Goal: Information Seeking & Learning: Learn about a topic

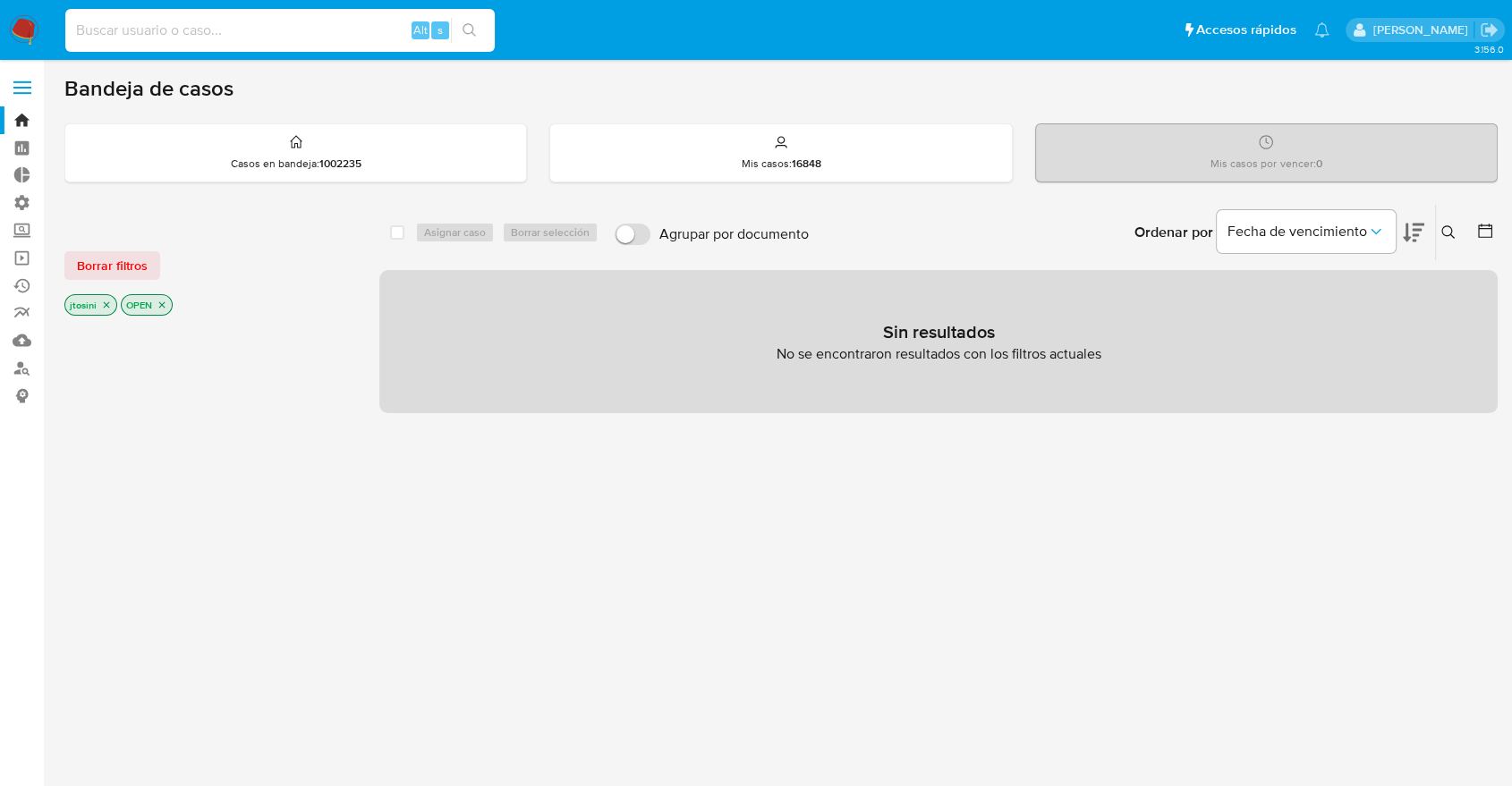
click at [143, 23] on input at bounding box center [280, 30] width 430 height 23
paste input "514776035"
type input "514776035"
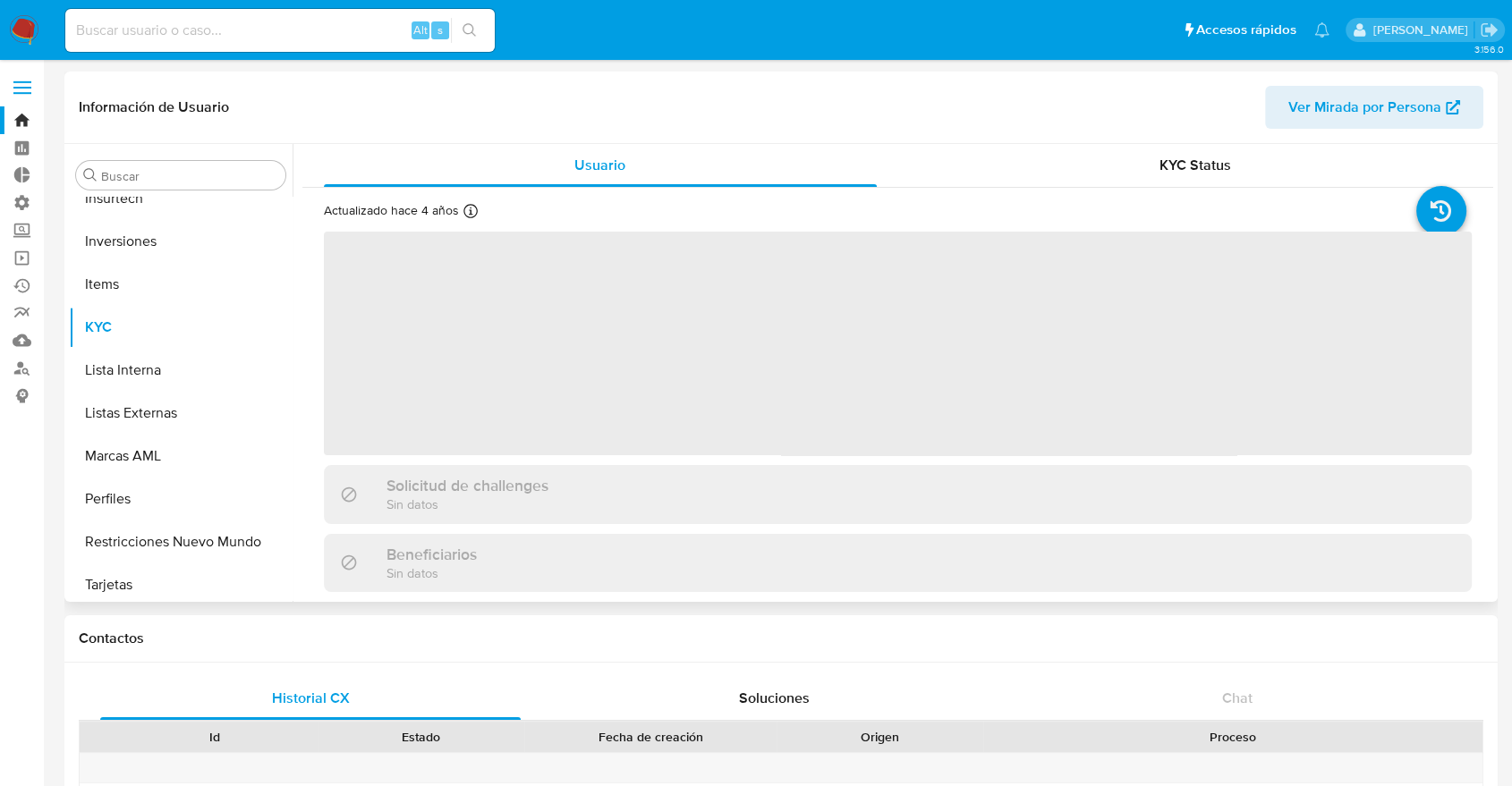
scroll to position [842, 0]
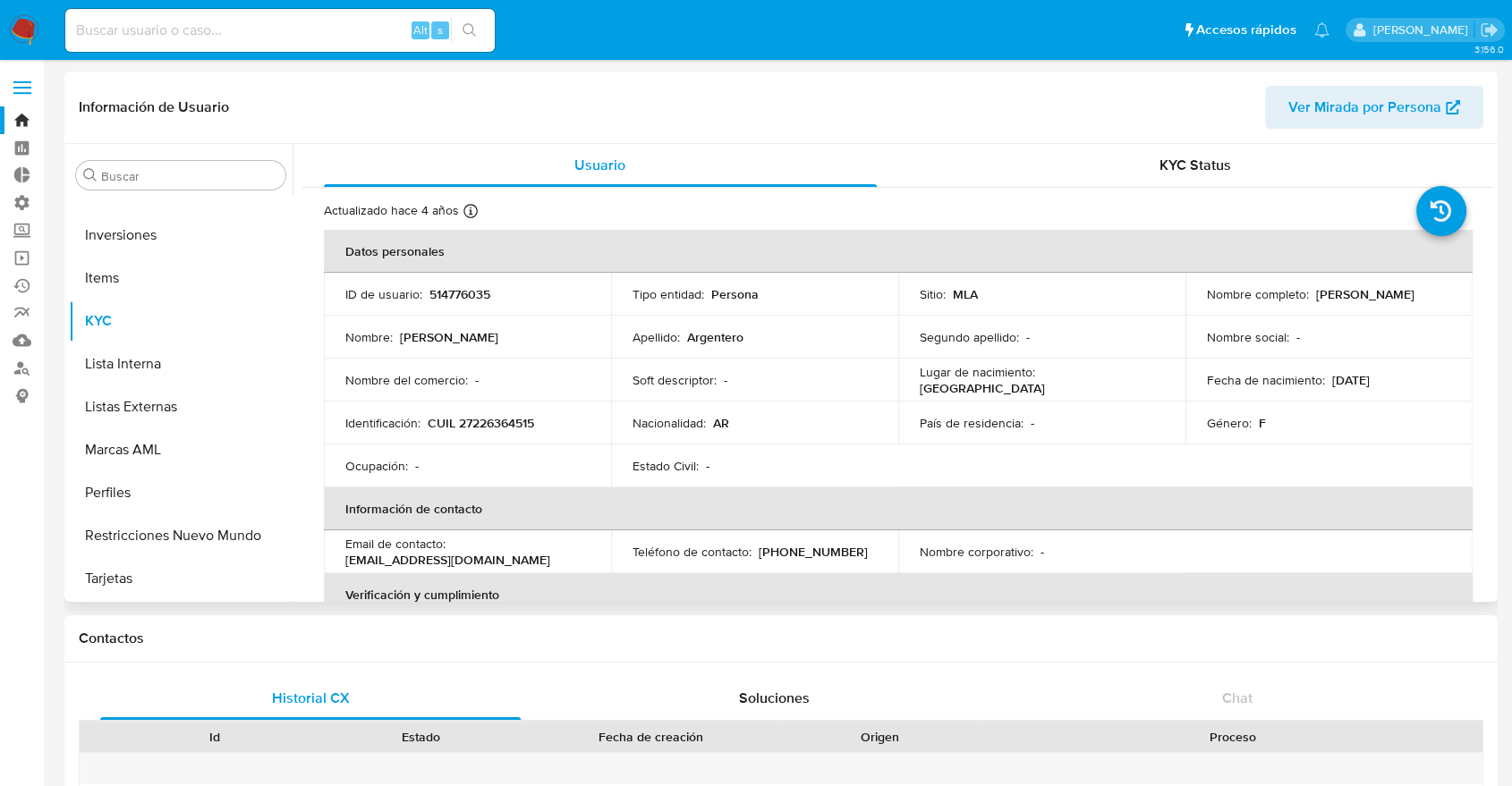
select select "10"
click at [150, 177] on input "Buscar" at bounding box center [189, 176] width 177 height 16
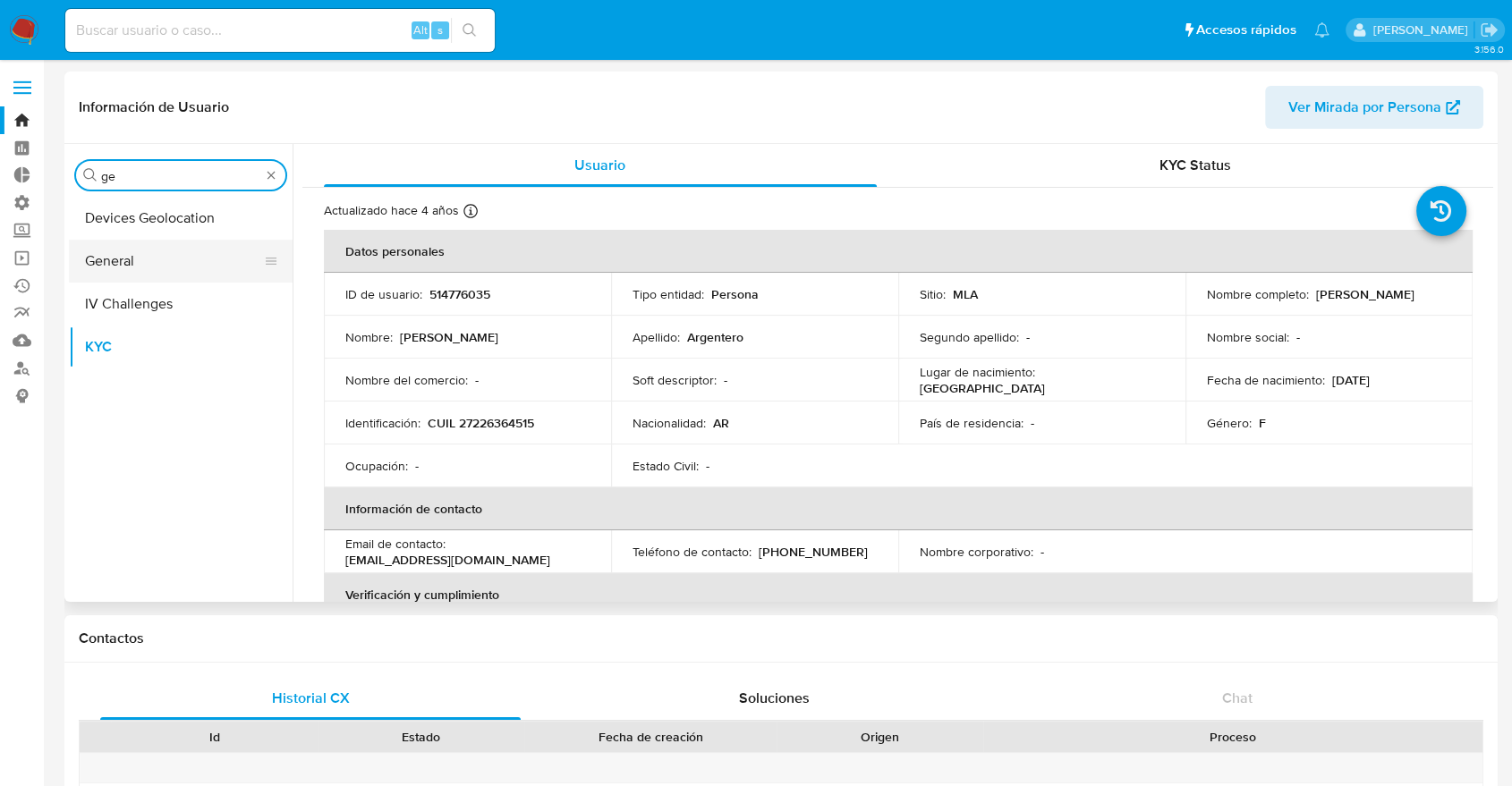
click at [136, 266] on button "General" at bounding box center [173, 260] width 209 height 43
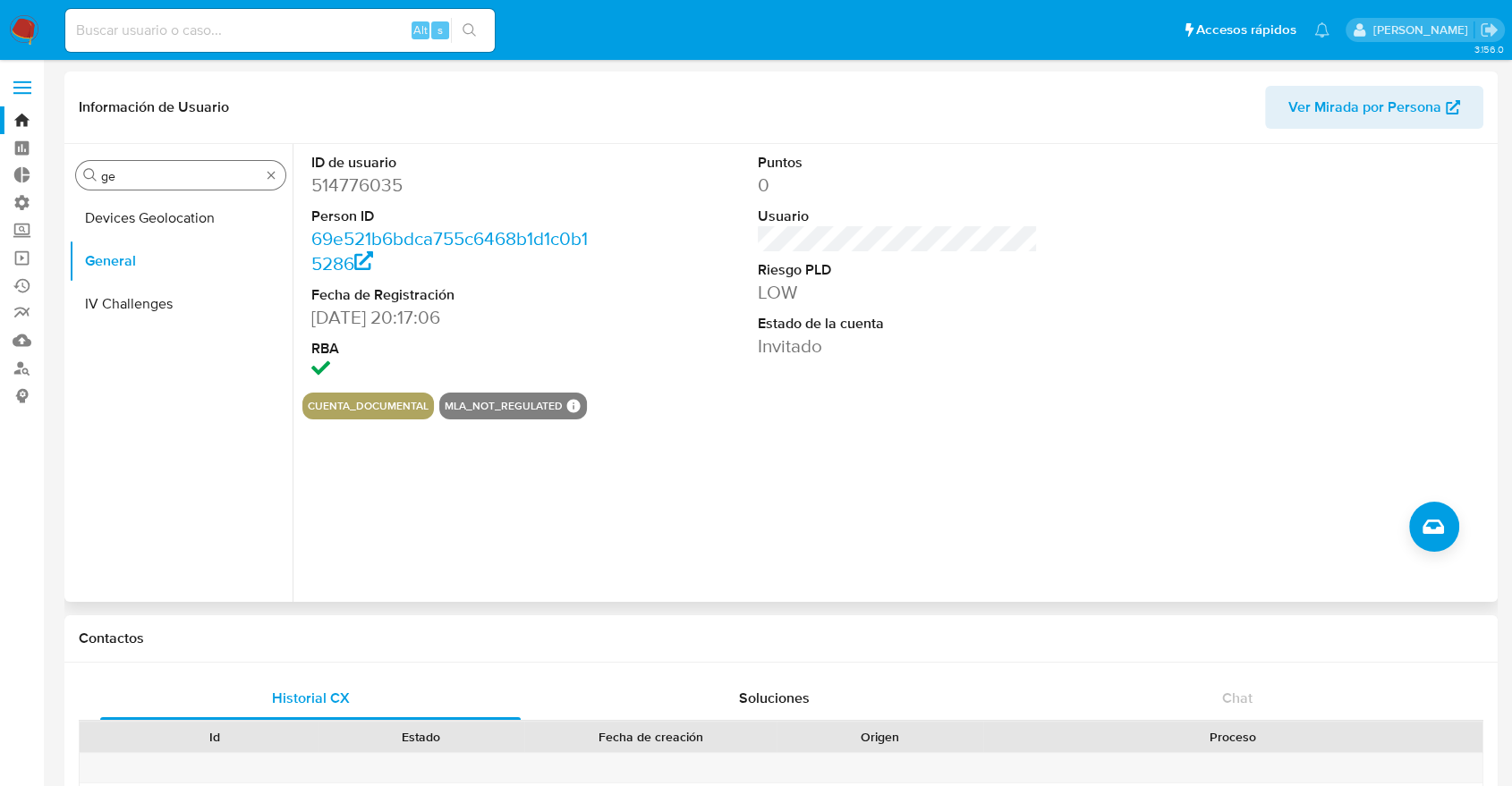
click at [193, 184] on input "ge" at bounding box center [181, 176] width 160 height 16
type input "o"
click at [195, 201] on button "Documentación" at bounding box center [173, 218] width 209 height 43
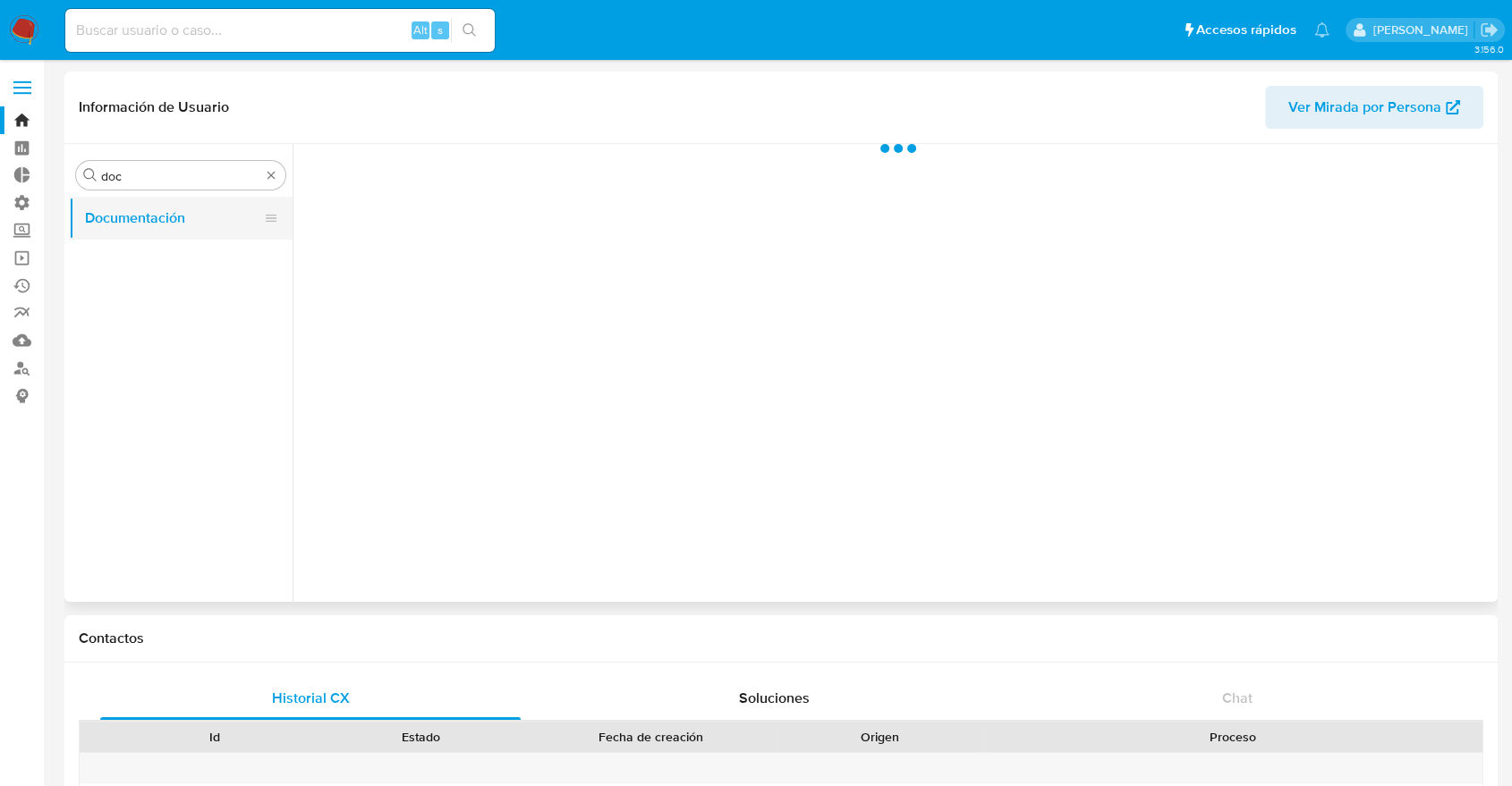
click at [198, 215] on button "Documentación" at bounding box center [173, 218] width 209 height 43
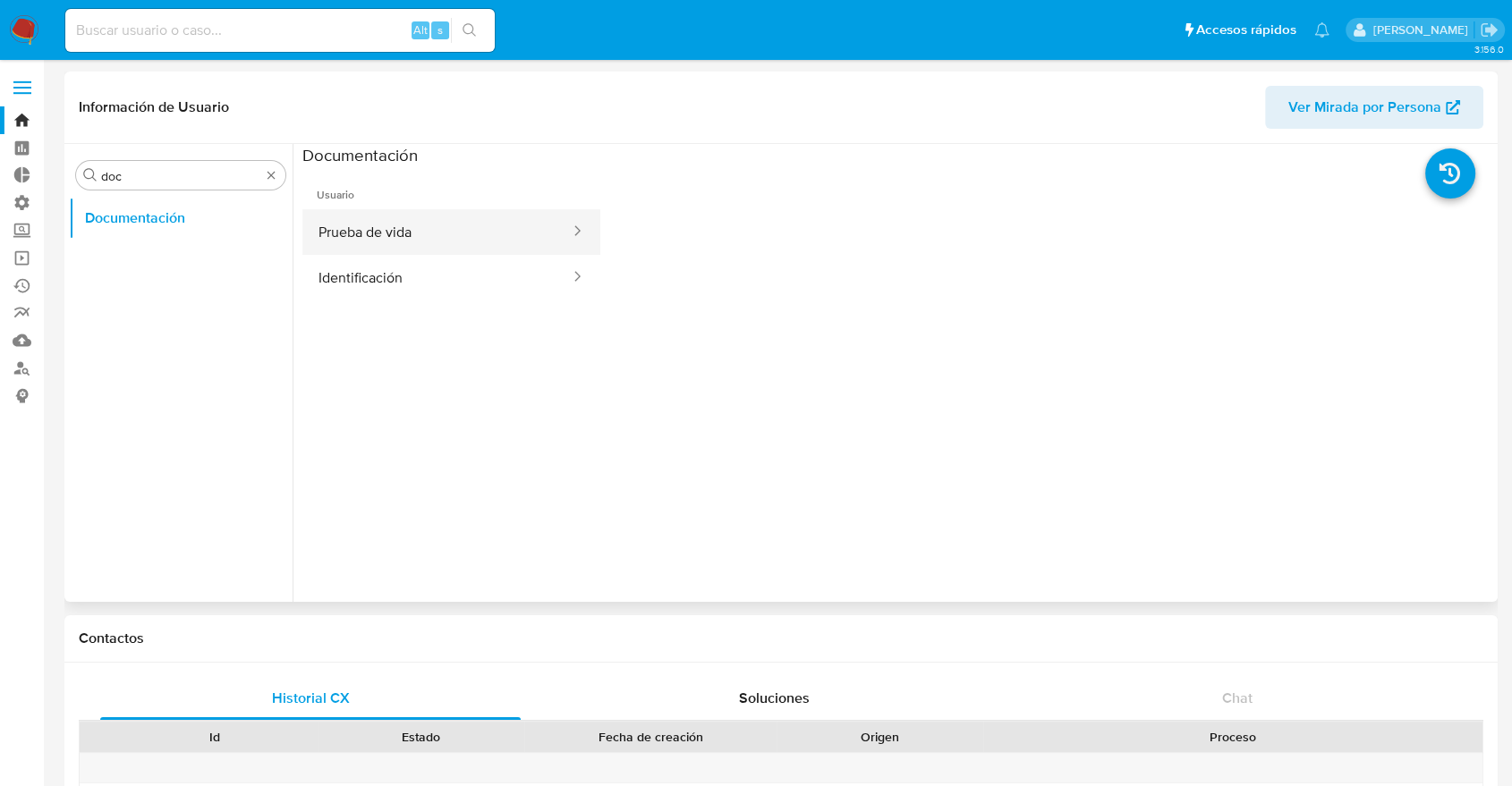
click at [355, 252] on button "Prueba de vida" at bounding box center [436, 232] width 269 height 46
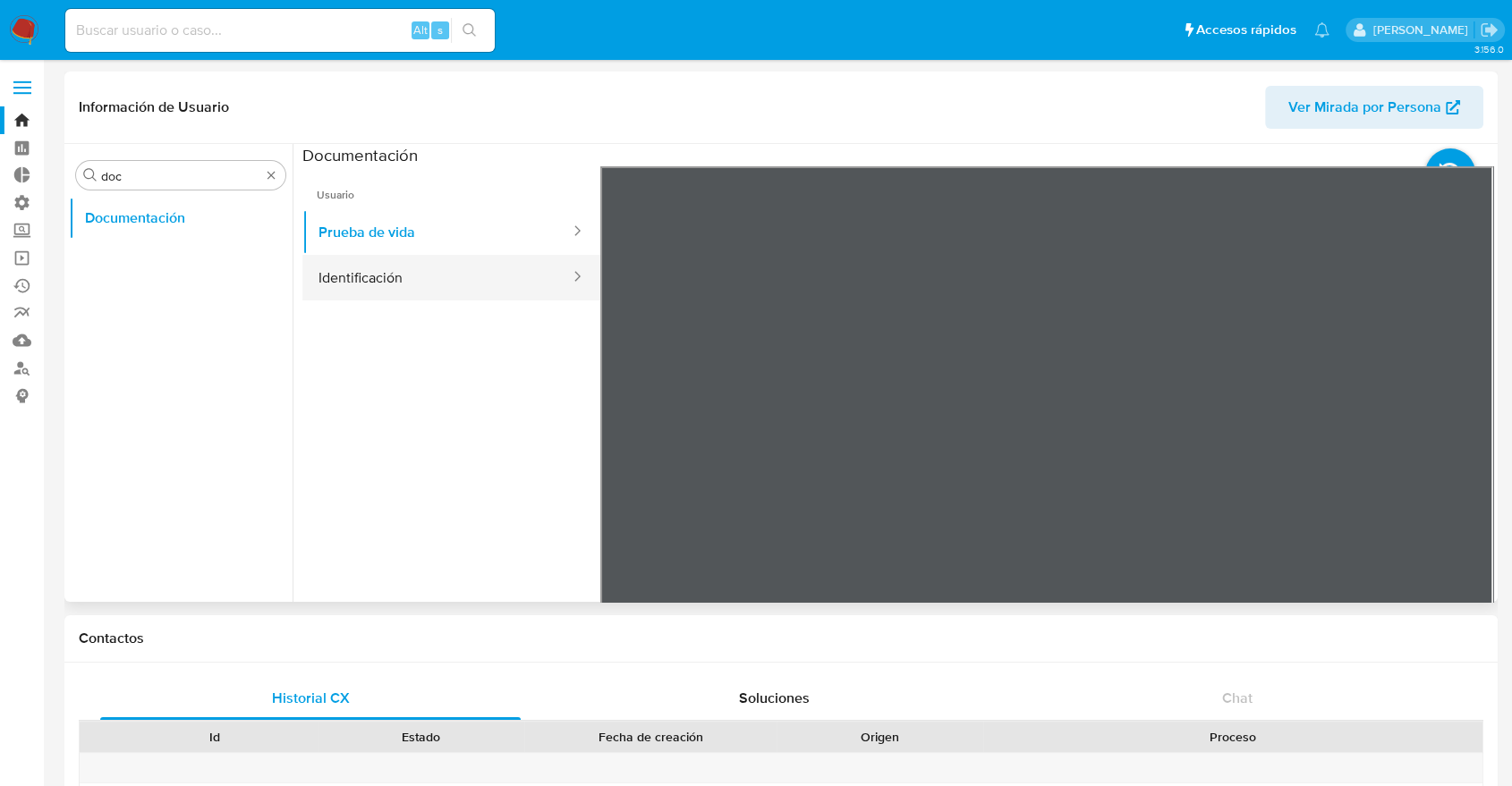
click at [434, 291] on button "Identificación" at bounding box center [436, 278] width 269 height 46
click at [1458, 446] on icon at bounding box center [1470, 457] width 36 height 36
click at [252, 182] on input "doc" at bounding box center [181, 176] width 160 height 16
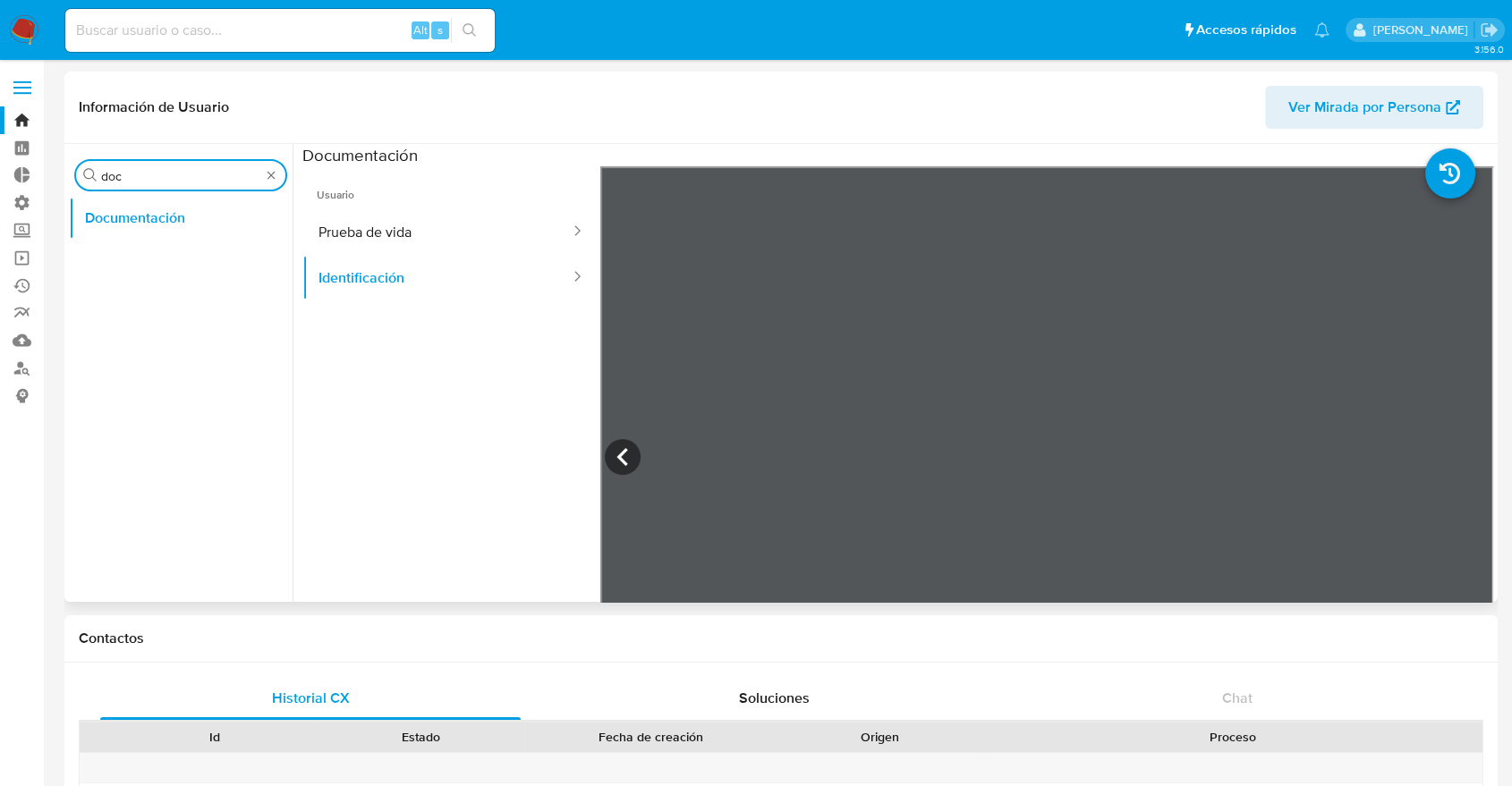
click at [229, 181] on input "doc" at bounding box center [181, 176] width 160 height 16
click at [202, 182] on input "doc" at bounding box center [181, 176] width 160 height 16
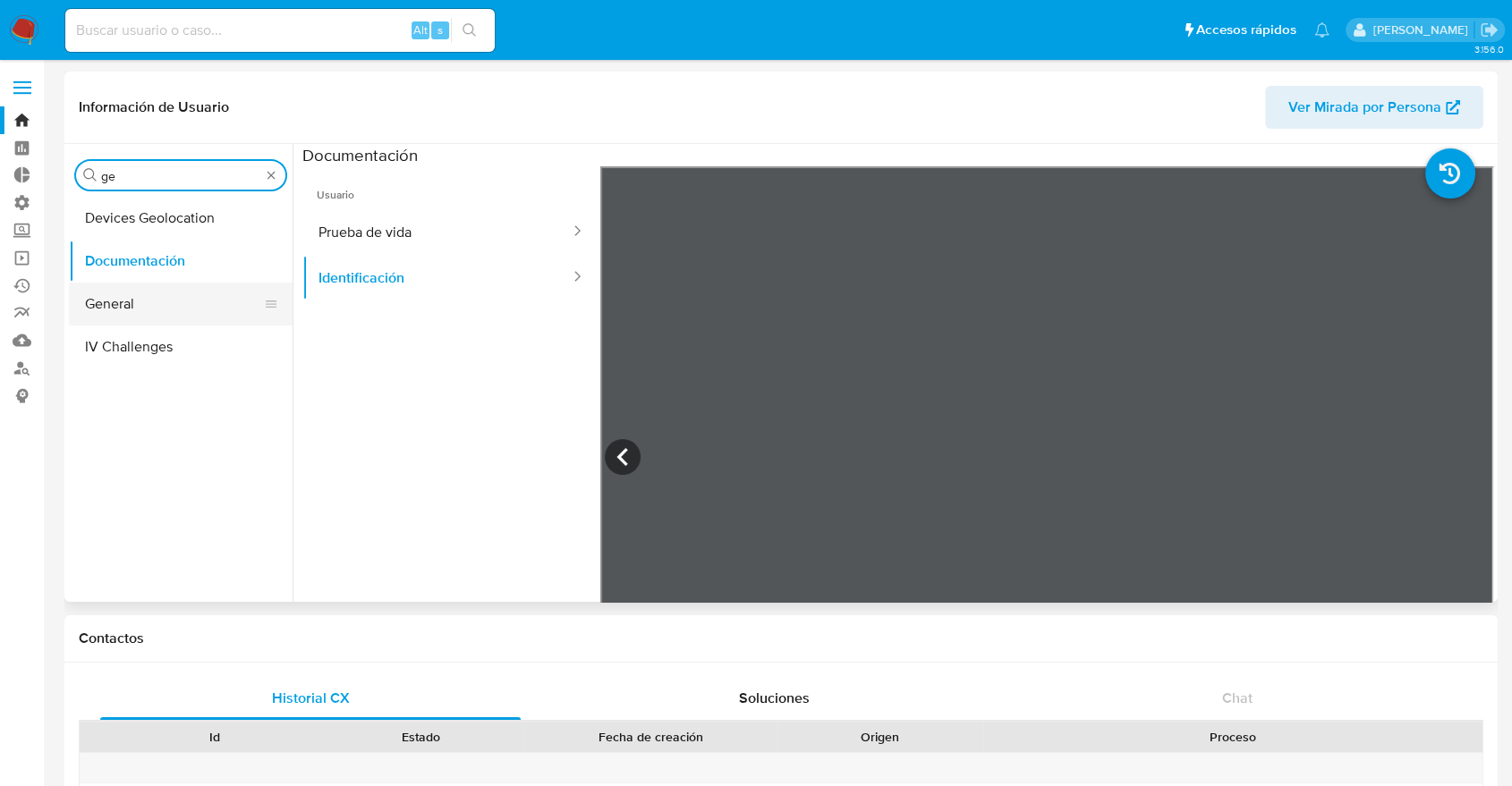
click at [175, 297] on button "General" at bounding box center [173, 303] width 209 height 43
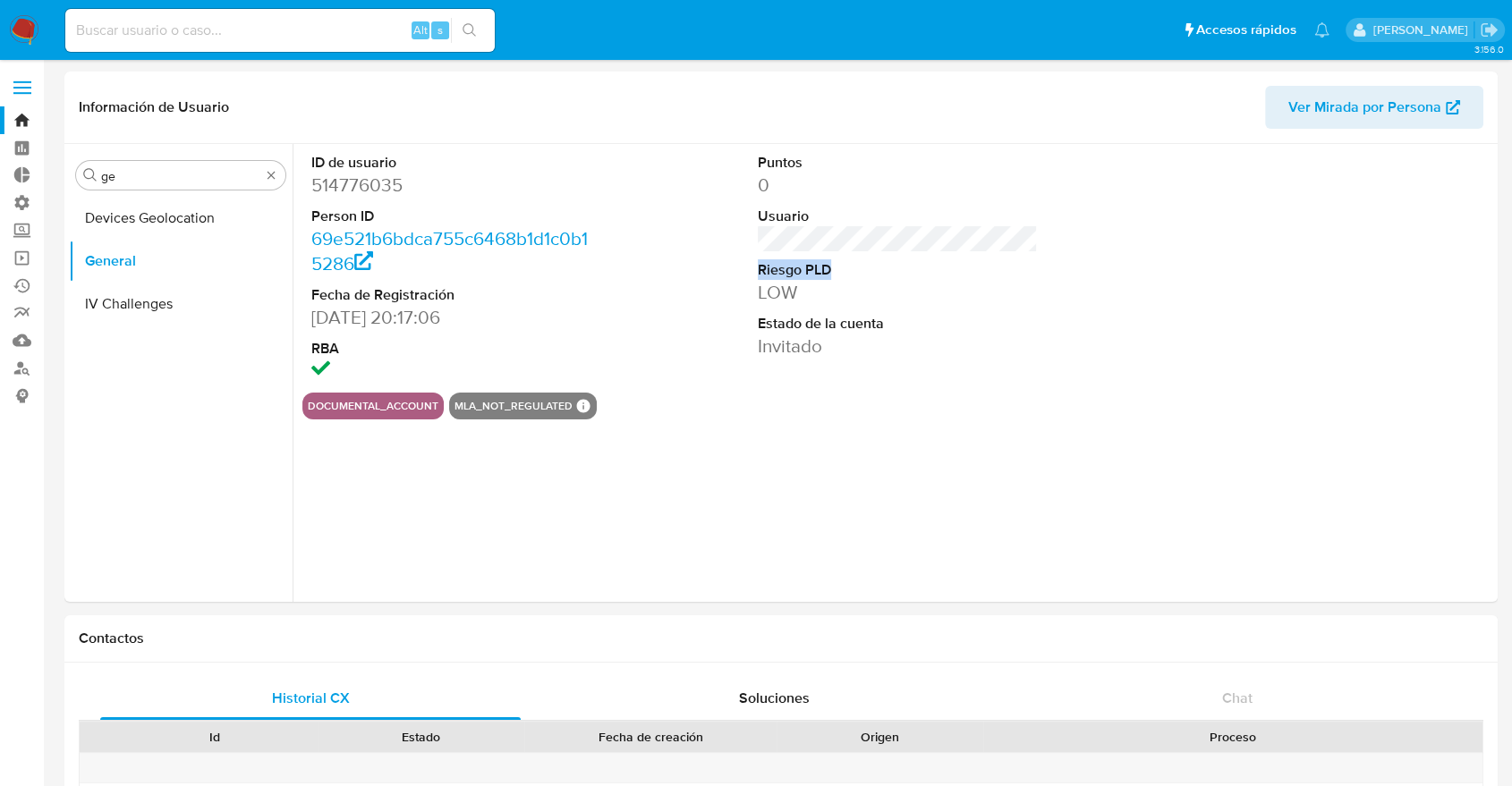
drag, startPoint x: 729, startPoint y: 248, endPoint x: 852, endPoint y: 255, distance: 123.2
click at [852, 255] on div "ID de usuario 514776035 Person ID 69e521b6bdca755c6468b1d1c0b15286 Fecha de Reg…" at bounding box center [897, 269] width 1191 height 249
click at [144, 165] on div "Buscar ge" at bounding box center [181, 175] width 209 height 29
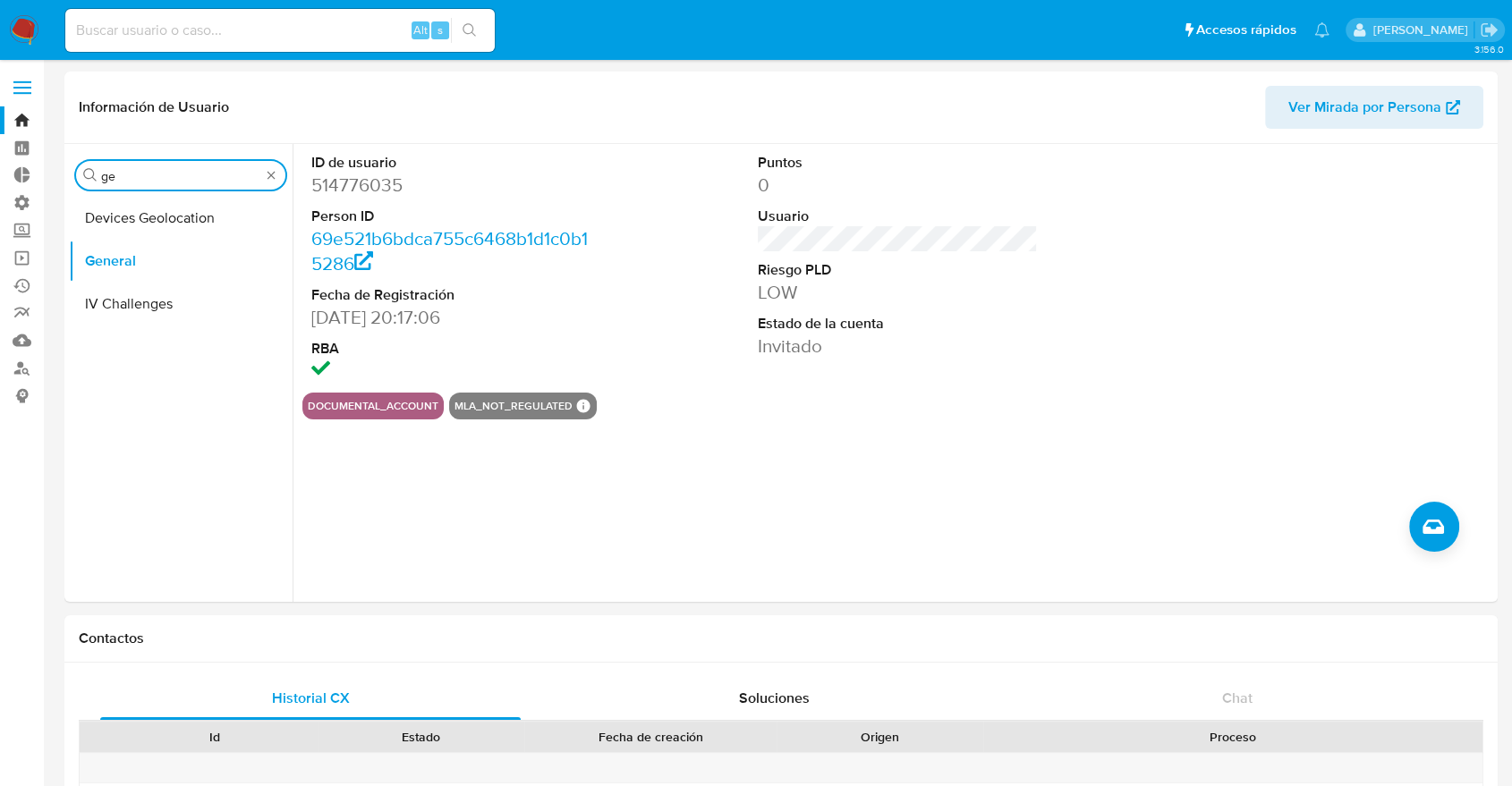
click at [141, 171] on input "ge" at bounding box center [181, 176] width 160 height 16
click at [140, 171] on input "ge" at bounding box center [181, 176] width 160 height 16
click at [129, 262] on button "KYC" at bounding box center [173, 260] width 209 height 43
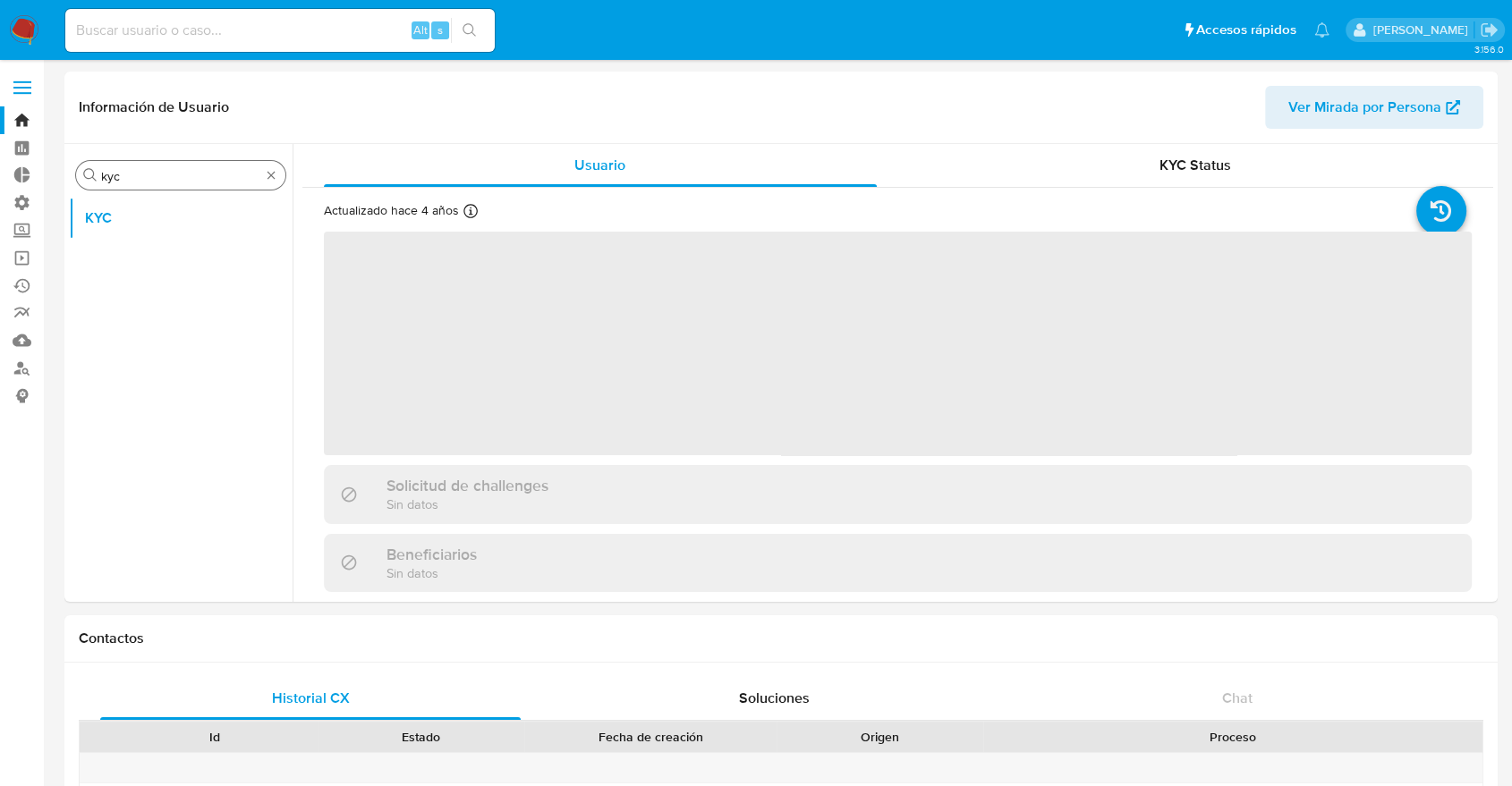
click at [139, 181] on input "kyc" at bounding box center [181, 176] width 160 height 16
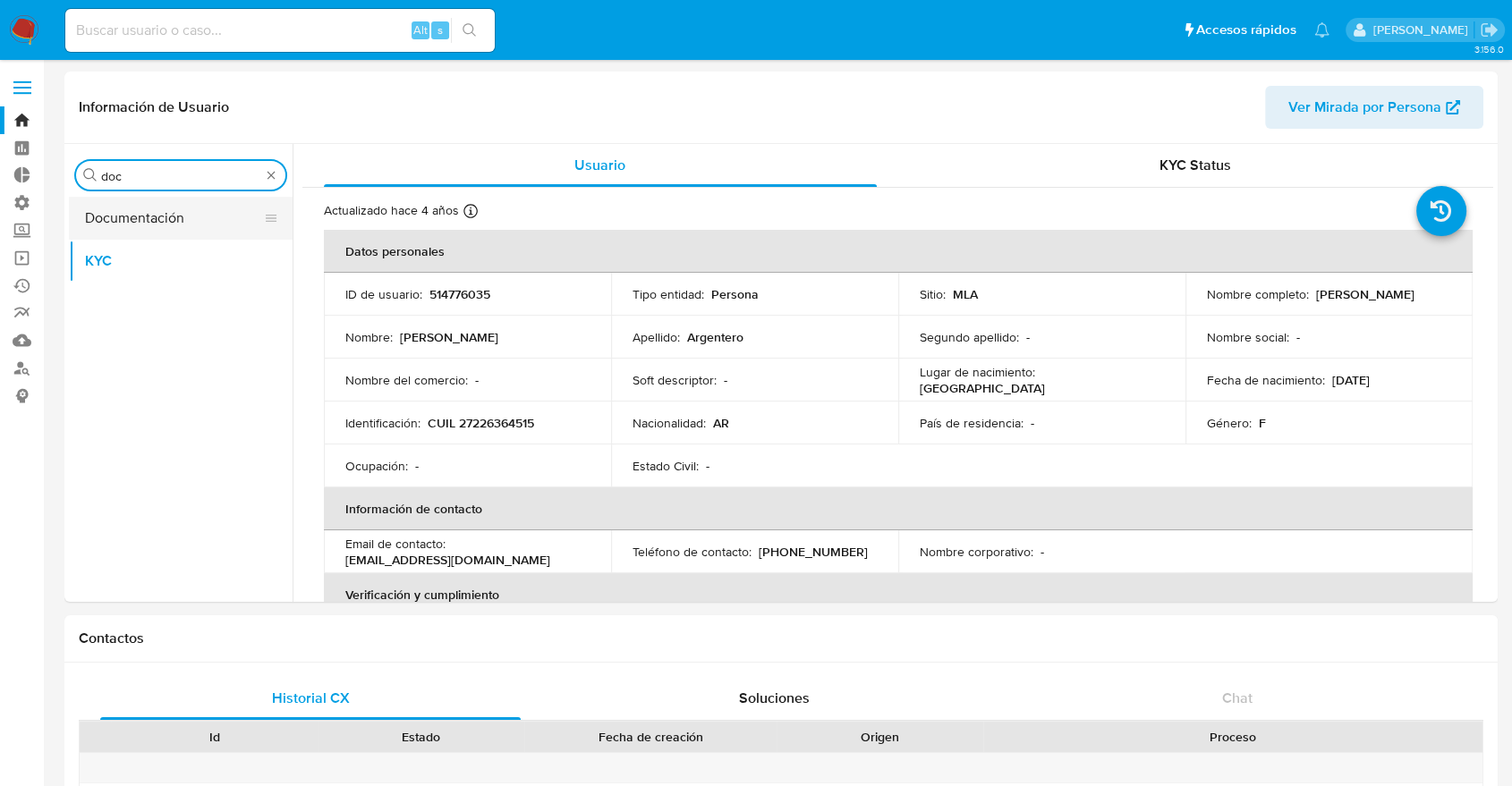
click at [168, 207] on button "Documentación" at bounding box center [173, 218] width 209 height 43
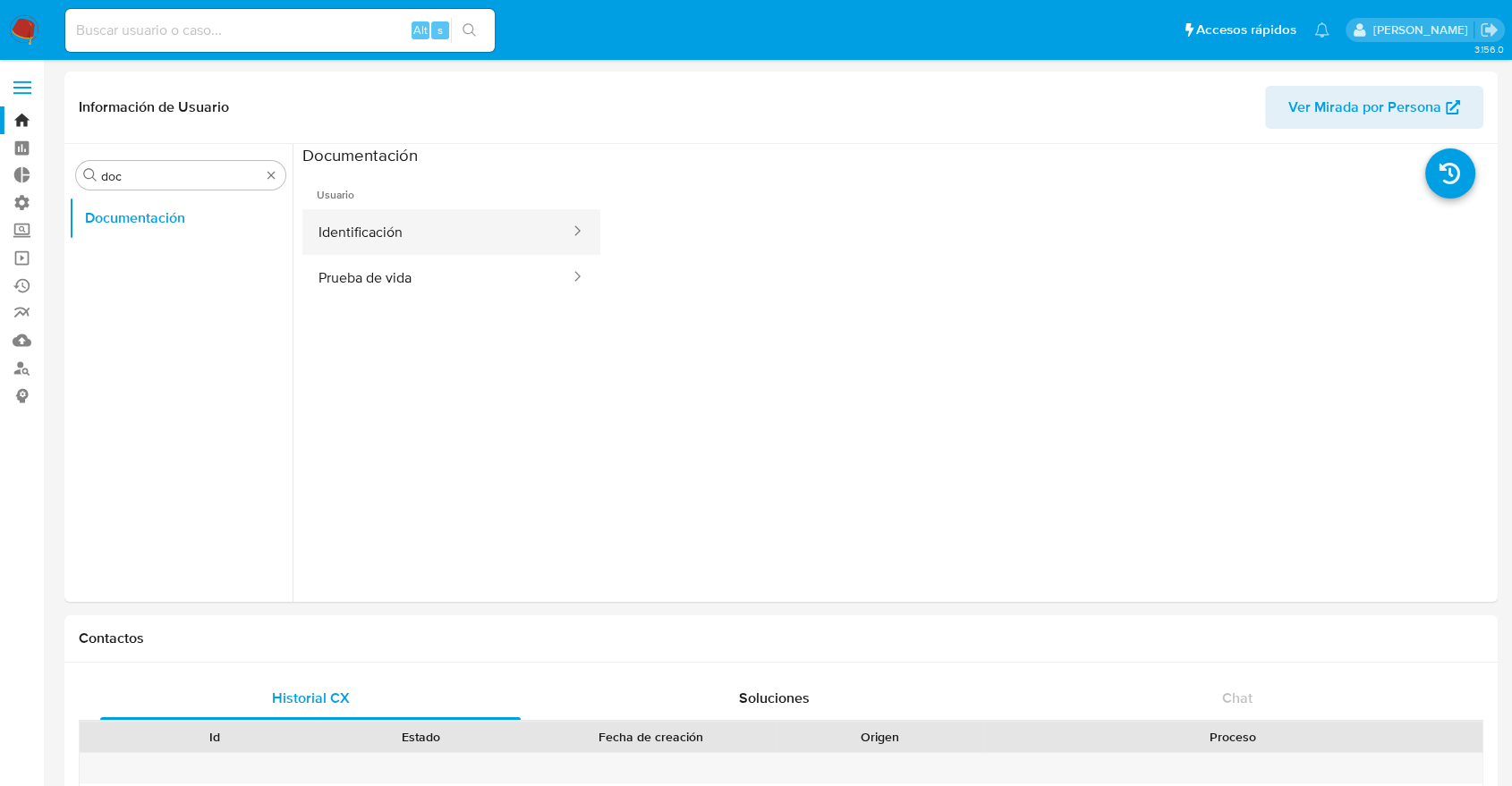
click at [489, 241] on button "Identificación" at bounding box center [436, 232] width 269 height 46
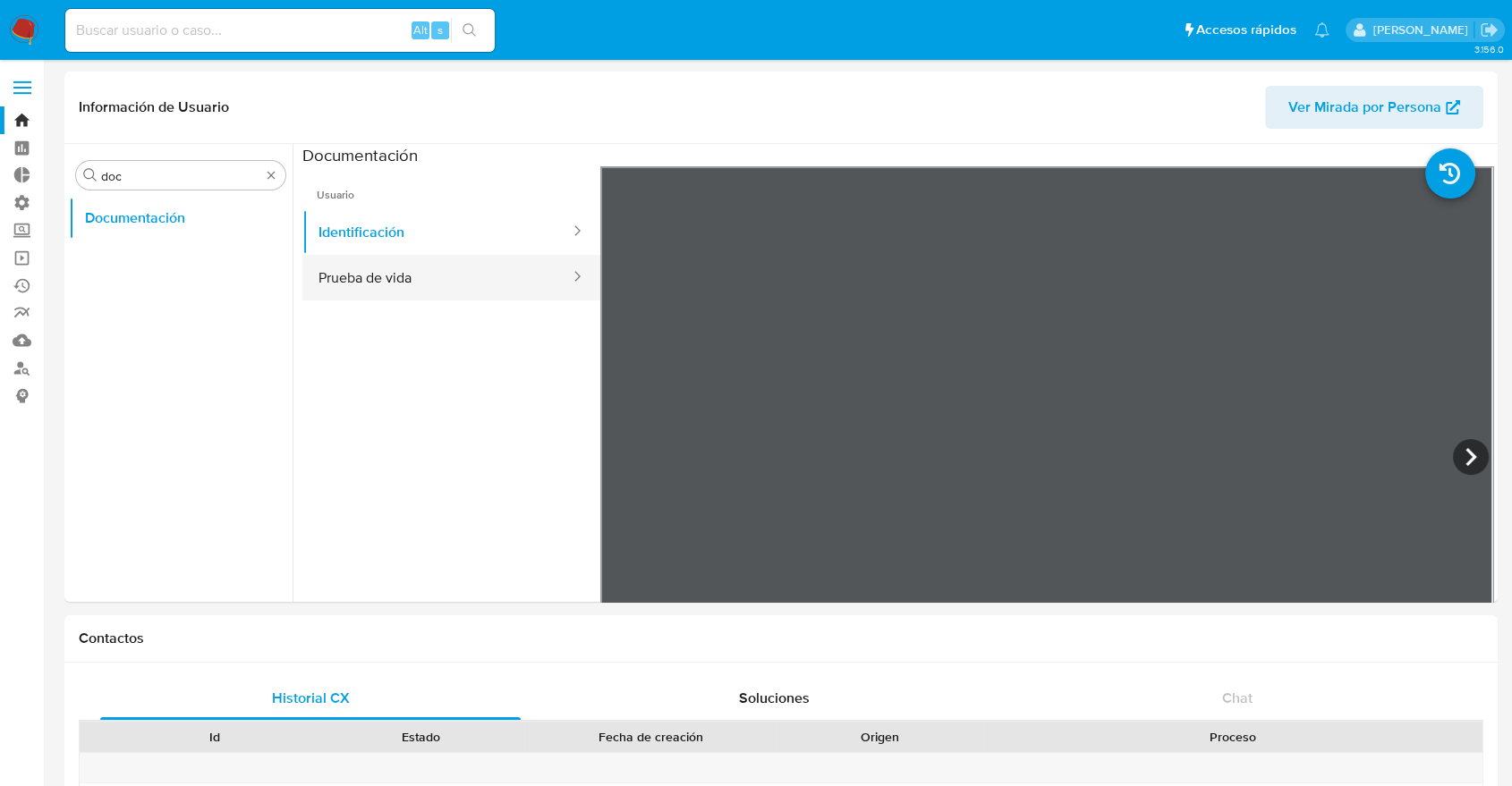
click at [463, 278] on button "Prueba de vida" at bounding box center [436, 278] width 269 height 46
click at [531, 378] on ul "Usuario Identificación Prueba de vida" at bounding box center [450, 424] width 297 height 515
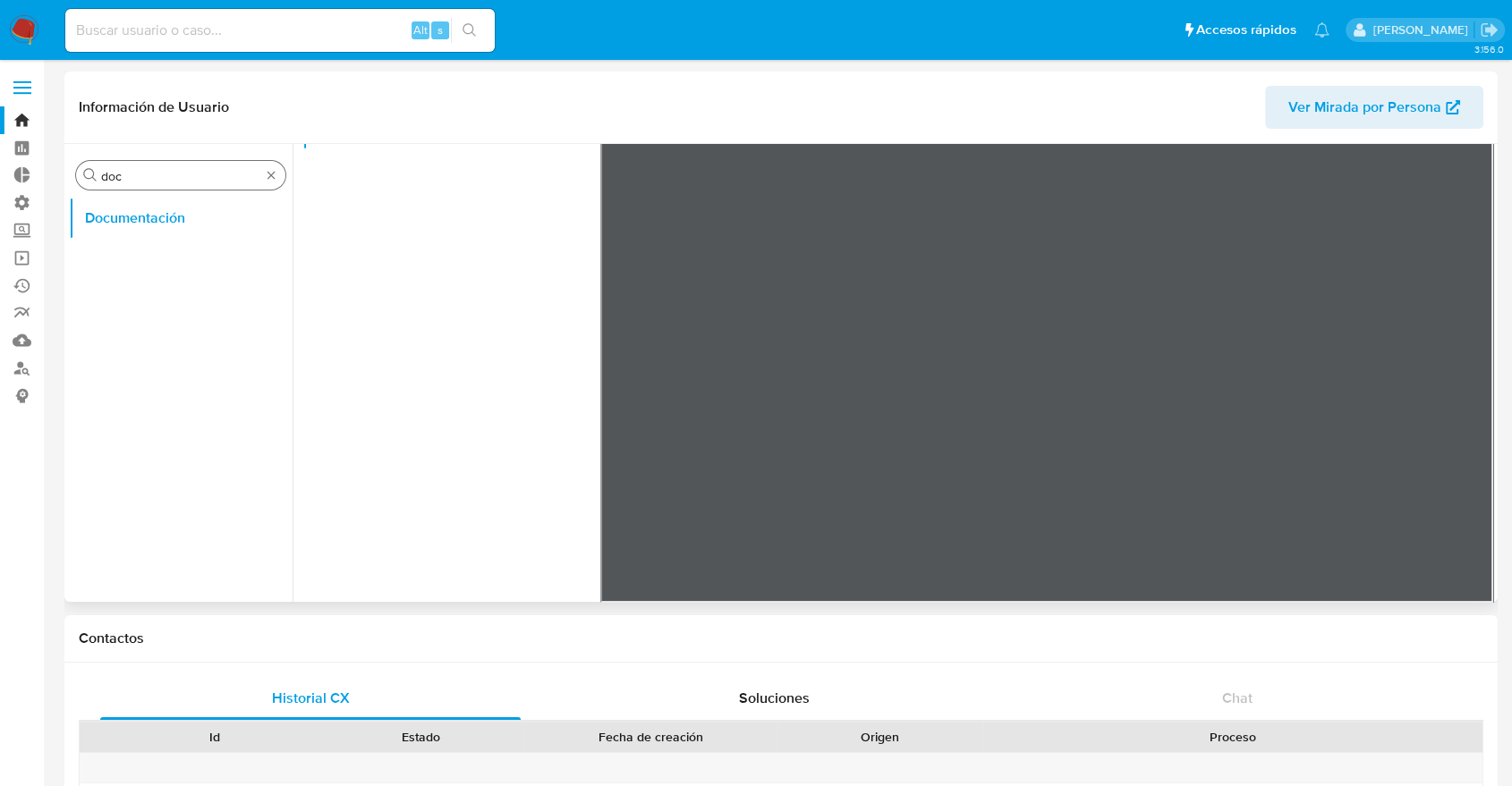
click at [181, 182] on input "doc" at bounding box center [181, 176] width 160 height 16
click at [145, 360] on button "IV Challenges" at bounding box center [173, 347] width 209 height 43
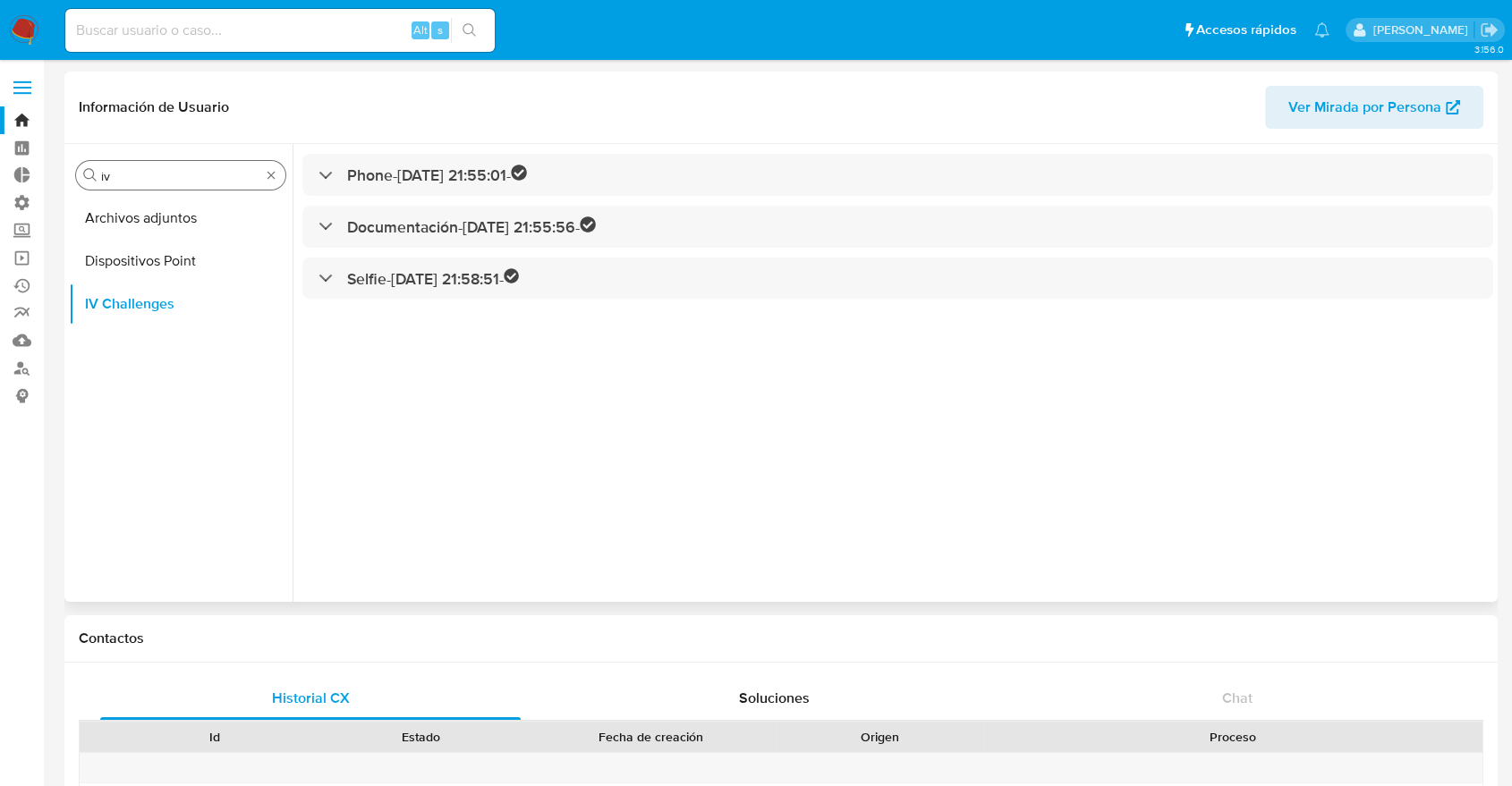
click at [164, 202] on button "Archivos adjuntos" at bounding box center [180, 218] width 223 height 43
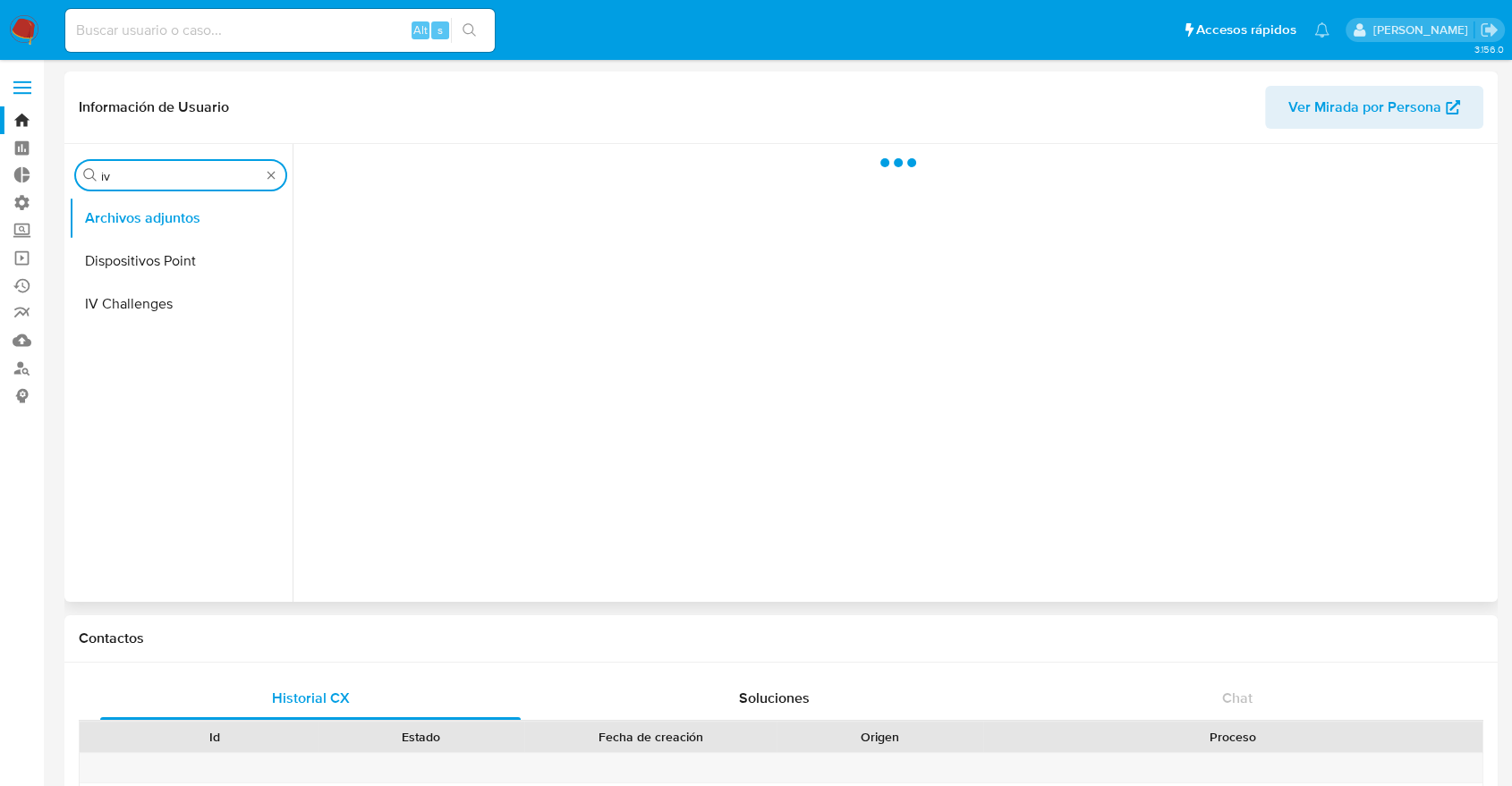
click at [159, 182] on input "iv" at bounding box center [181, 176] width 160 height 16
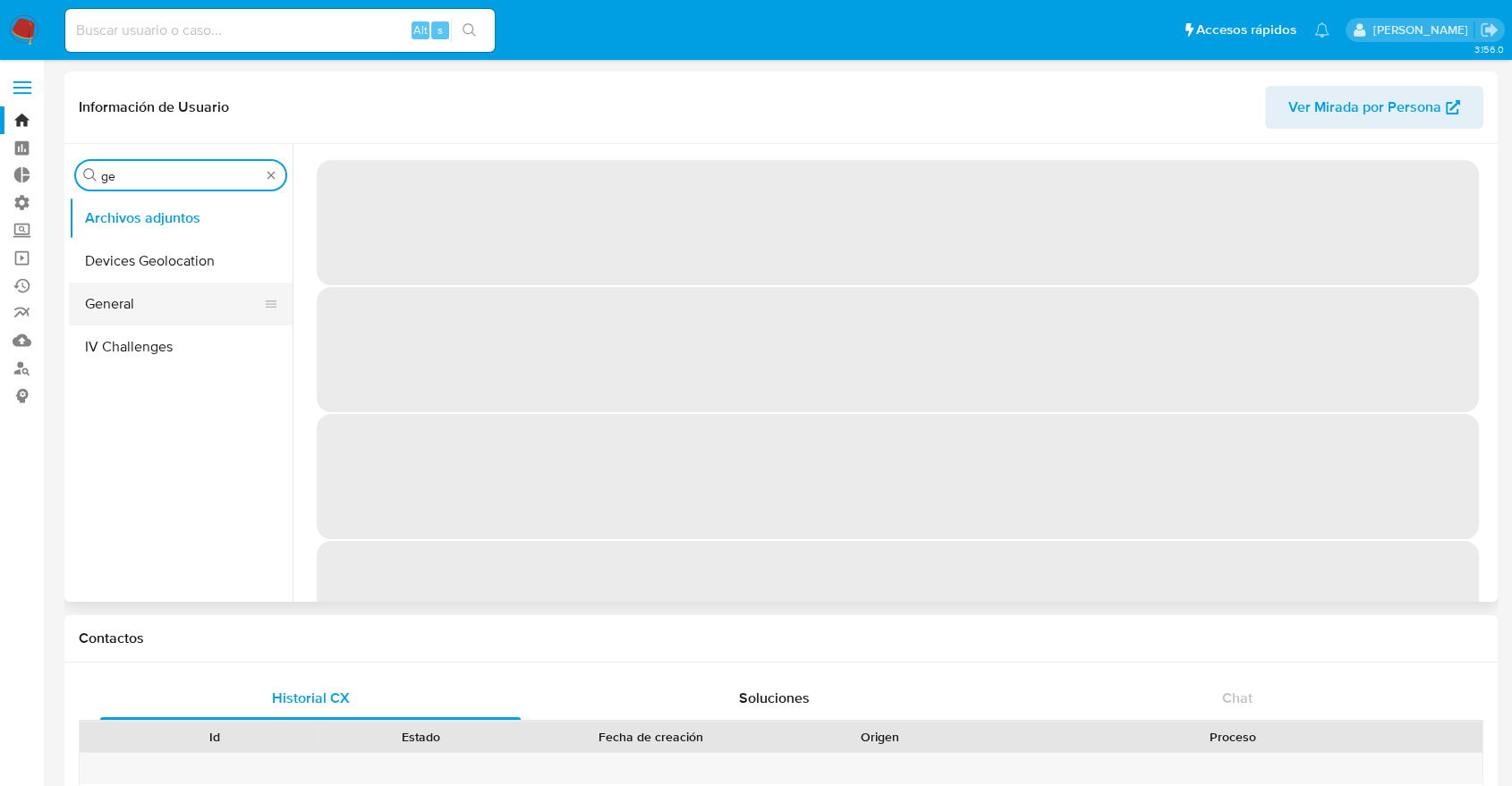
click at [160, 296] on button "General" at bounding box center [173, 303] width 209 height 43
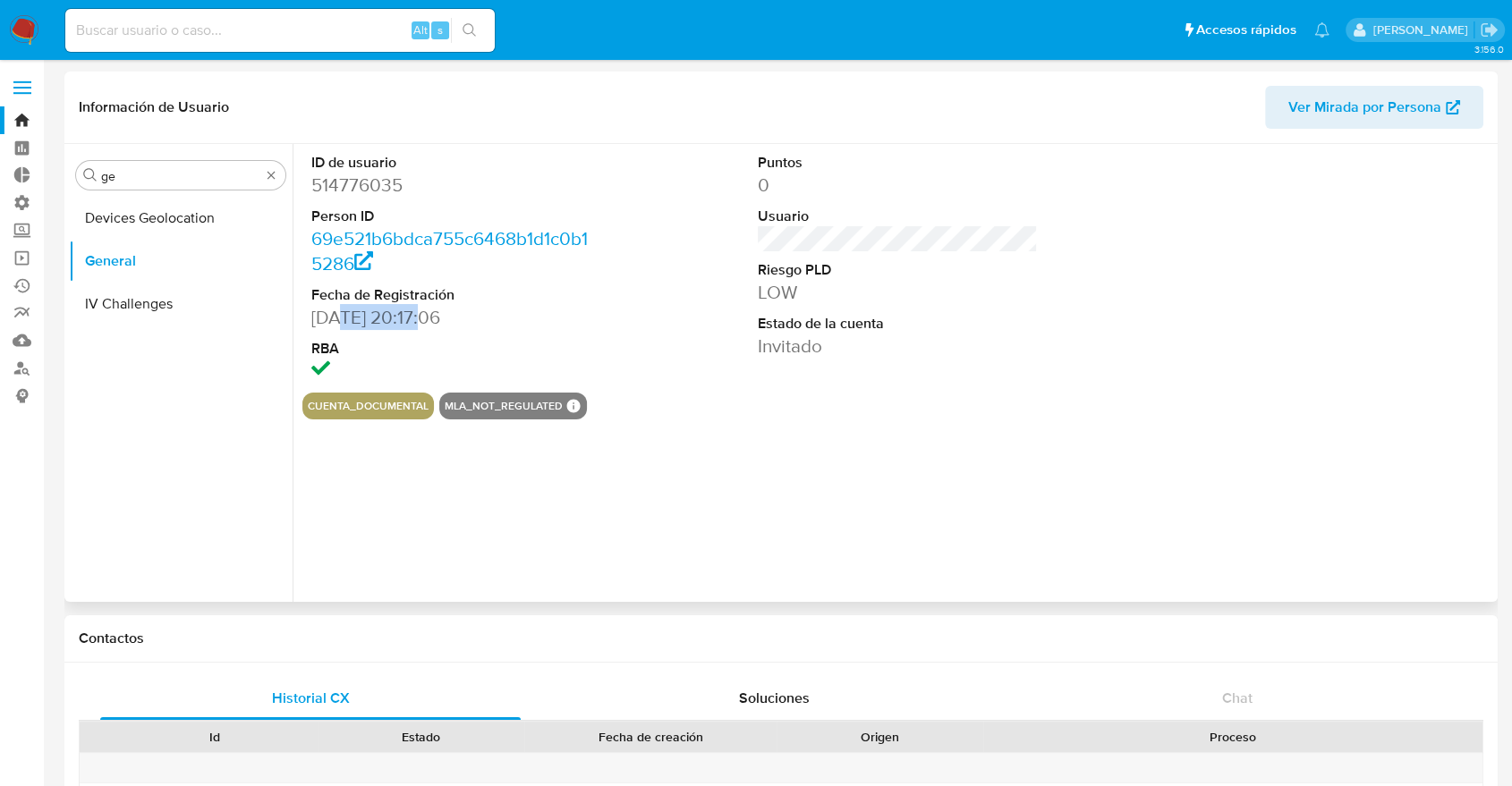
drag, startPoint x: 335, startPoint y: 311, endPoint x: 429, endPoint y: 321, distance: 94.5
click at [429, 321] on dd "[DATE] 20:17:06" at bounding box center [451, 317] width 280 height 25
drag, startPoint x: 771, startPoint y: 343, endPoint x: 829, endPoint y: 344, distance: 58.0
click at [829, 344] on dd "Invitado" at bounding box center [897, 346] width 280 height 25
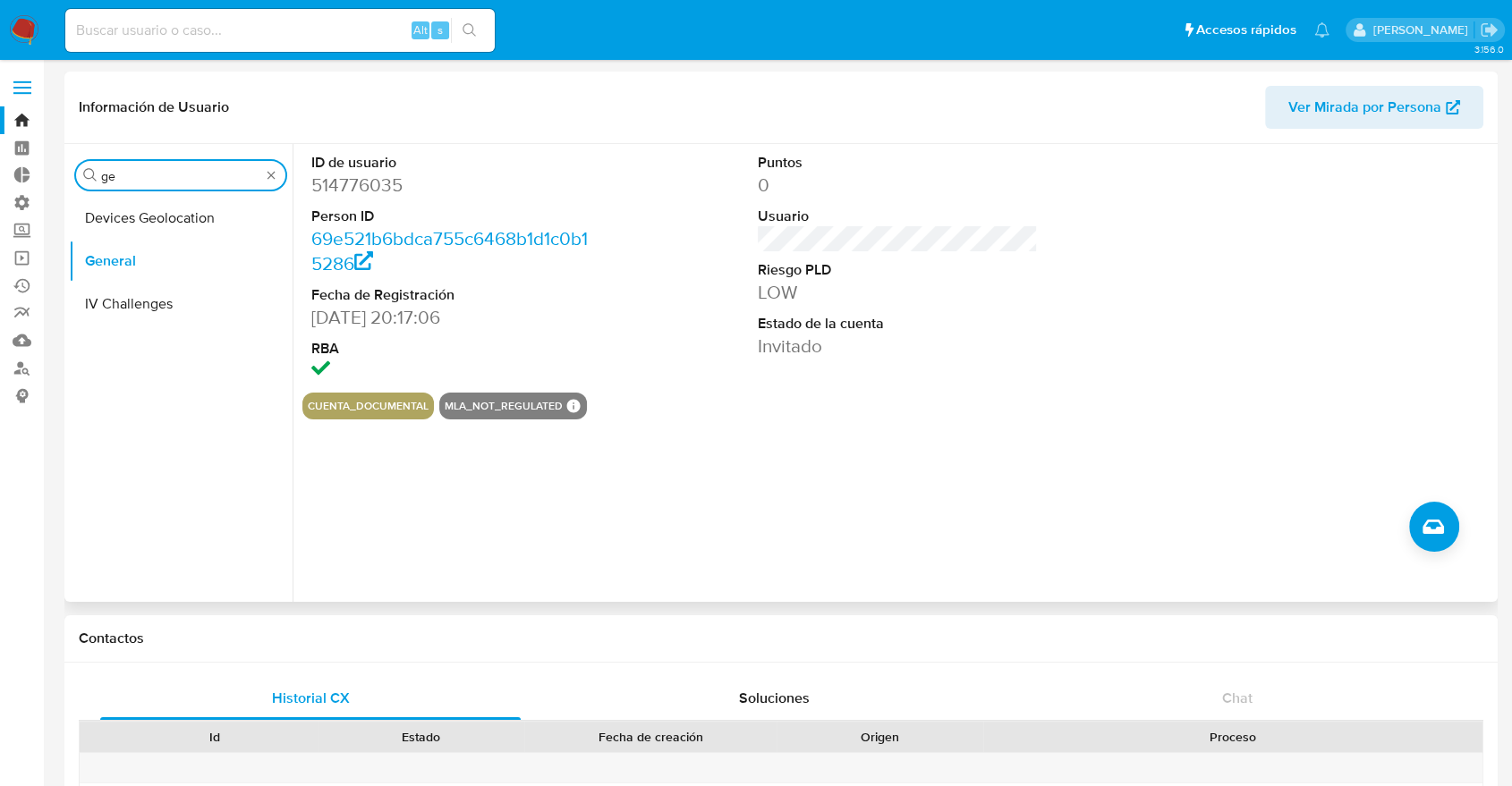
click at [196, 169] on input "ge" at bounding box center [181, 176] width 160 height 16
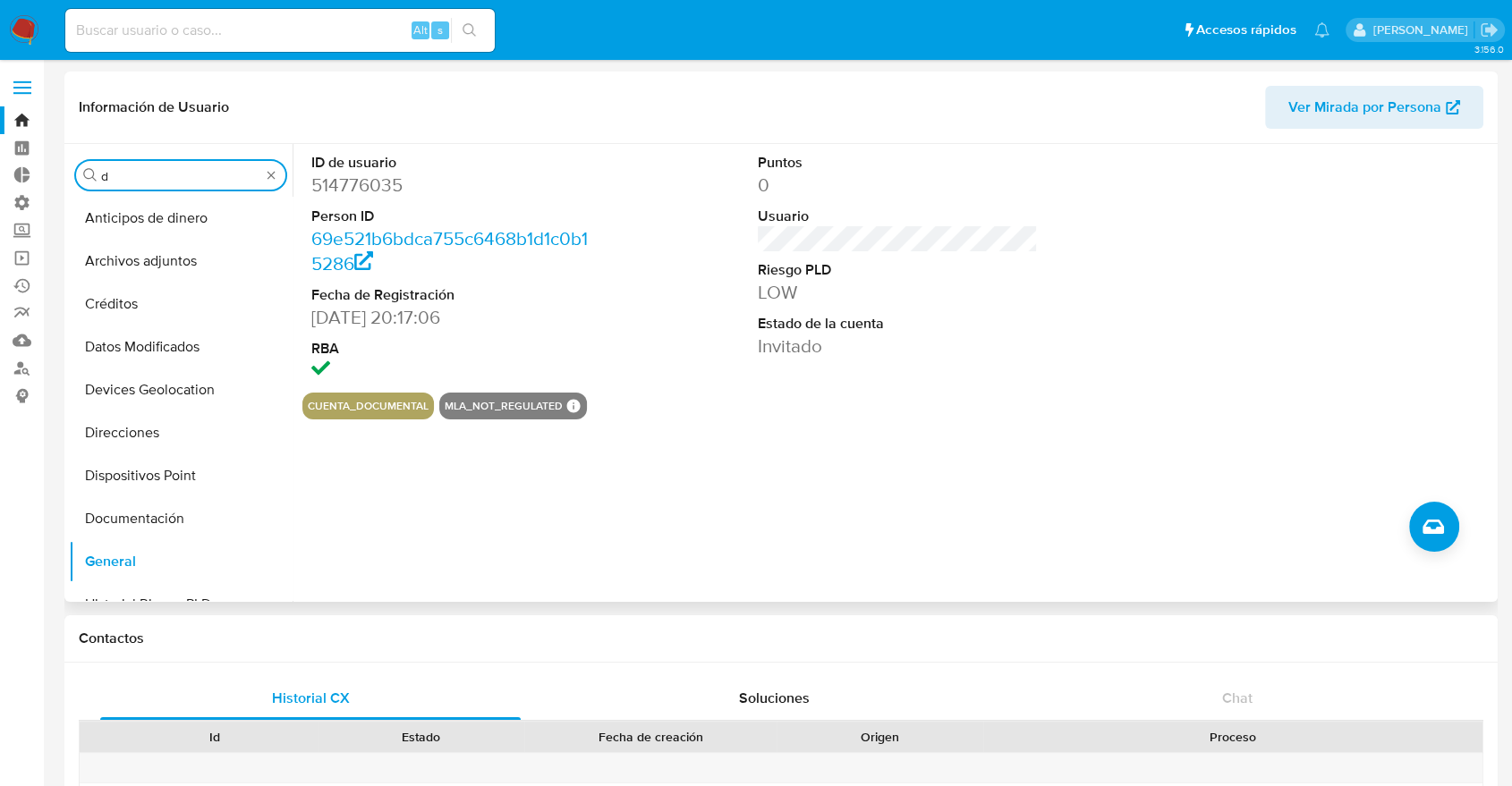
click at [200, 170] on input "d" at bounding box center [181, 176] width 160 height 16
click at [146, 181] on input "ch" at bounding box center [181, 176] width 160 height 16
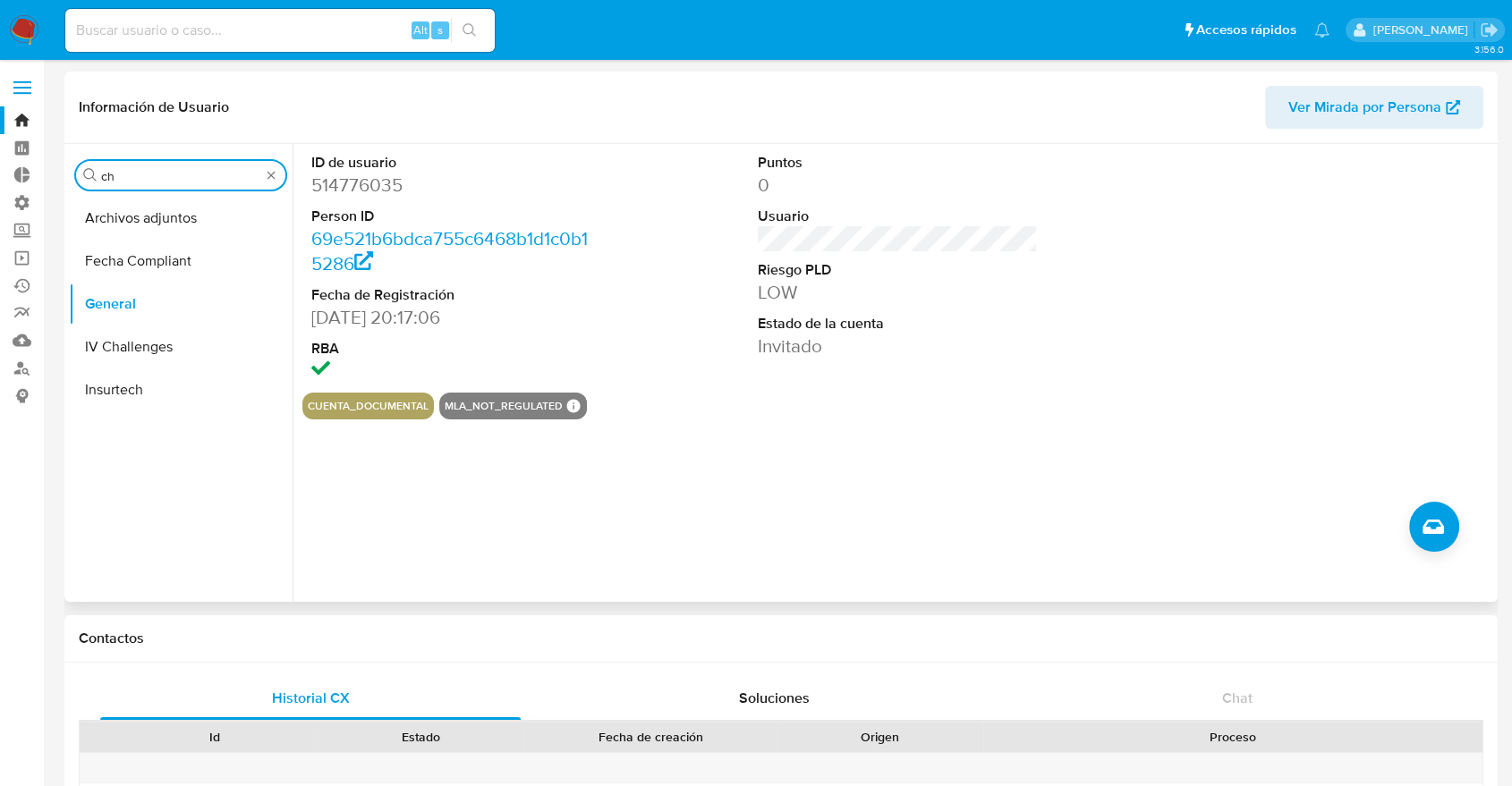
click at [146, 181] on input "ch" at bounding box center [181, 176] width 160 height 16
click at [144, 341] on button "IV Challenges" at bounding box center [173, 347] width 209 height 43
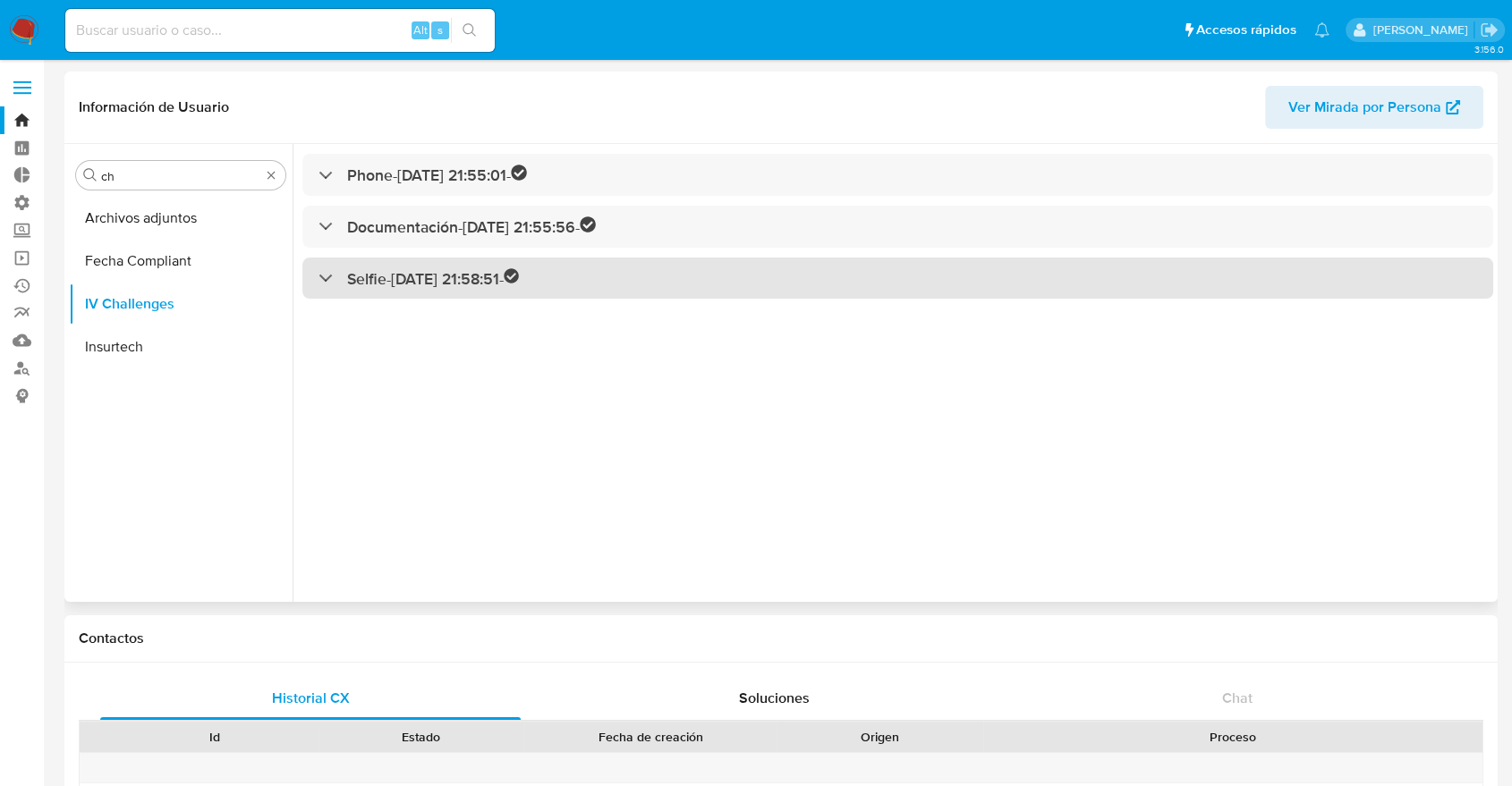
click at [305, 278] on div "Selfie - [DATE] 21:58:51 -" at bounding box center [897, 278] width 1191 height 42
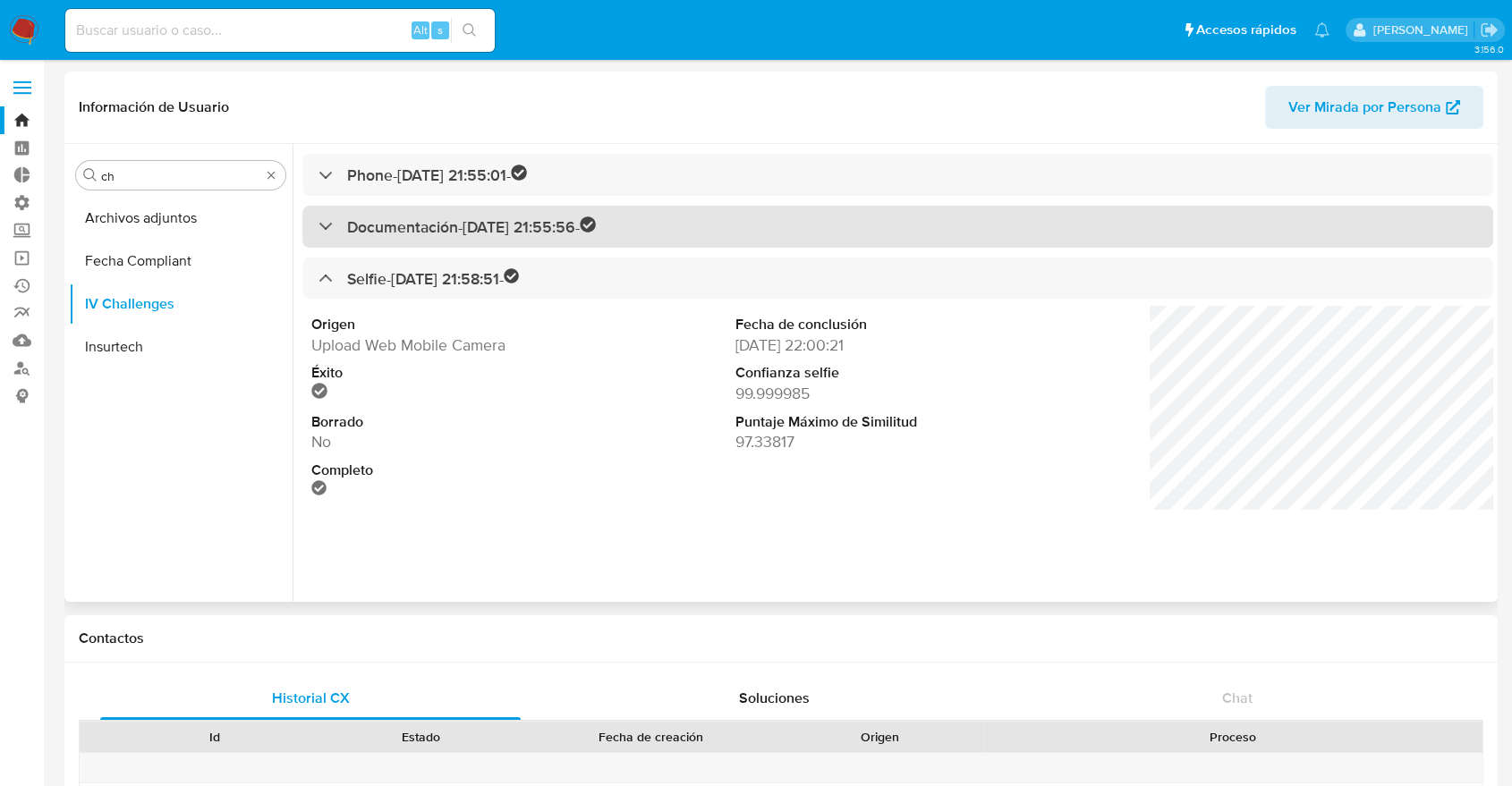
click at [320, 227] on div "Documentación - [DATE] 21:55:56 -" at bounding box center [457, 227] width 278 height 21
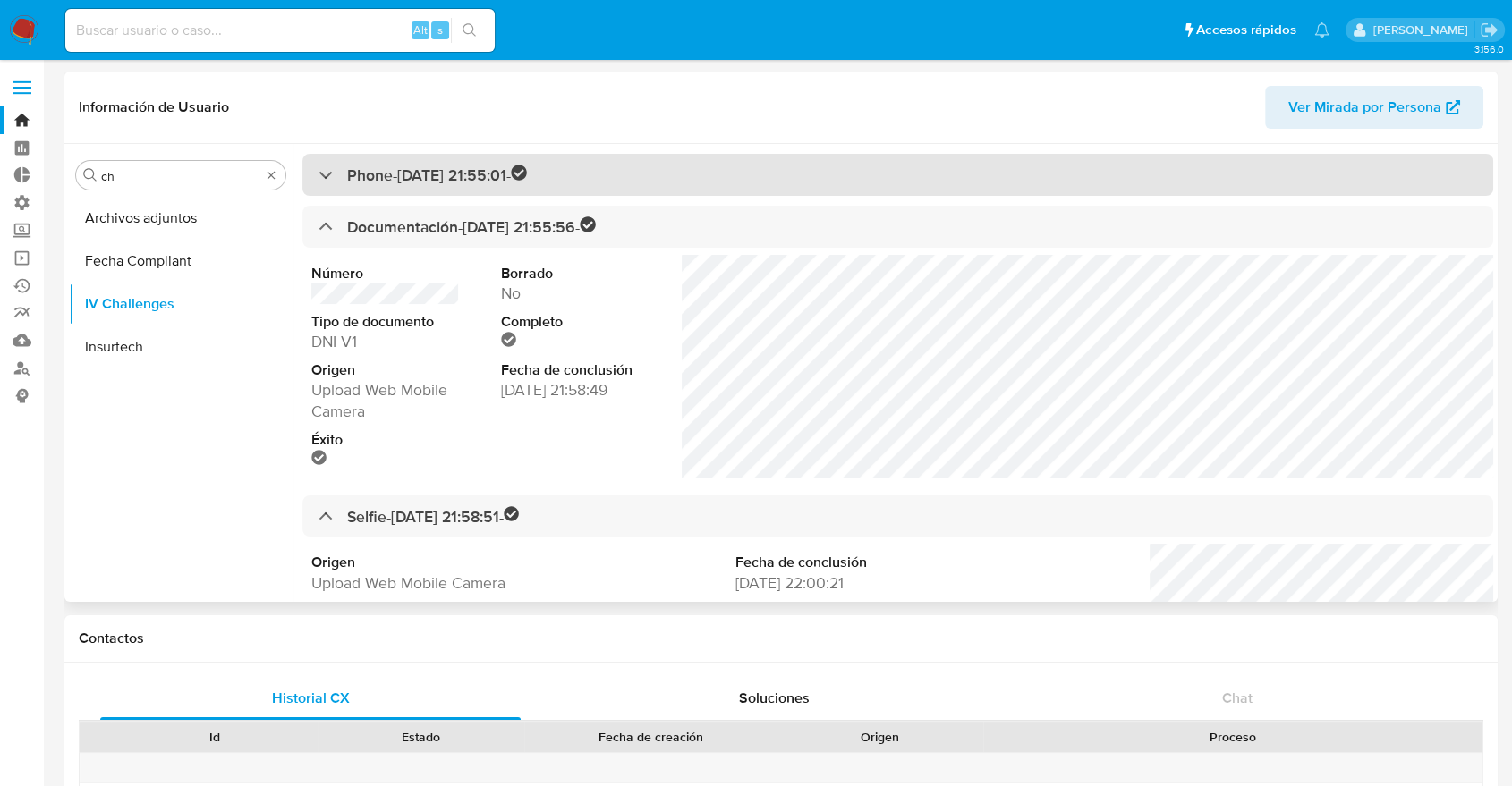
click at [318, 178] on div "Phone - [DATE] 21:55:01 -" at bounding box center [422, 175] width 208 height 21
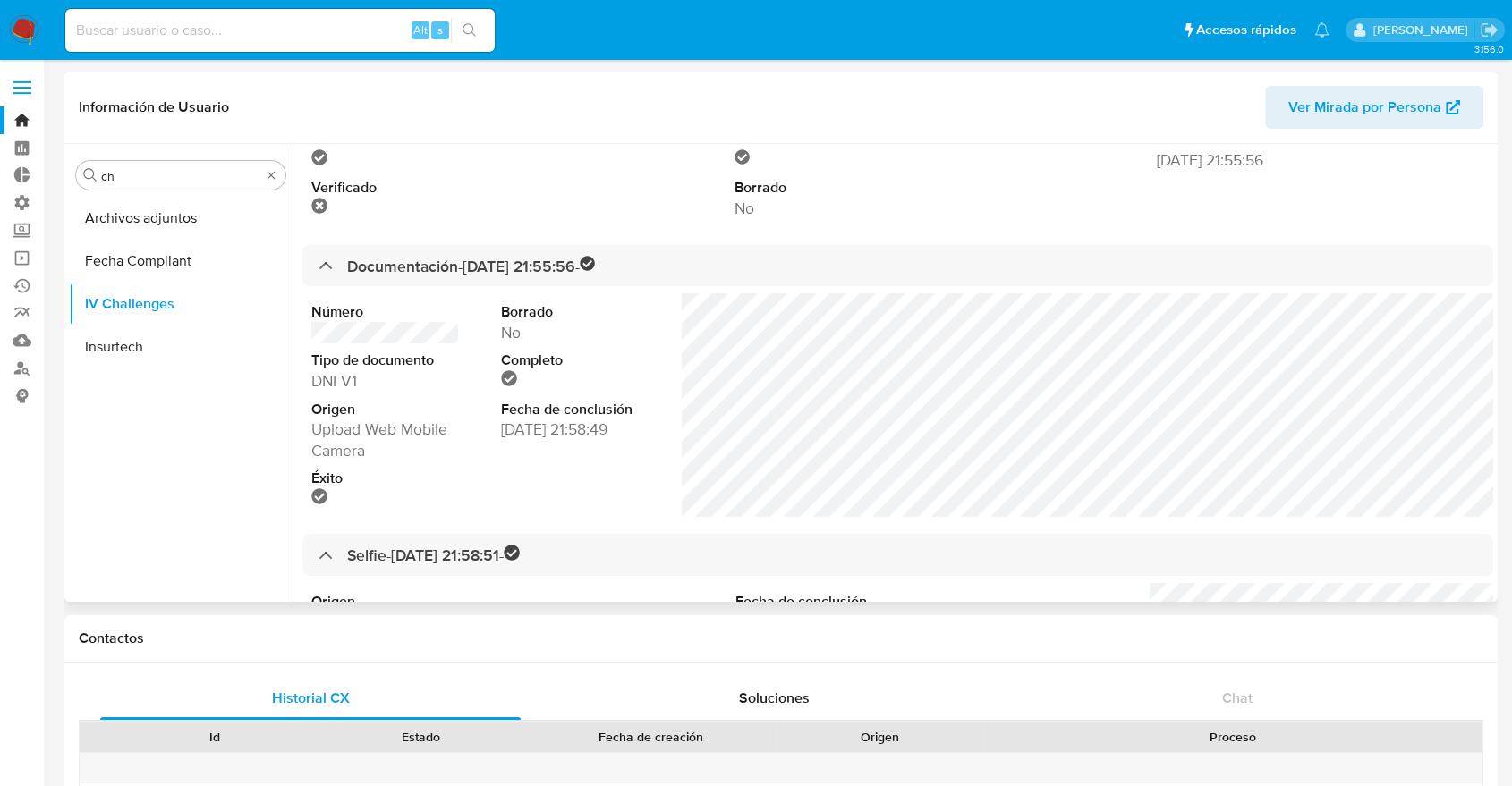
scroll to position [199, 0]
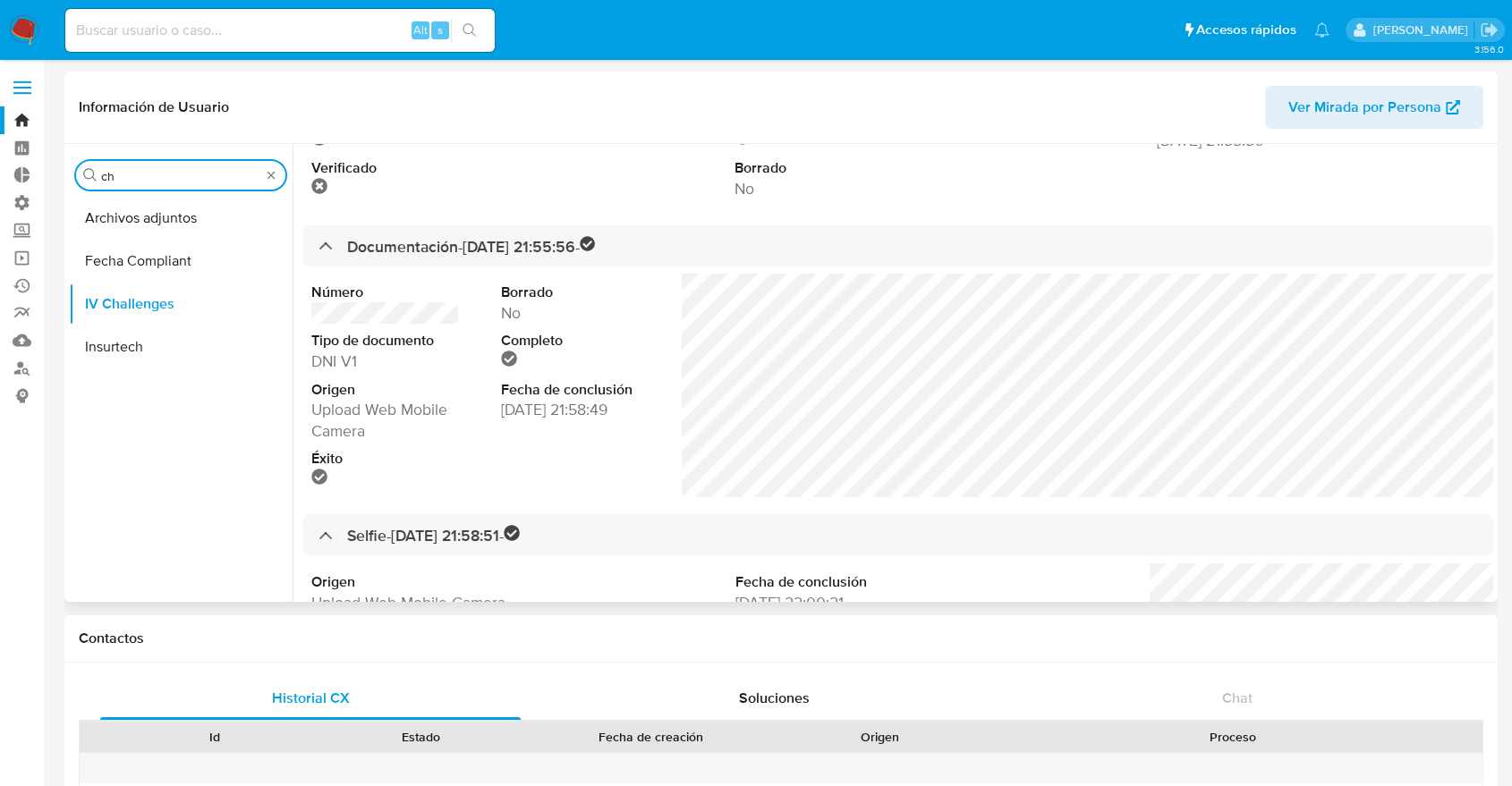
click at [181, 184] on input "ch" at bounding box center [181, 176] width 160 height 16
type input "kyc"
click at [163, 246] on button "KYC" at bounding box center [173, 260] width 209 height 43
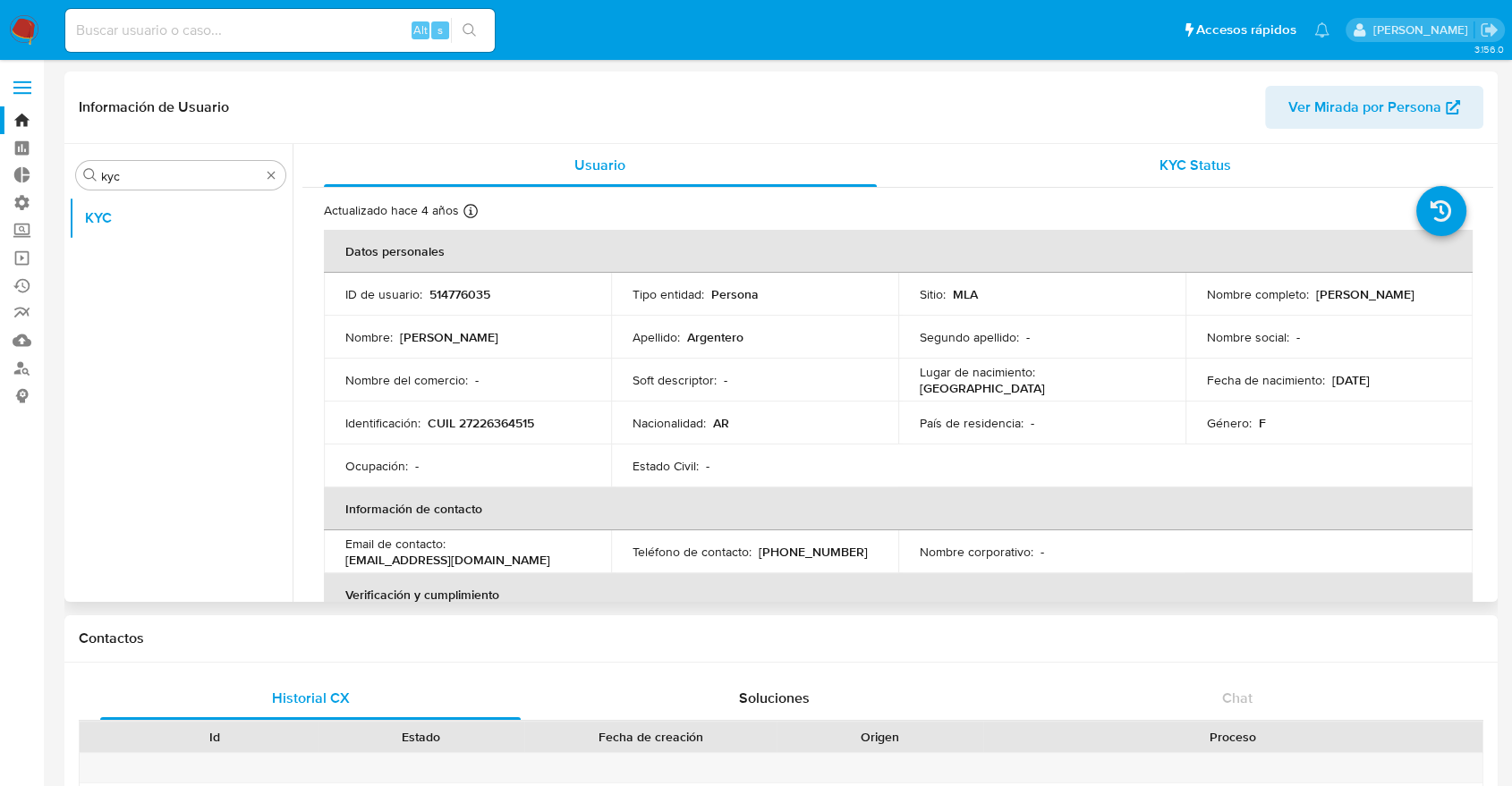
click at [1201, 181] on div "KYC Status" at bounding box center [1196, 165] width 553 height 43
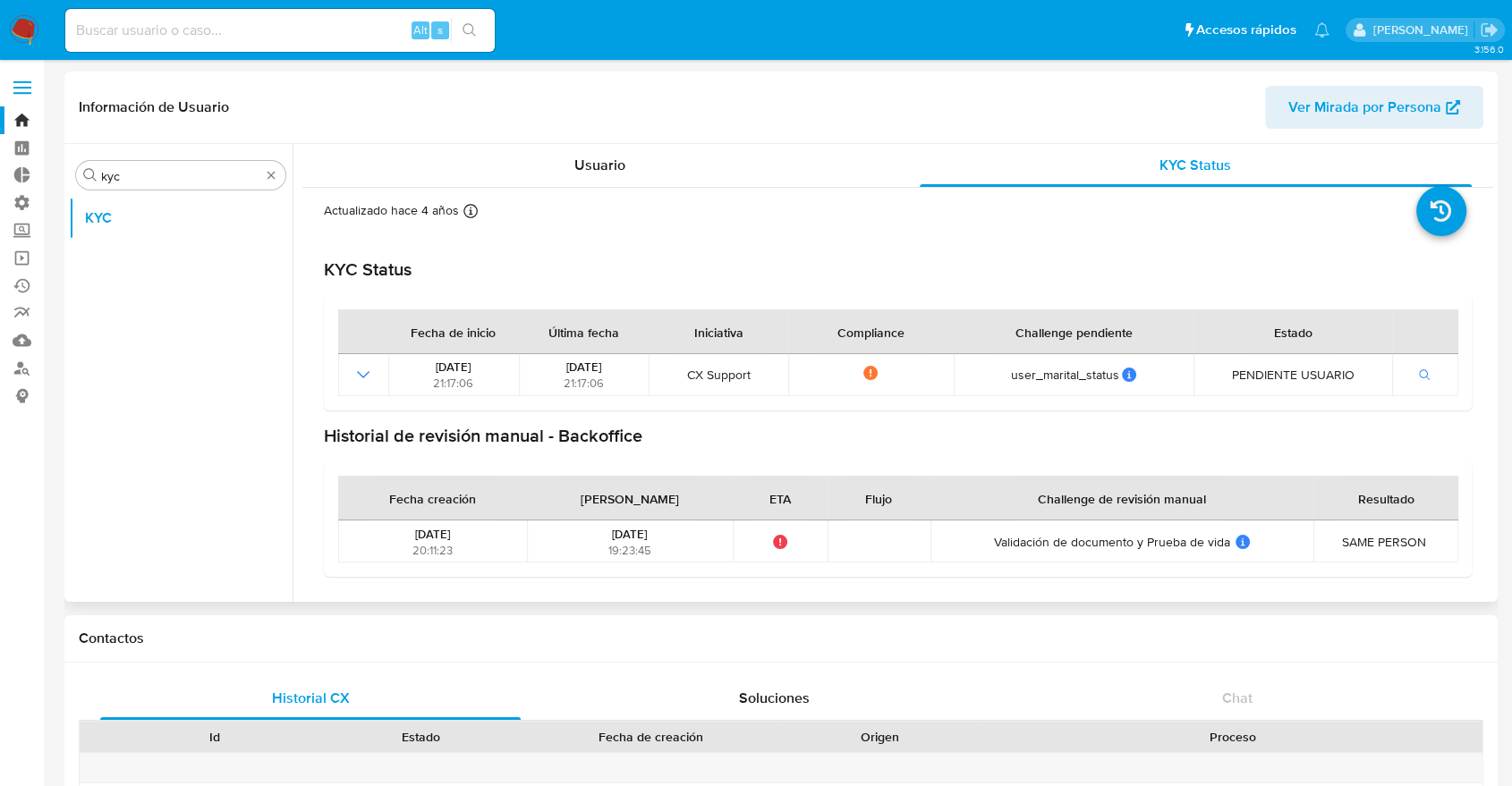
click at [544, 259] on div "KYC Status" at bounding box center [898, 270] width 1148 height 23
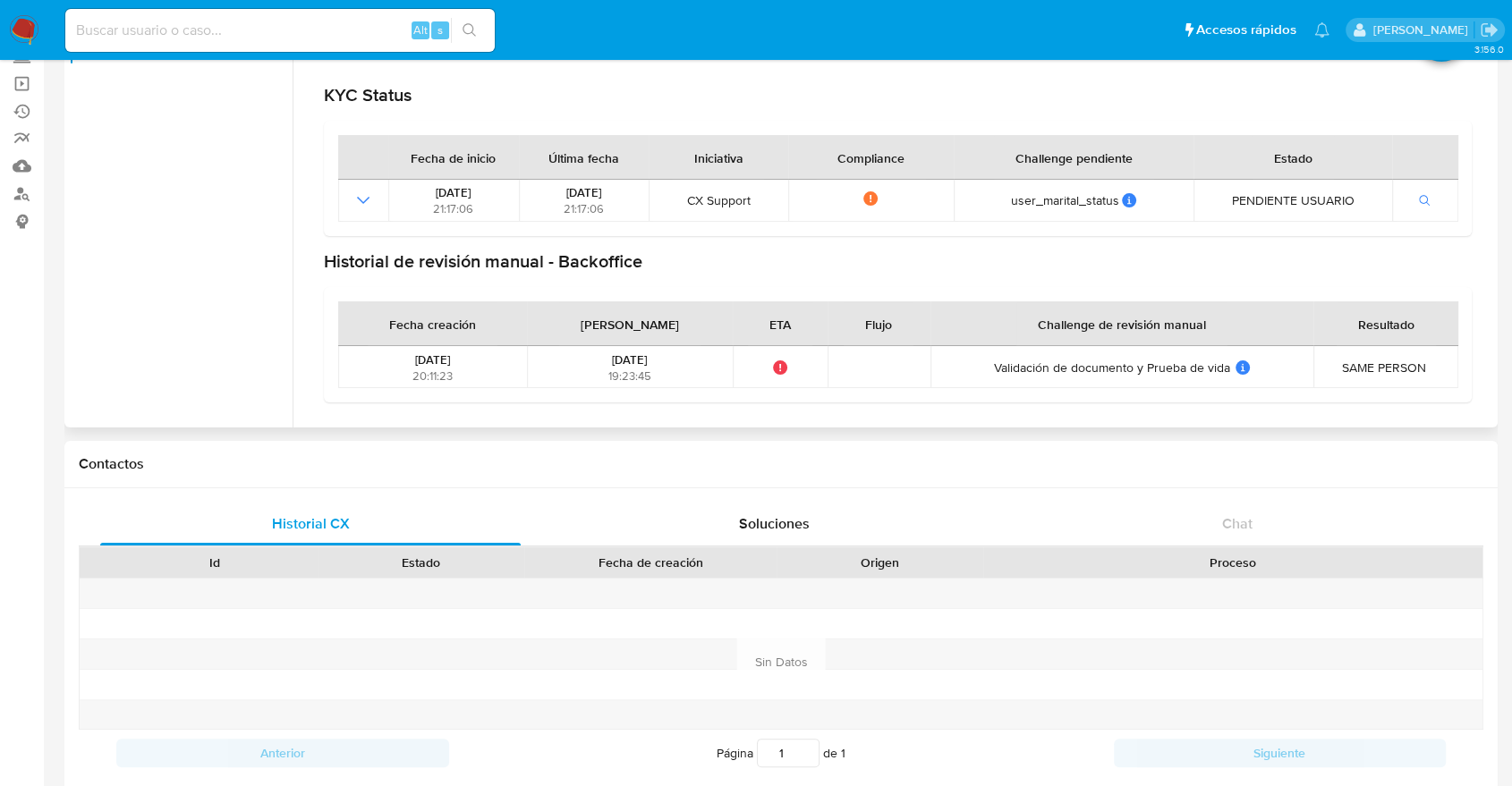
scroll to position [199, 0]
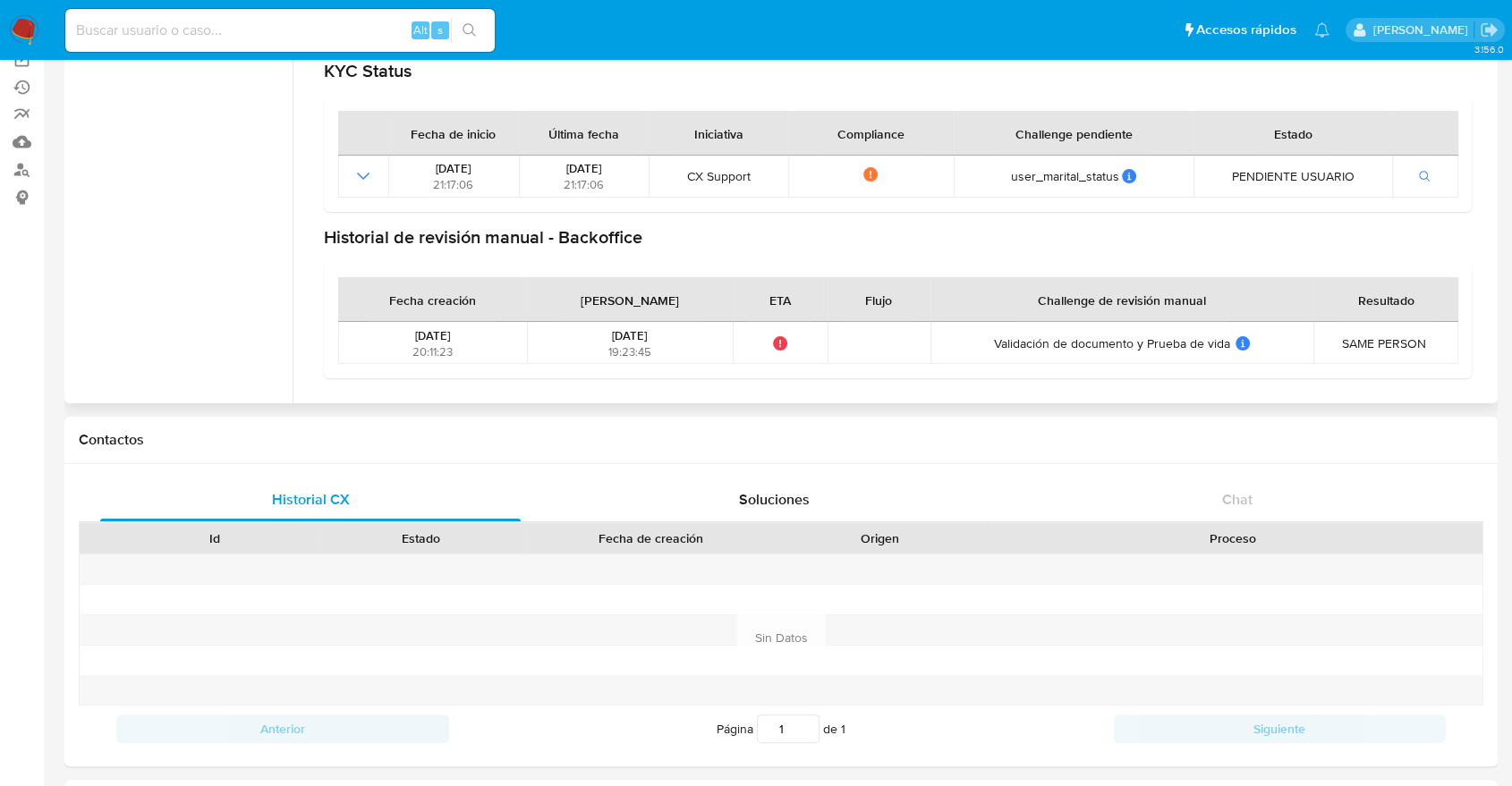
click at [993, 380] on div "Actualizado hace 4 años Creado: [DATE] 01:32:14 Actualizado: [DATE] 18:23:43" at bounding box center [897, 191] width 1191 height 403
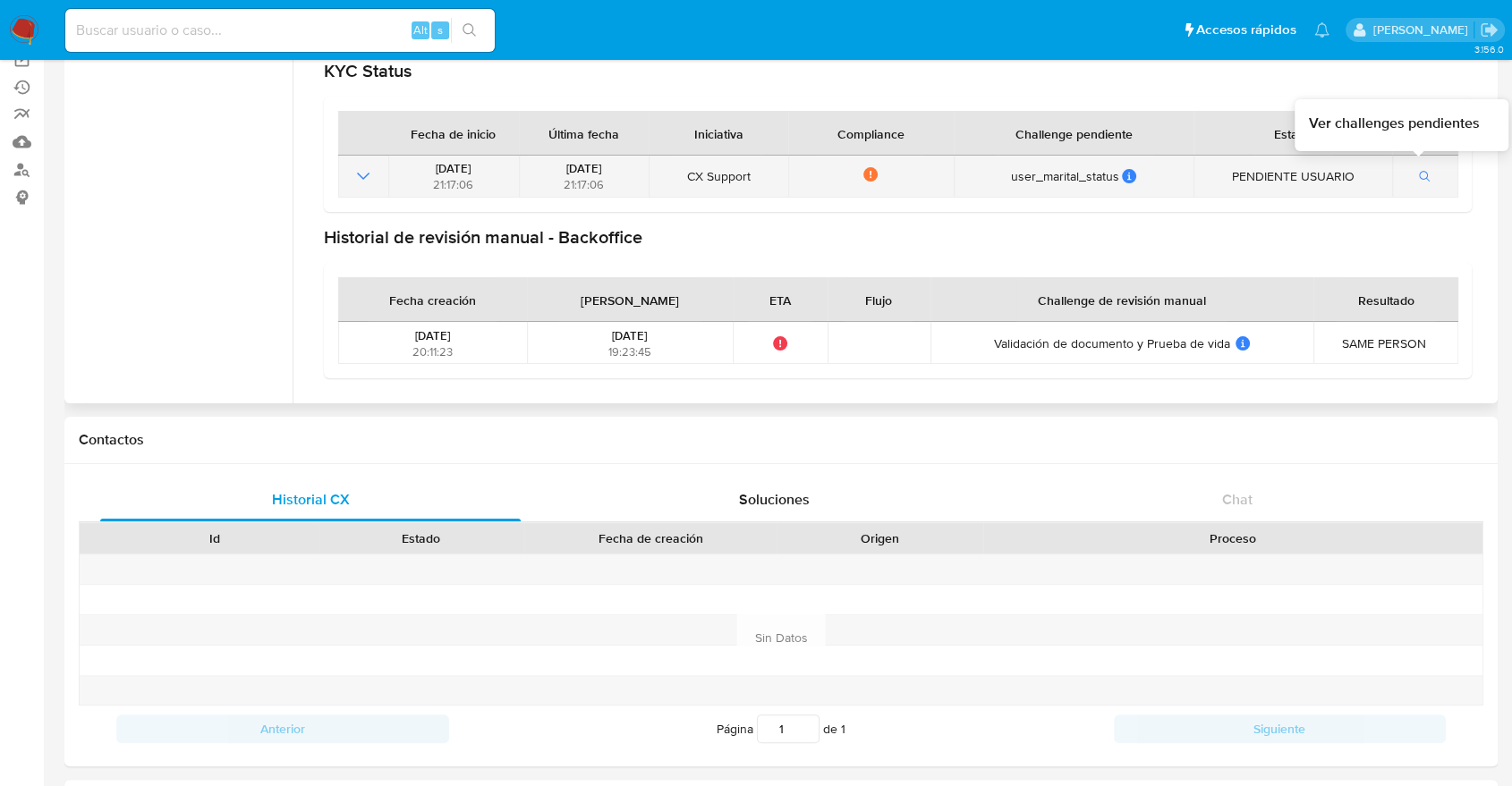
click at [1422, 173] on icon "button" at bounding box center [1425, 177] width 12 height 12
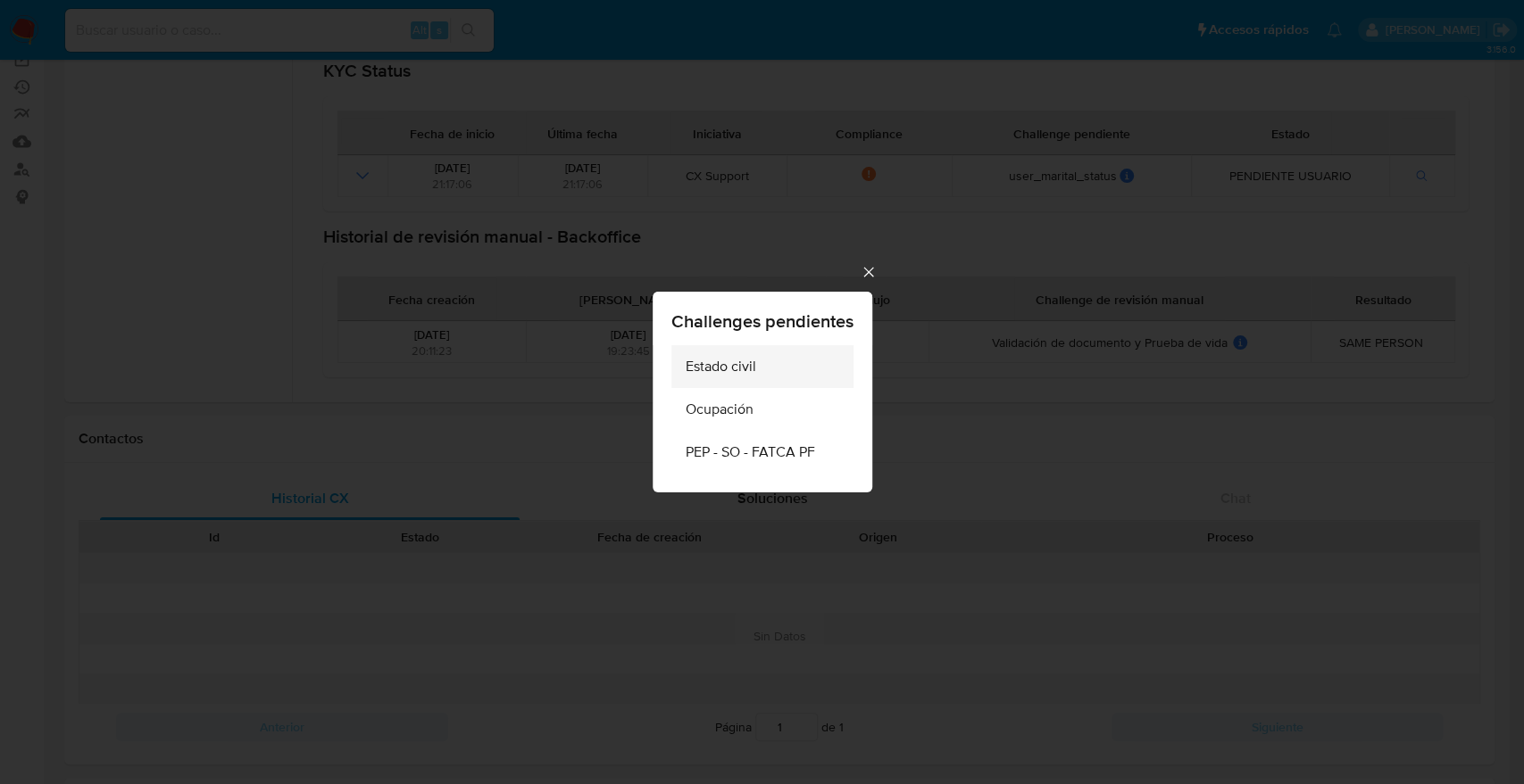
click at [779, 378] on div "Estado civil" at bounding box center [757, 366] width 143 height 43
click at [764, 428] on div "Ocupación" at bounding box center [757, 409] width 143 height 43
click at [767, 446] on span "PEP - SO - FATCA PF" at bounding box center [750, 452] width 129 height 18
click at [765, 409] on div "Ocupación" at bounding box center [757, 409] width 143 height 43
click at [750, 358] on span "Estado civil" at bounding box center [721, 366] width 70 height 18
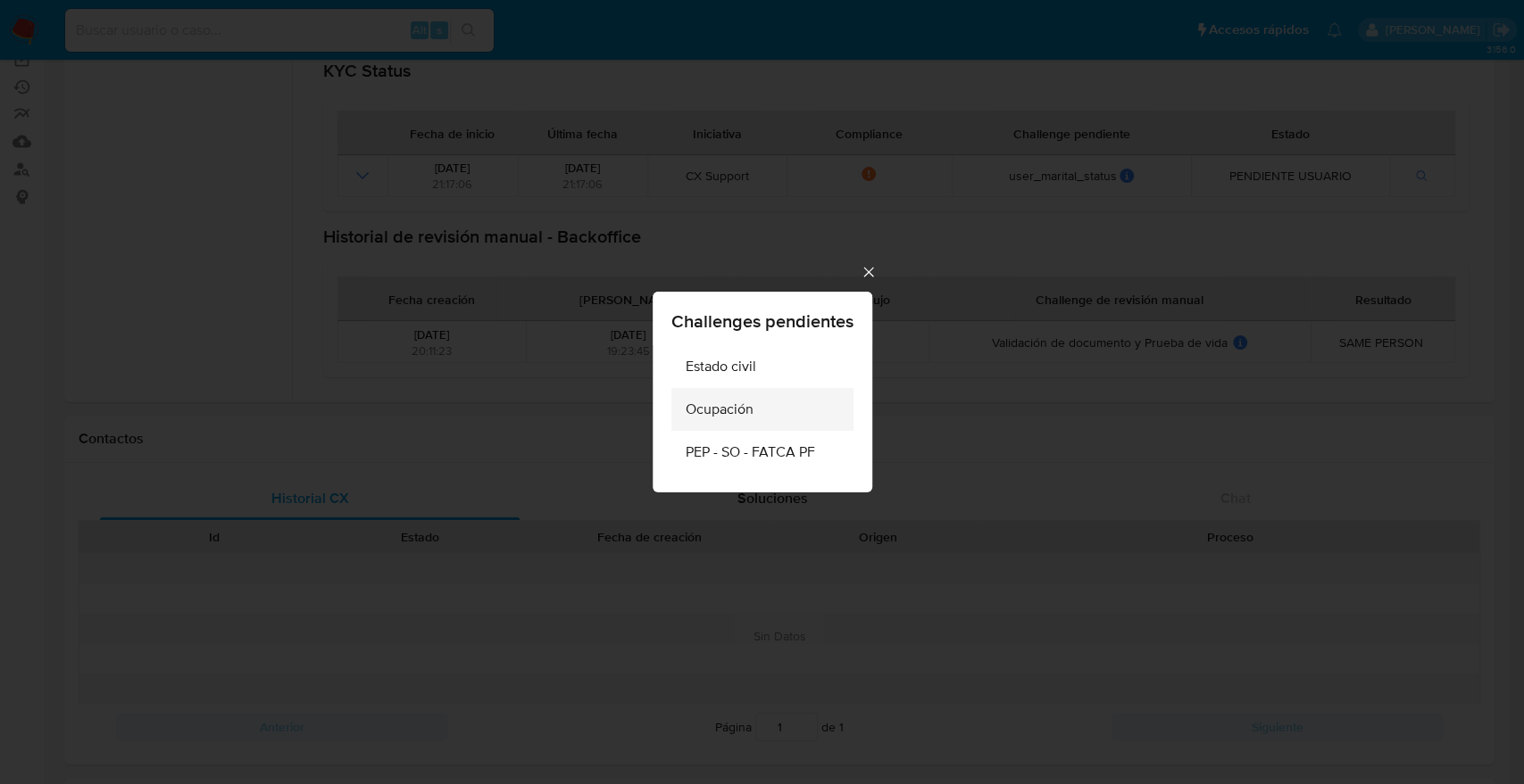
click at [744, 412] on span "Ocupación" at bounding box center [720, 410] width 68 height 18
click at [746, 456] on span "PEP - SO - FATCA PF" at bounding box center [750, 452] width 129 height 18
click at [747, 417] on span "Ocupación" at bounding box center [720, 410] width 68 height 18
click at [746, 457] on span "PEP - SO - FATCA PF" at bounding box center [750, 452] width 129 height 18
click at [867, 275] on icon "Cerrar" at bounding box center [868, 272] width 18 height 18
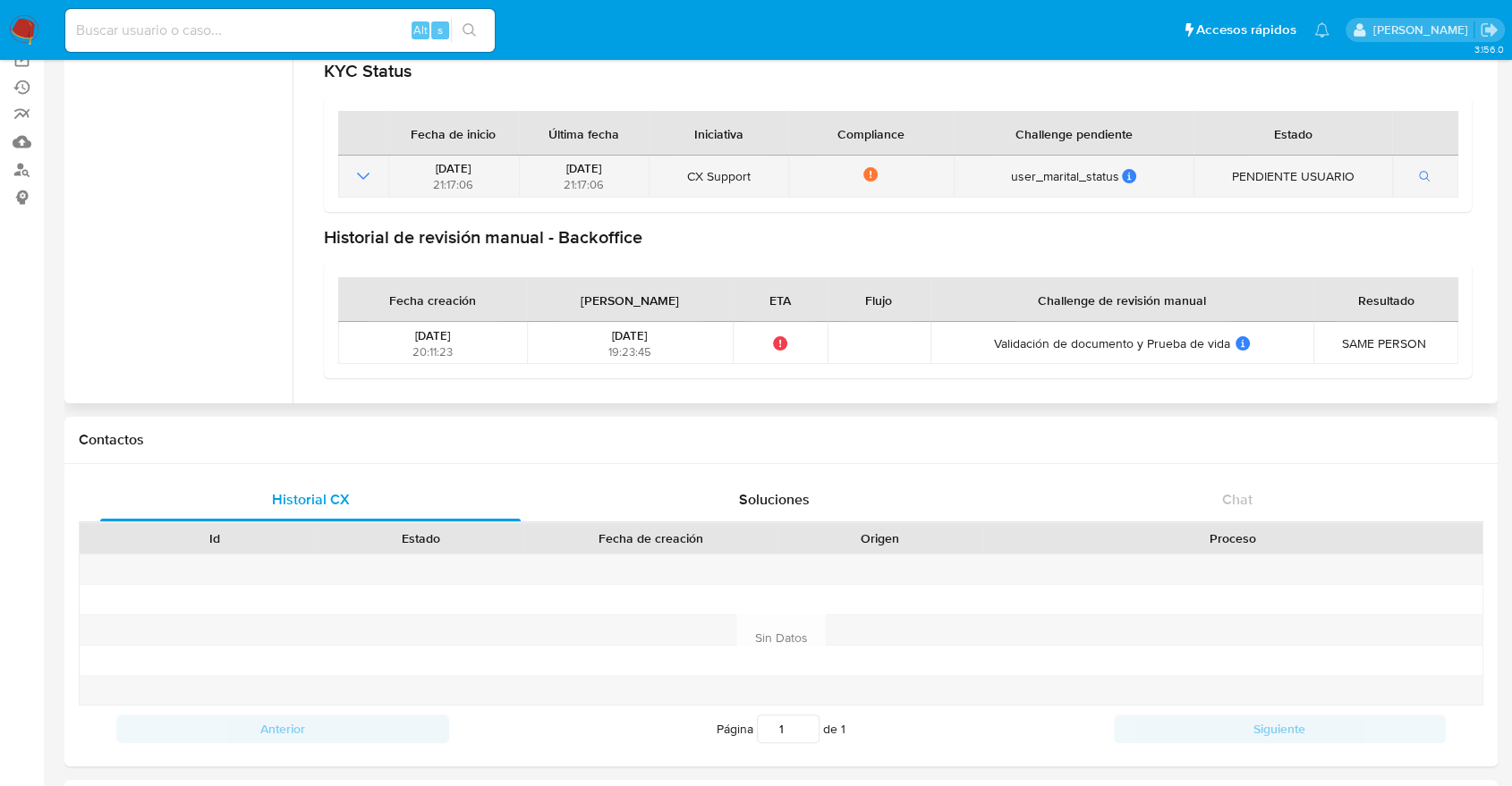
scroll to position [0, 0]
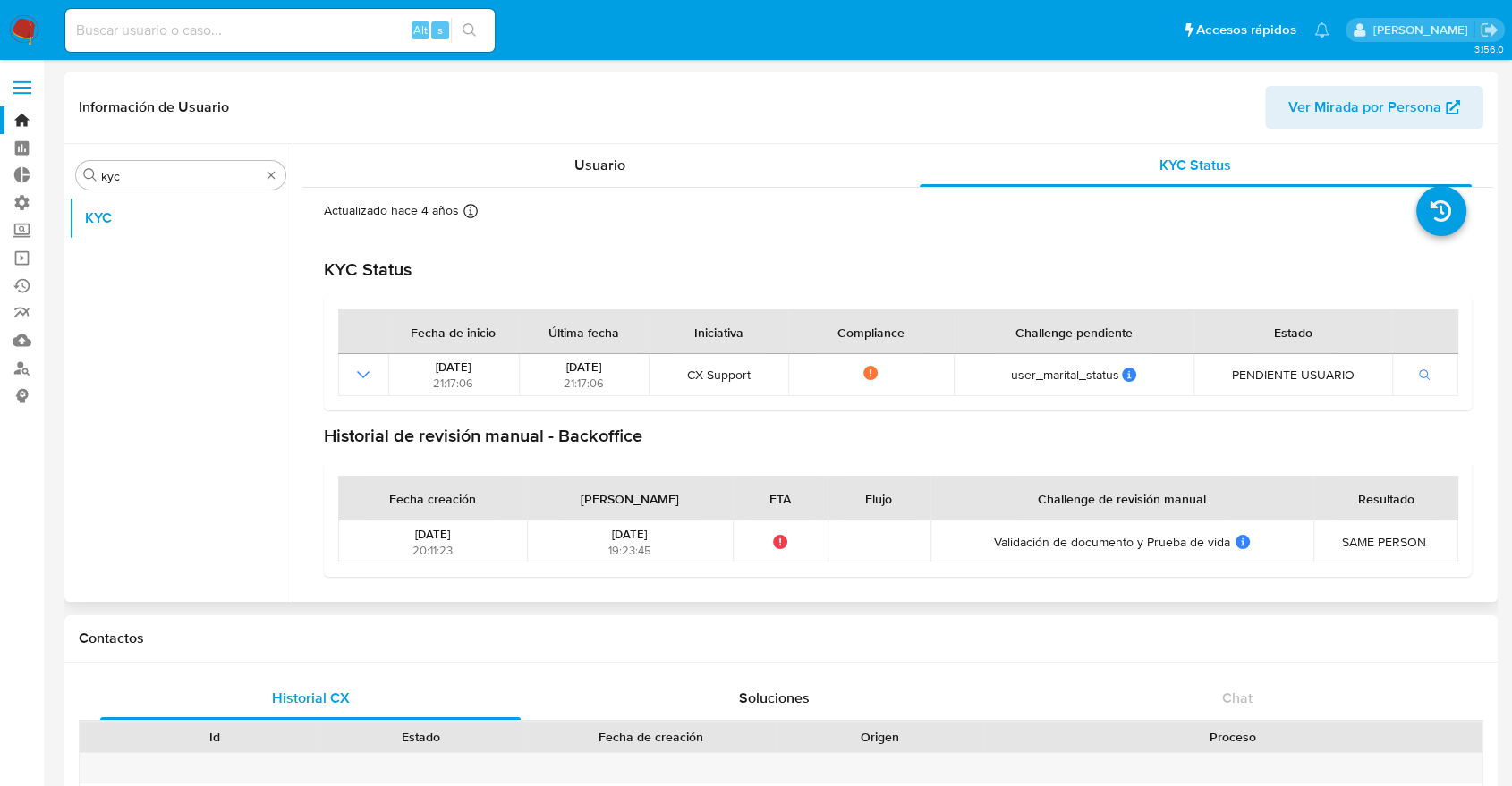
click at [892, 298] on div "Fecha de inicio Última fecha Iniciativa Compliance Challenge pendiente Estado […" at bounding box center [898, 353] width 1148 height 115
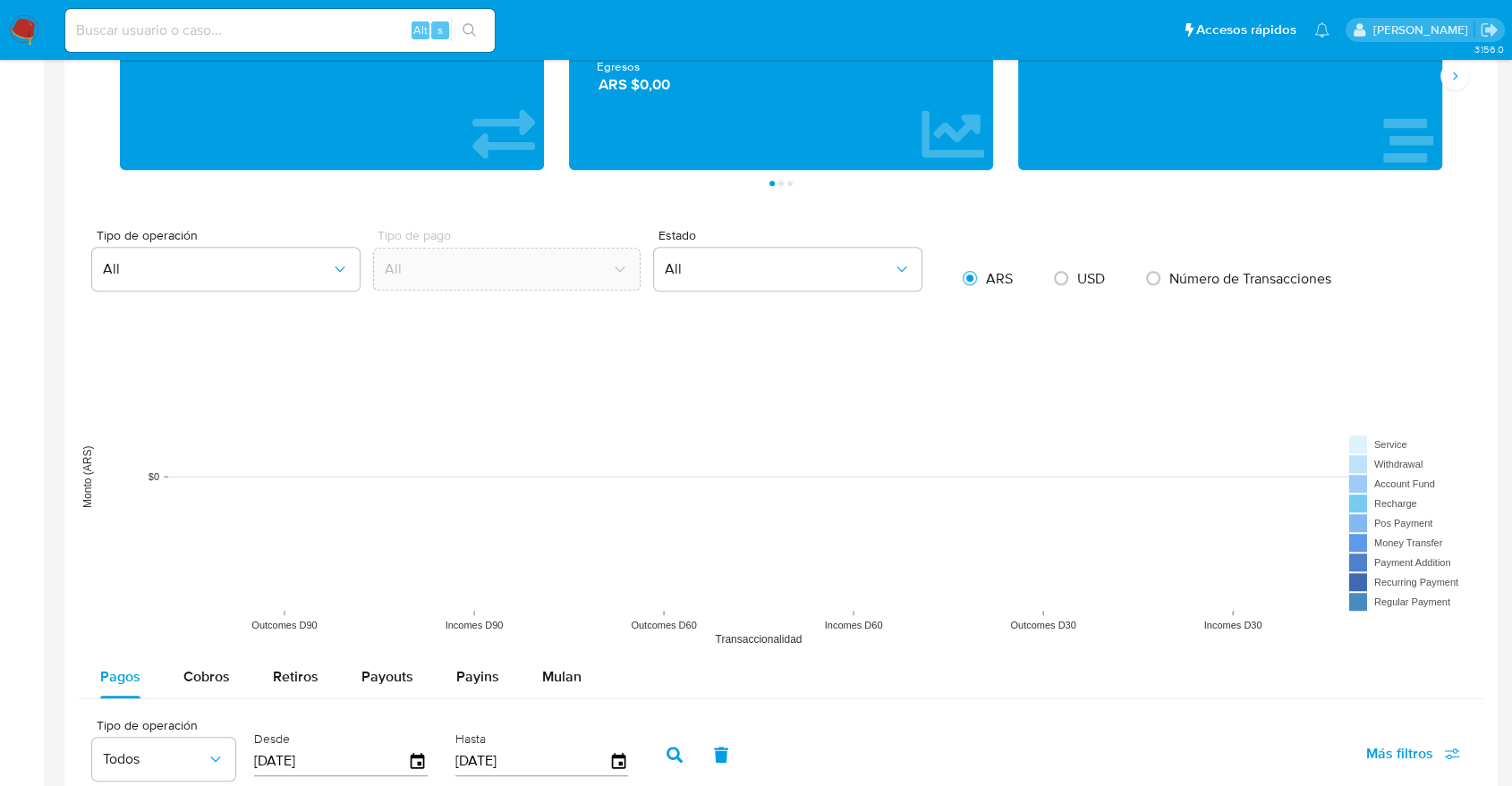
scroll to position [1391, 0]
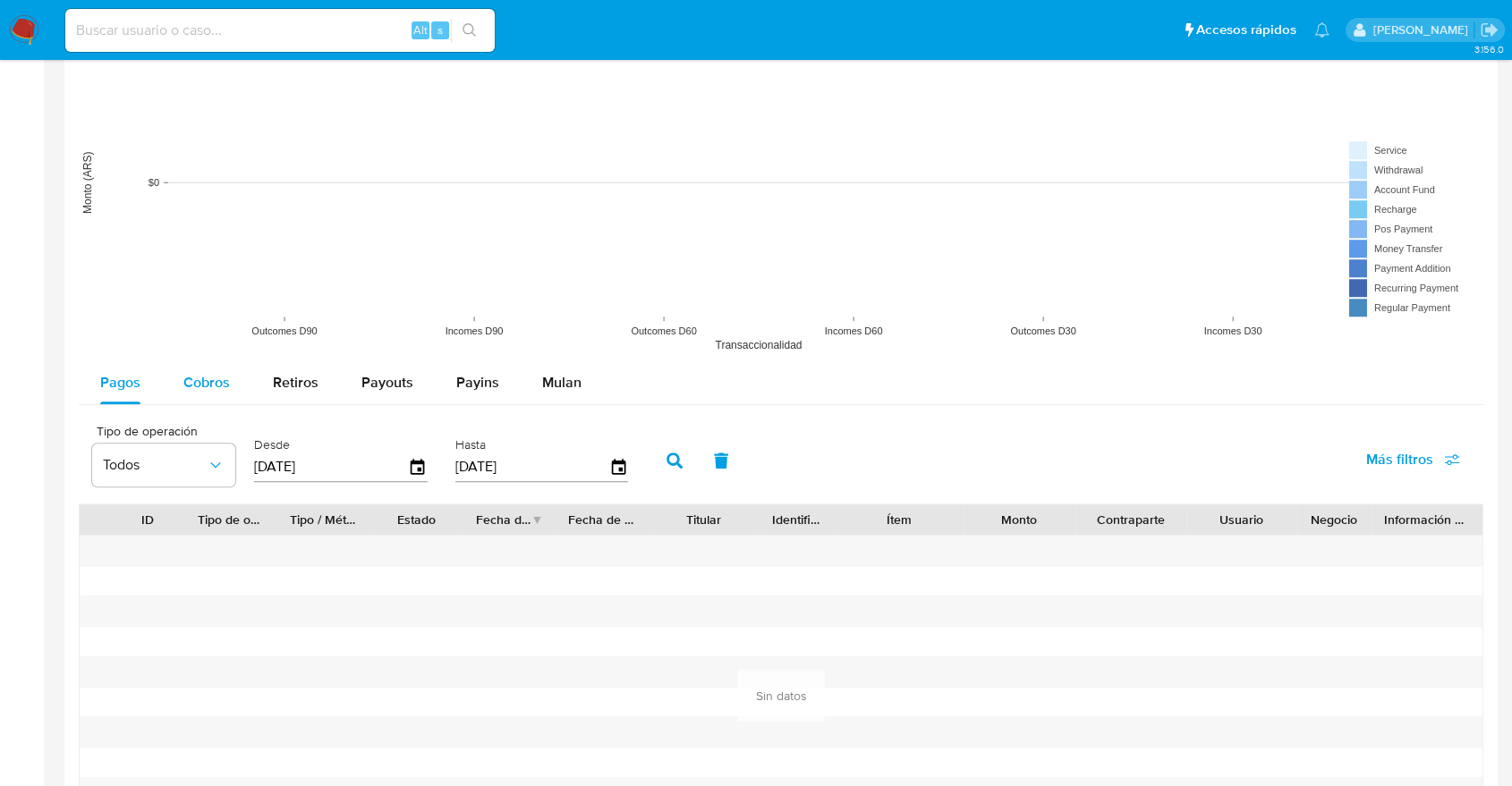
click at [215, 384] on span "Cobros" at bounding box center [206, 383] width 47 height 21
select select "10"
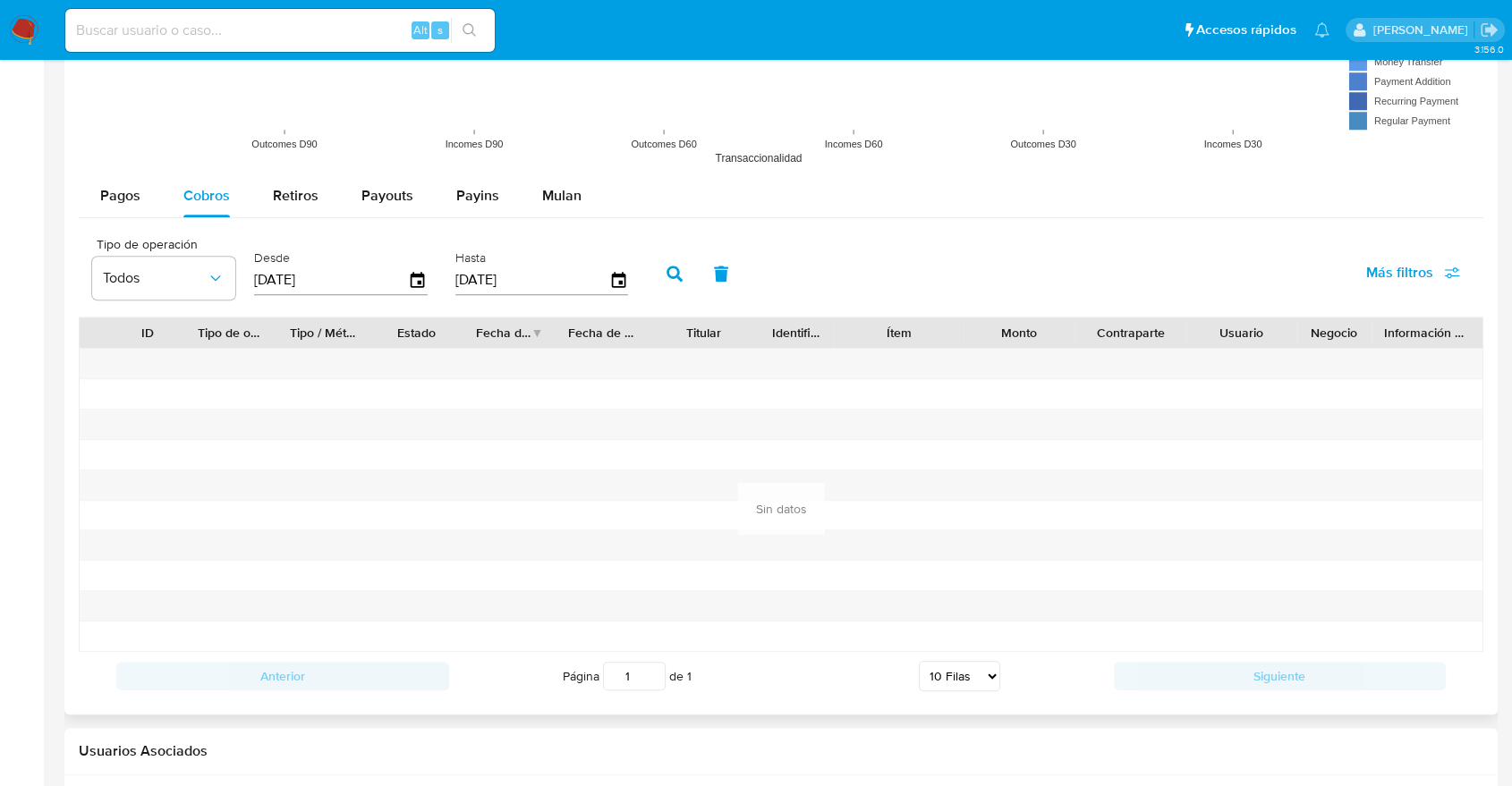
scroll to position [1589, 0]
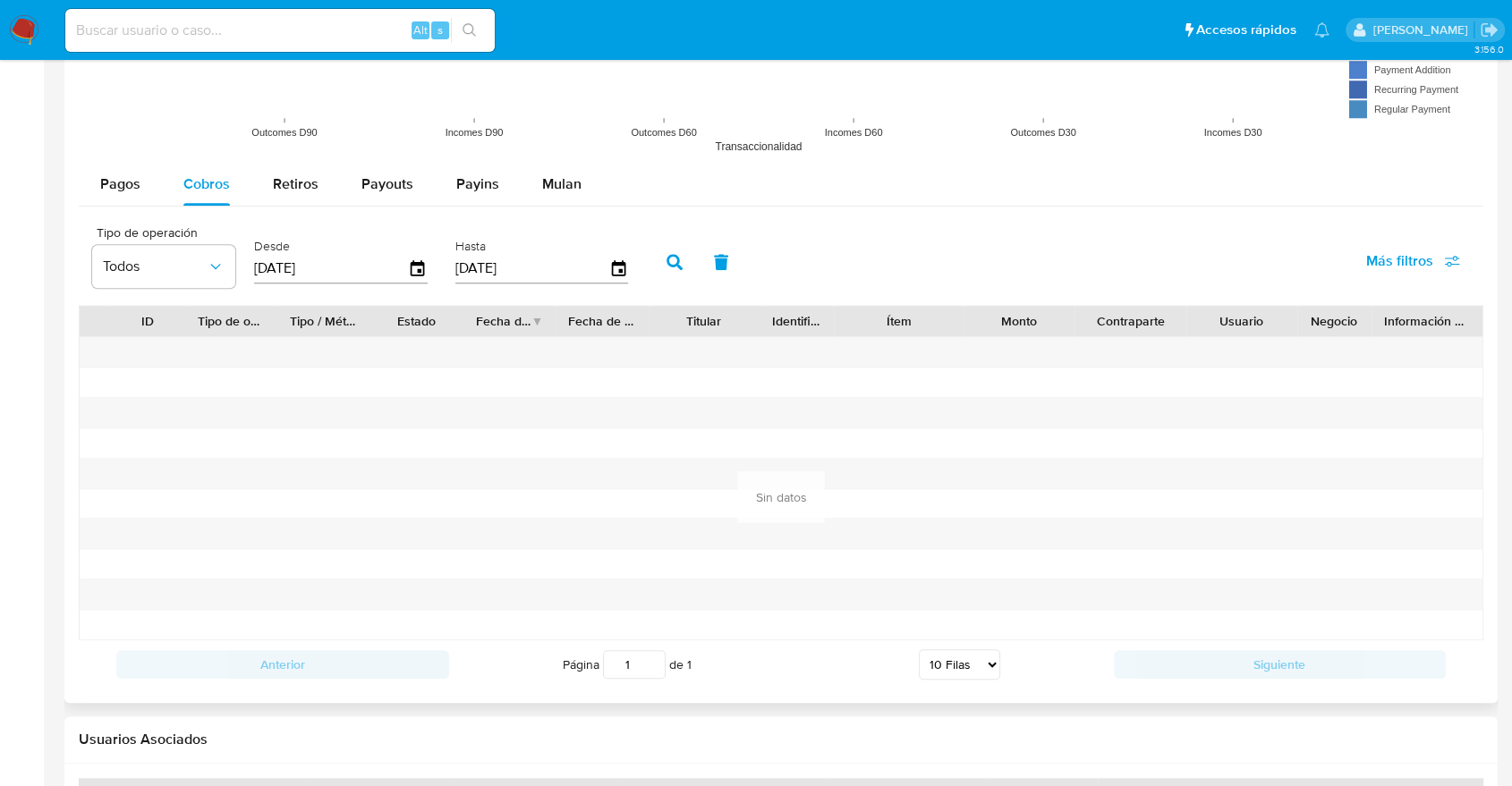
click at [417, 247] on label "Desde" at bounding box center [340, 246] width 174 height 17
click at [414, 266] on icon "button" at bounding box center [418, 268] width 31 height 31
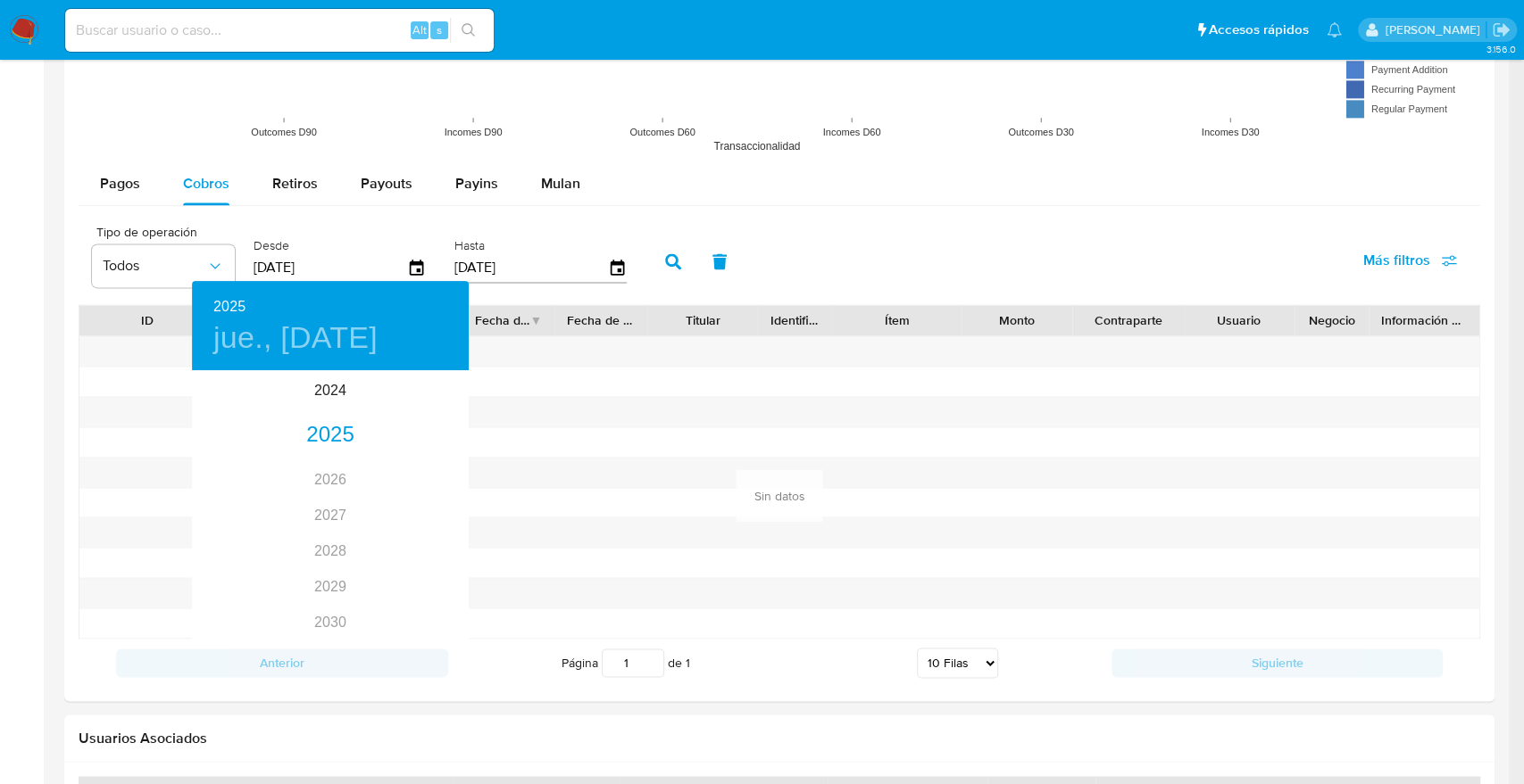
click at [161, 198] on div at bounding box center [762, 392] width 1524 height 784
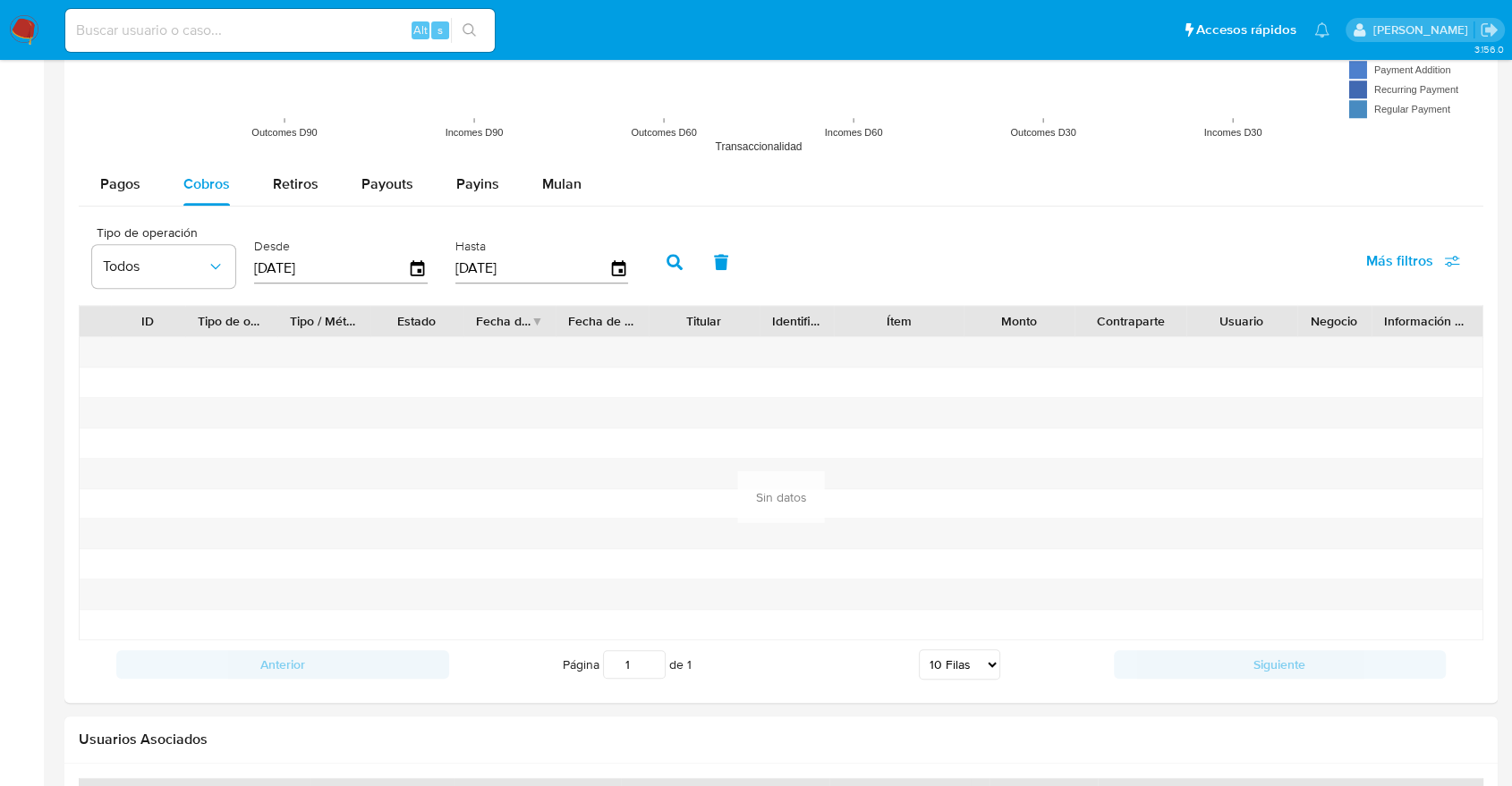
click at [139, 197] on div "2025 jue., [DATE] 2025 2026 2027 2028 2029 2030 2031 2032 2033 2034 2035" at bounding box center [756, 393] width 1512 height 786
click at [123, 192] on span "Pagos" at bounding box center [120, 184] width 40 height 21
click at [415, 277] on icon "button" at bounding box center [418, 268] width 31 height 31
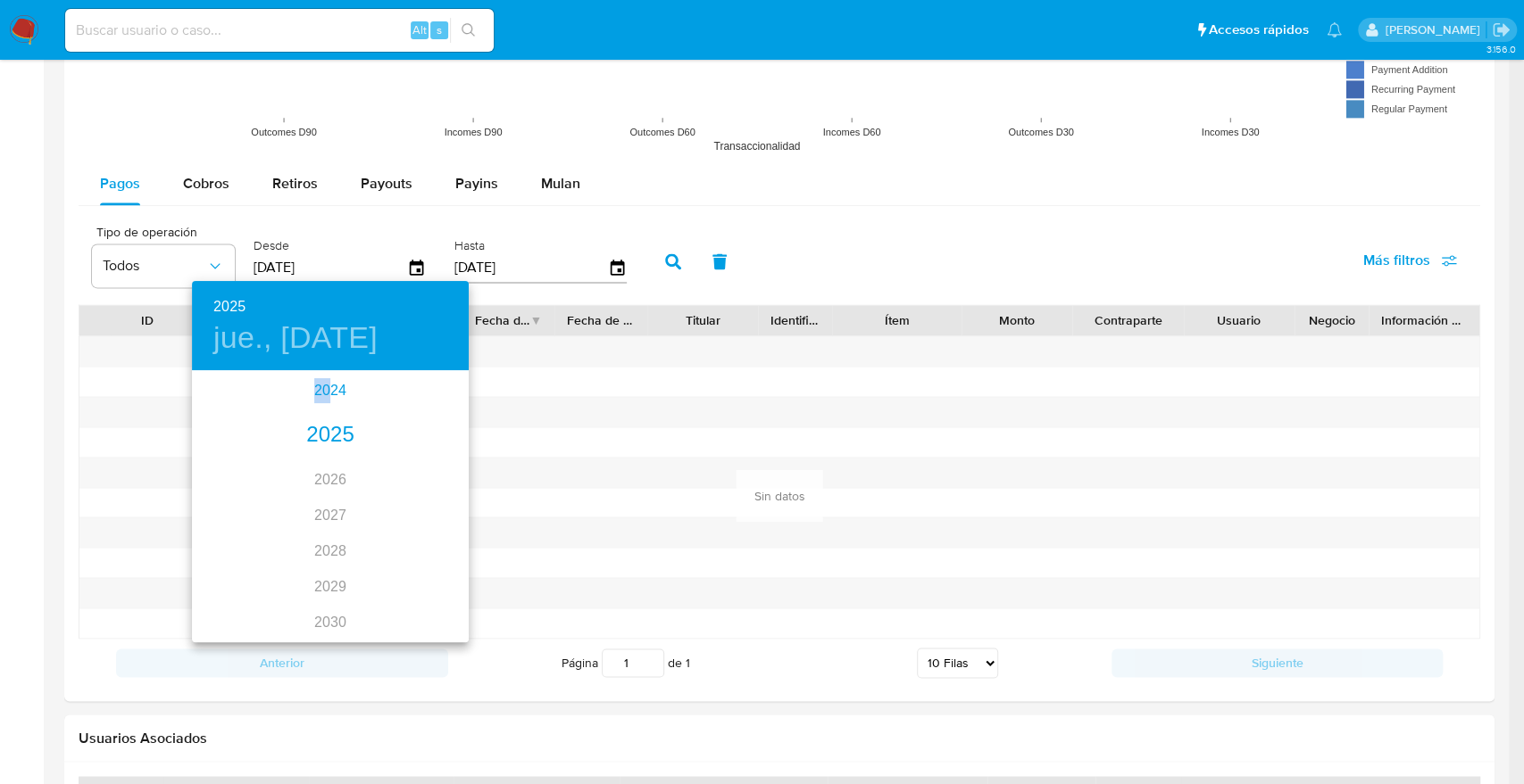
drag, startPoint x: 324, startPoint y: 397, endPoint x: 493, endPoint y: 341, distance: 178.0
click at [473, 336] on div "2025 jue., [DATE] 2025 2026 2027 2028 2029 2030 2031 2032 2033 2034 2035" at bounding box center [762, 392] width 1524 height 784
click at [499, 342] on div at bounding box center [762, 392] width 1524 height 784
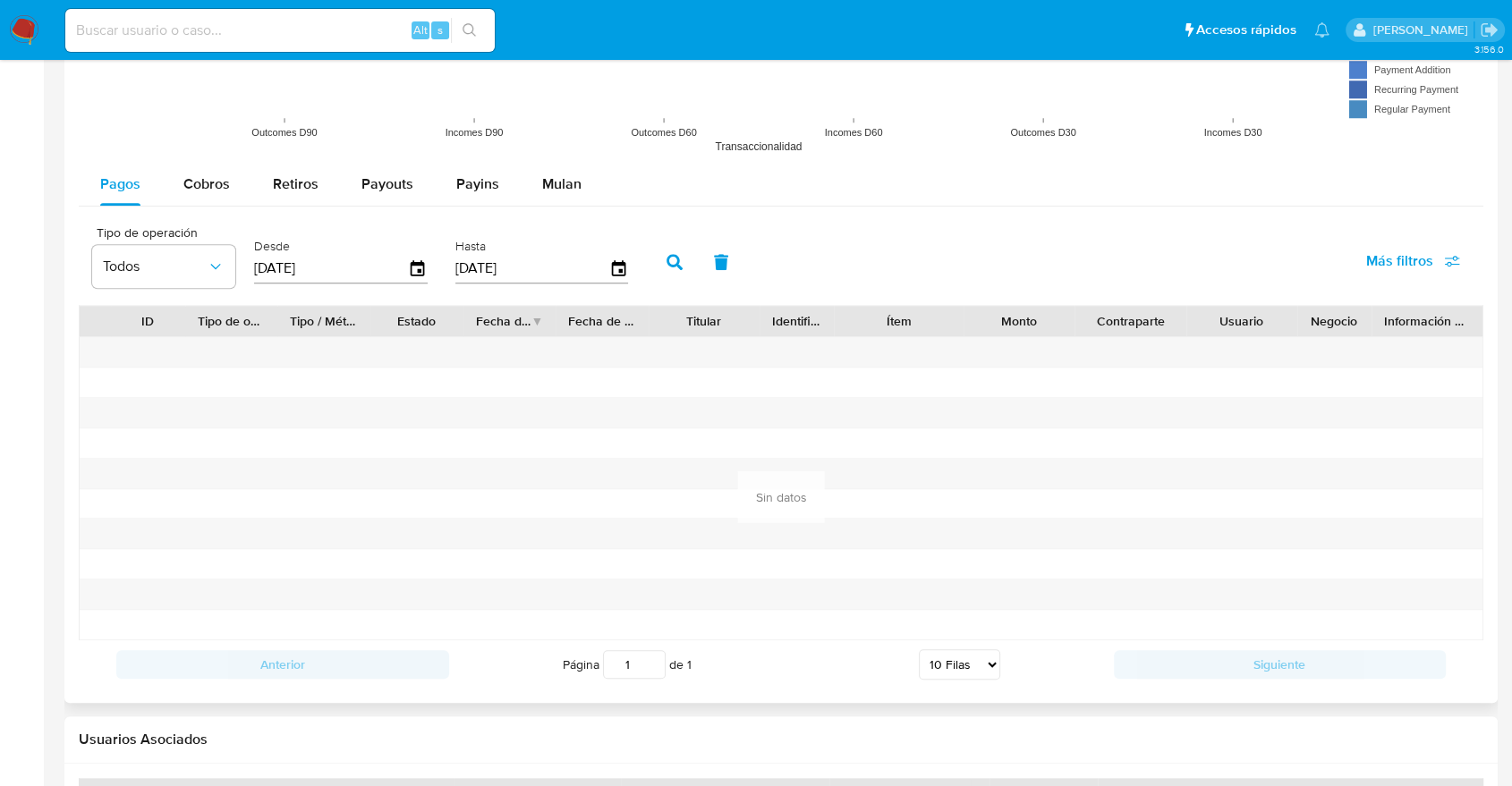
click at [296, 232] on div "Desde [DATE]" at bounding box center [340, 259] width 174 height 71
click at [298, 255] on input "[DATE]" at bounding box center [331, 268] width 154 height 29
click at [298, 256] on input "[DATE]" at bounding box center [331, 268] width 154 height 29
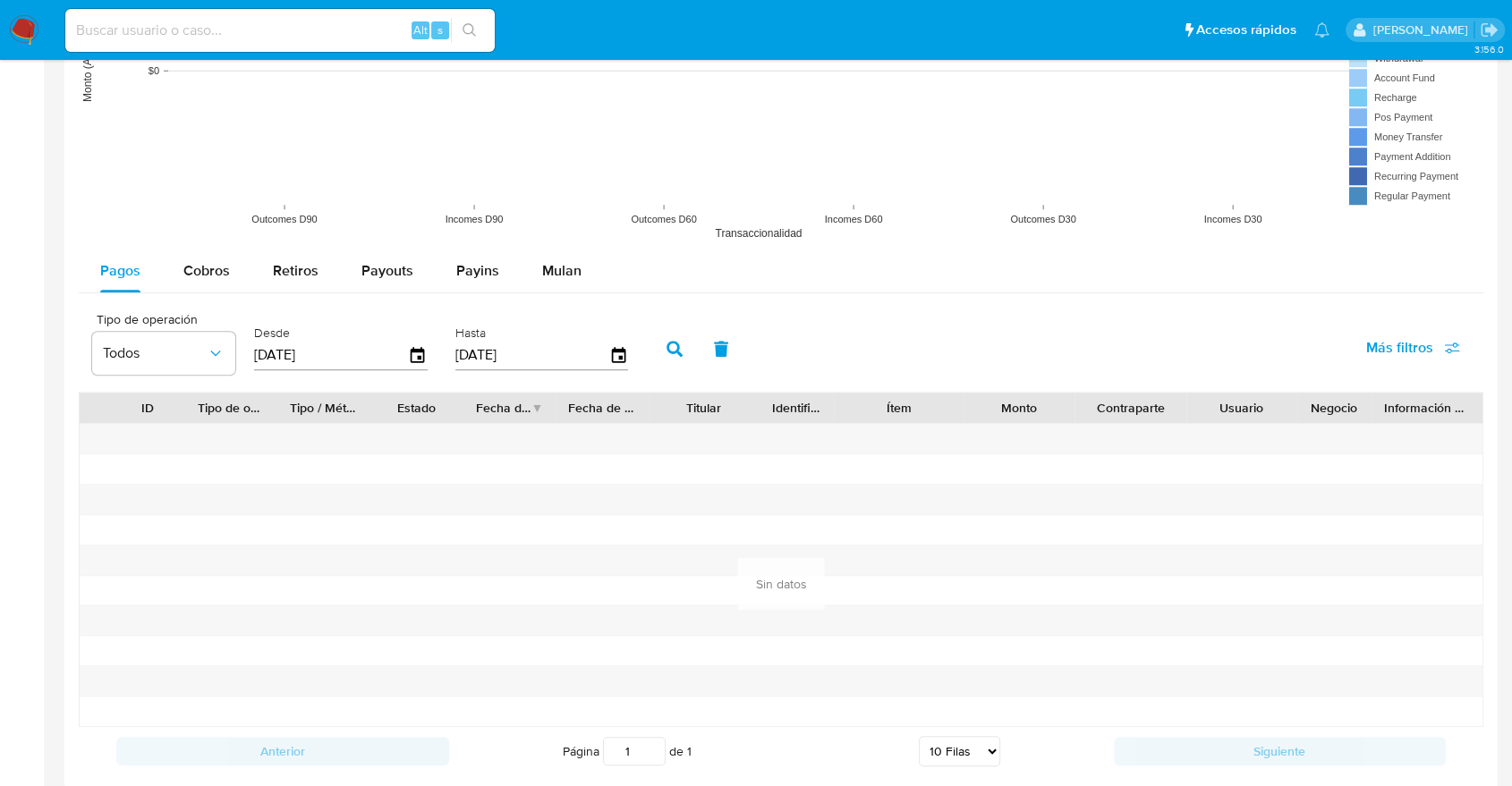
scroll to position [1482, 0]
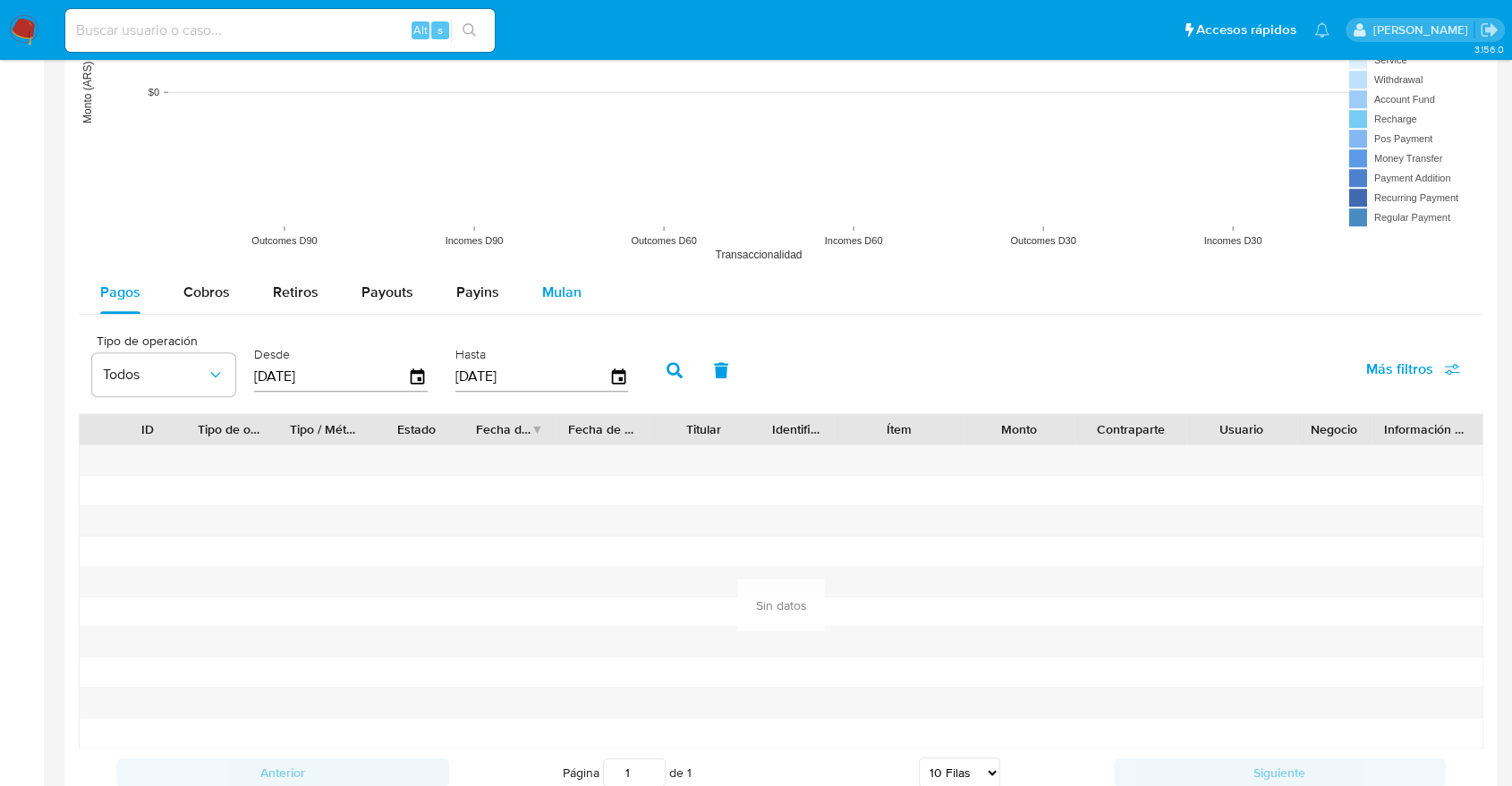
click at [545, 302] on div "Mulan" at bounding box center [561, 292] width 39 height 43
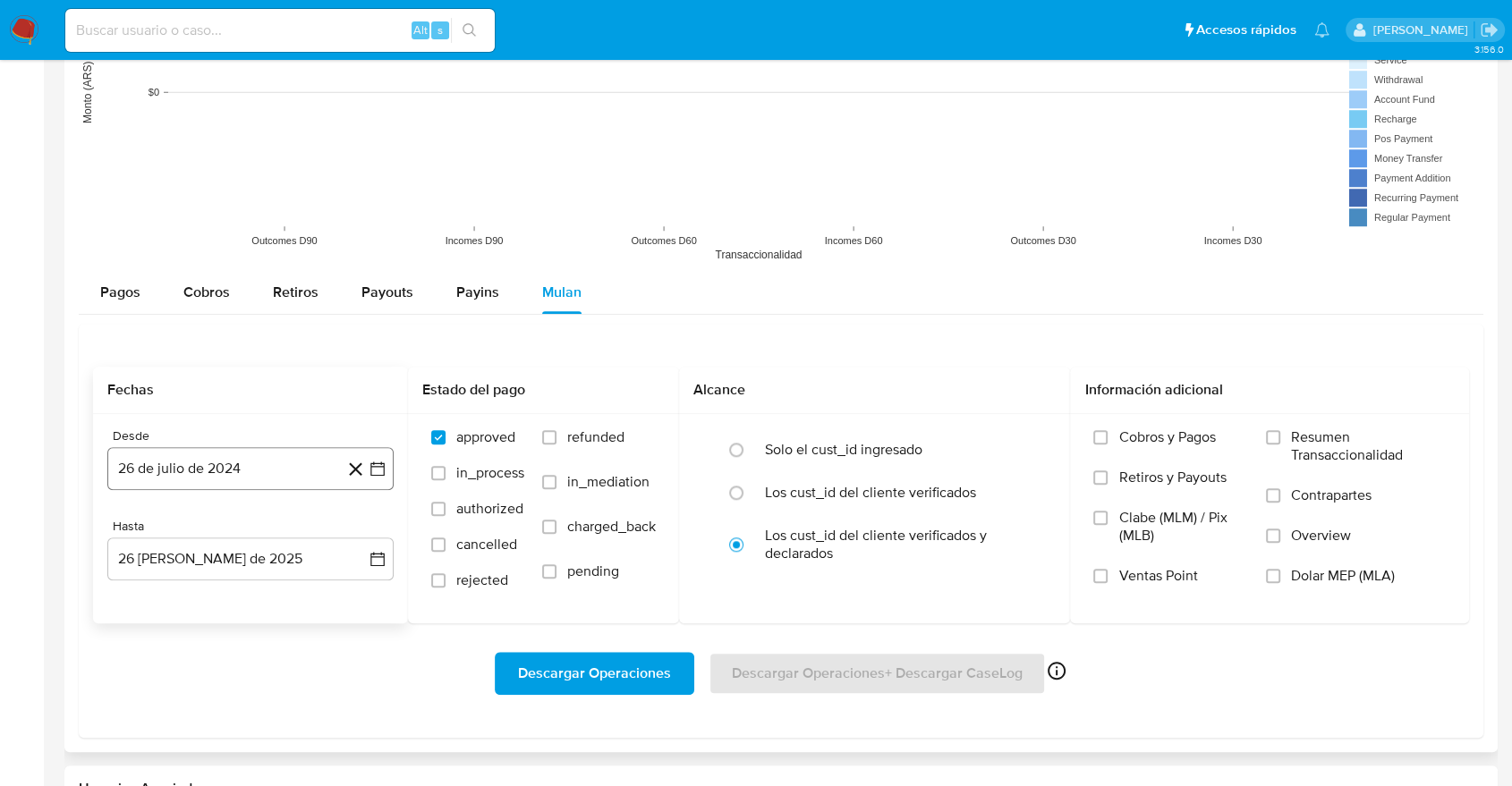
click at [286, 472] on button "26 de julio de 2024" at bounding box center [250, 469] width 286 height 43
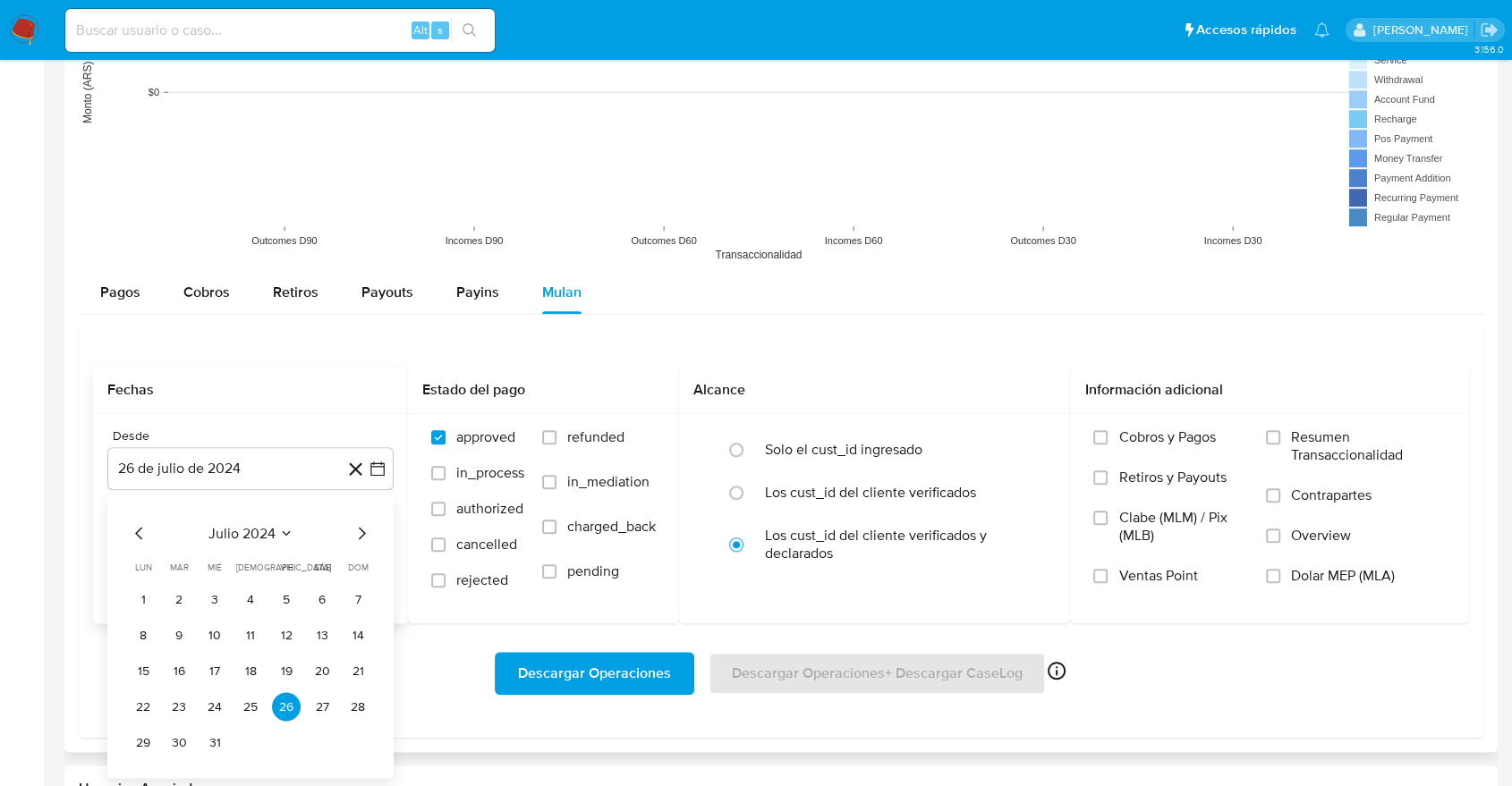
drag, startPoint x: 109, startPoint y: 544, endPoint x: 127, endPoint y: 537, distance: 19.3
click at [110, 544] on div "julio 2024 julio 2024 lun lunes mar martes mié miércoles jue jueves vie viernes…" at bounding box center [250, 636] width 286 height 282
click at [133, 535] on icon "Mes anterior" at bounding box center [140, 533] width 22 height 22
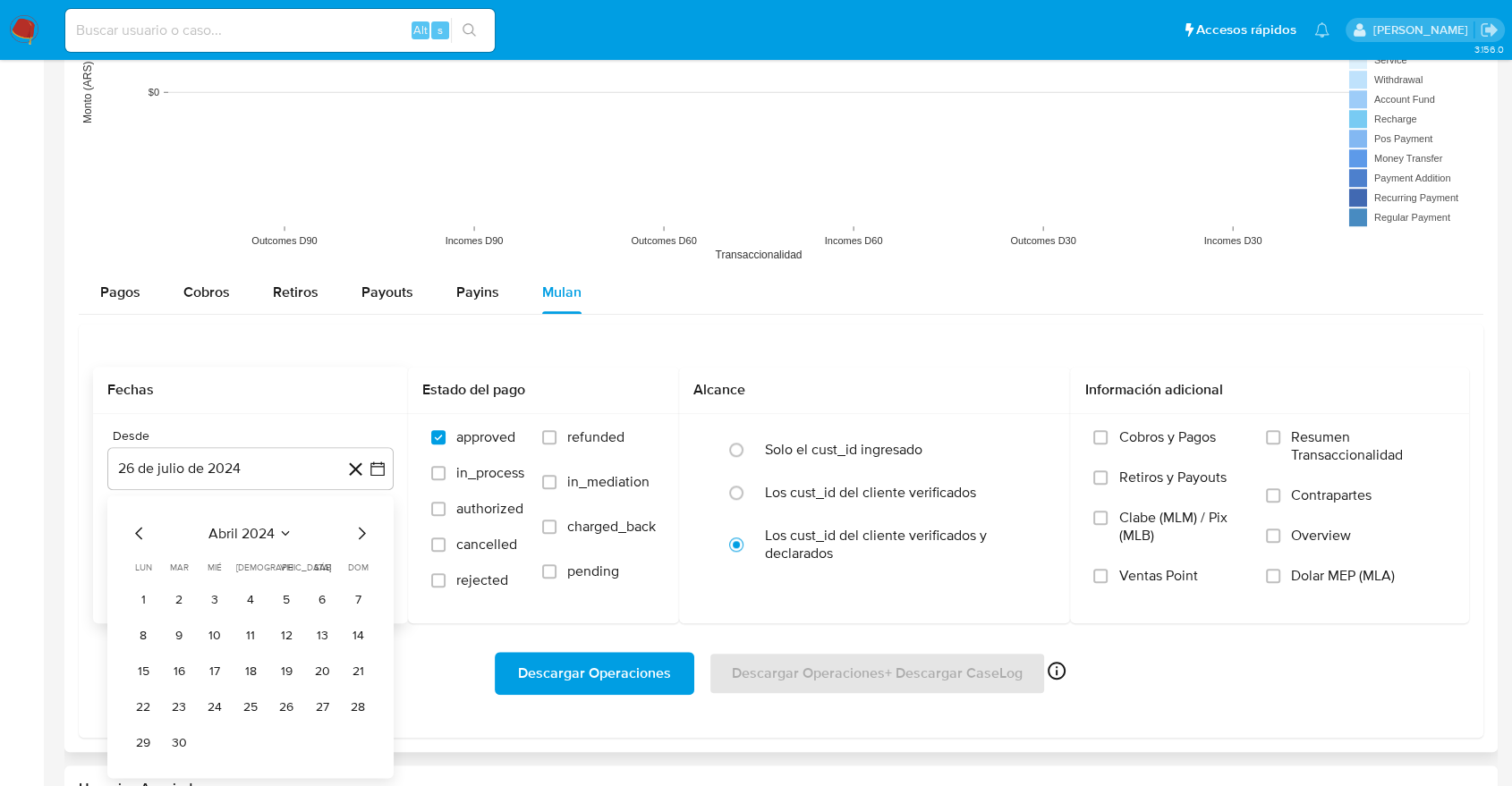
click at [133, 535] on icon "Mes anterior" at bounding box center [140, 533] width 22 height 22
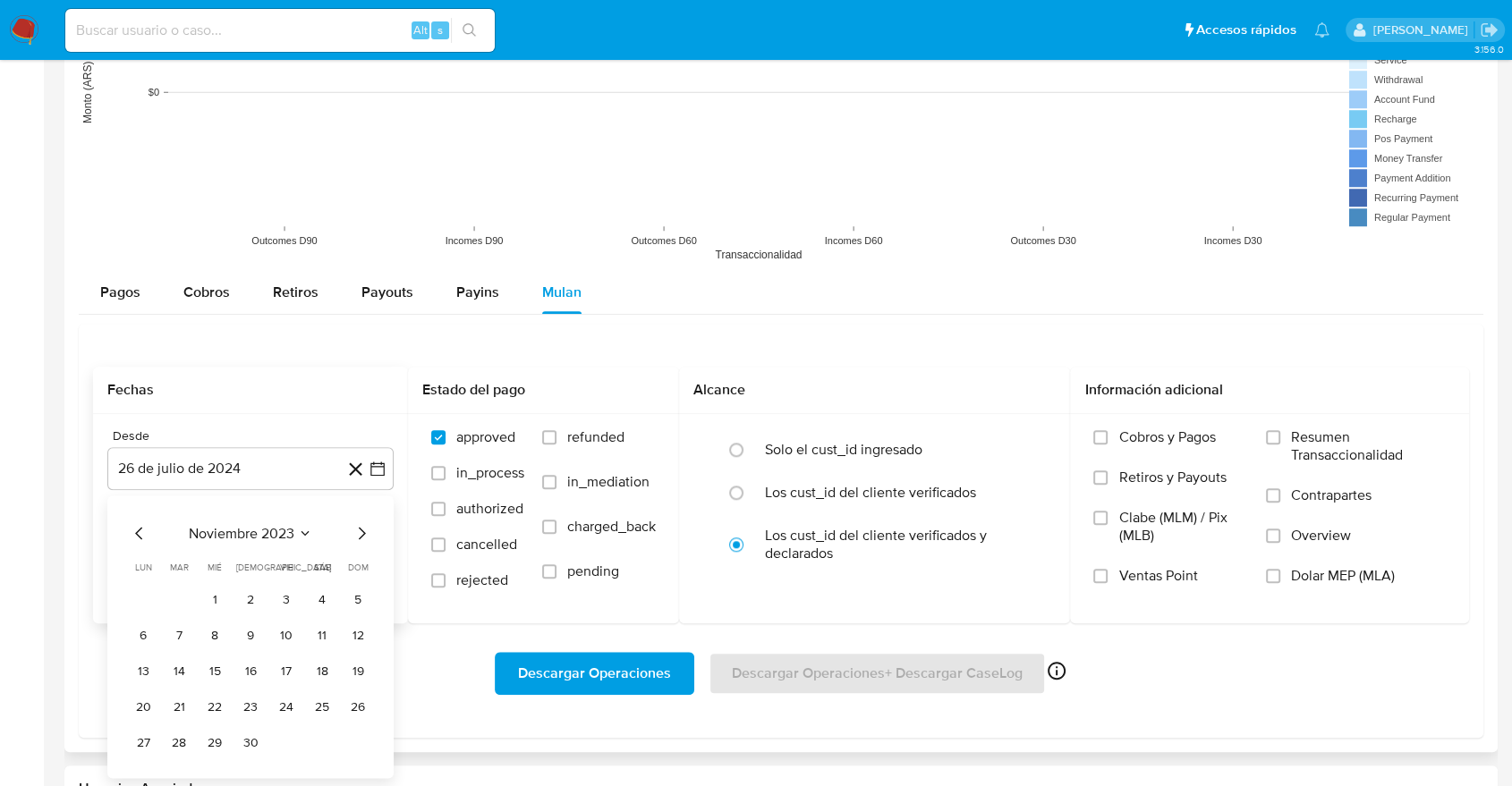
click at [133, 535] on icon "Mes anterior" at bounding box center [140, 533] width 22 height 22
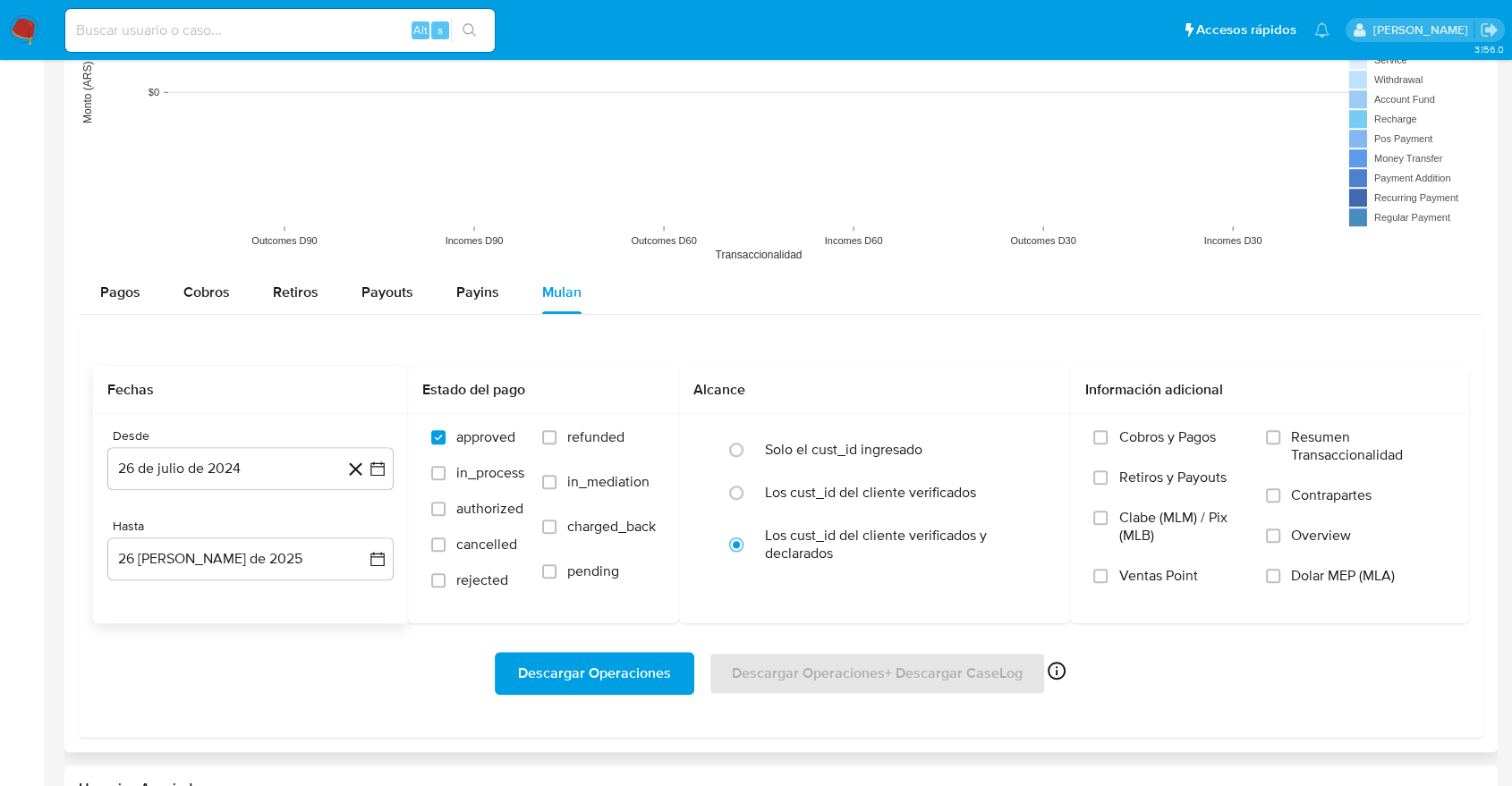
click at [133, 535] on div "Hasta 26 [PERSON_NAME] de 2025 [DATE]" at bounding box center [250, 549] width 286 height 62
click at [173, 456] on button "26 de julio de 2024" at bounding box center [250, 469] width 286 height 43
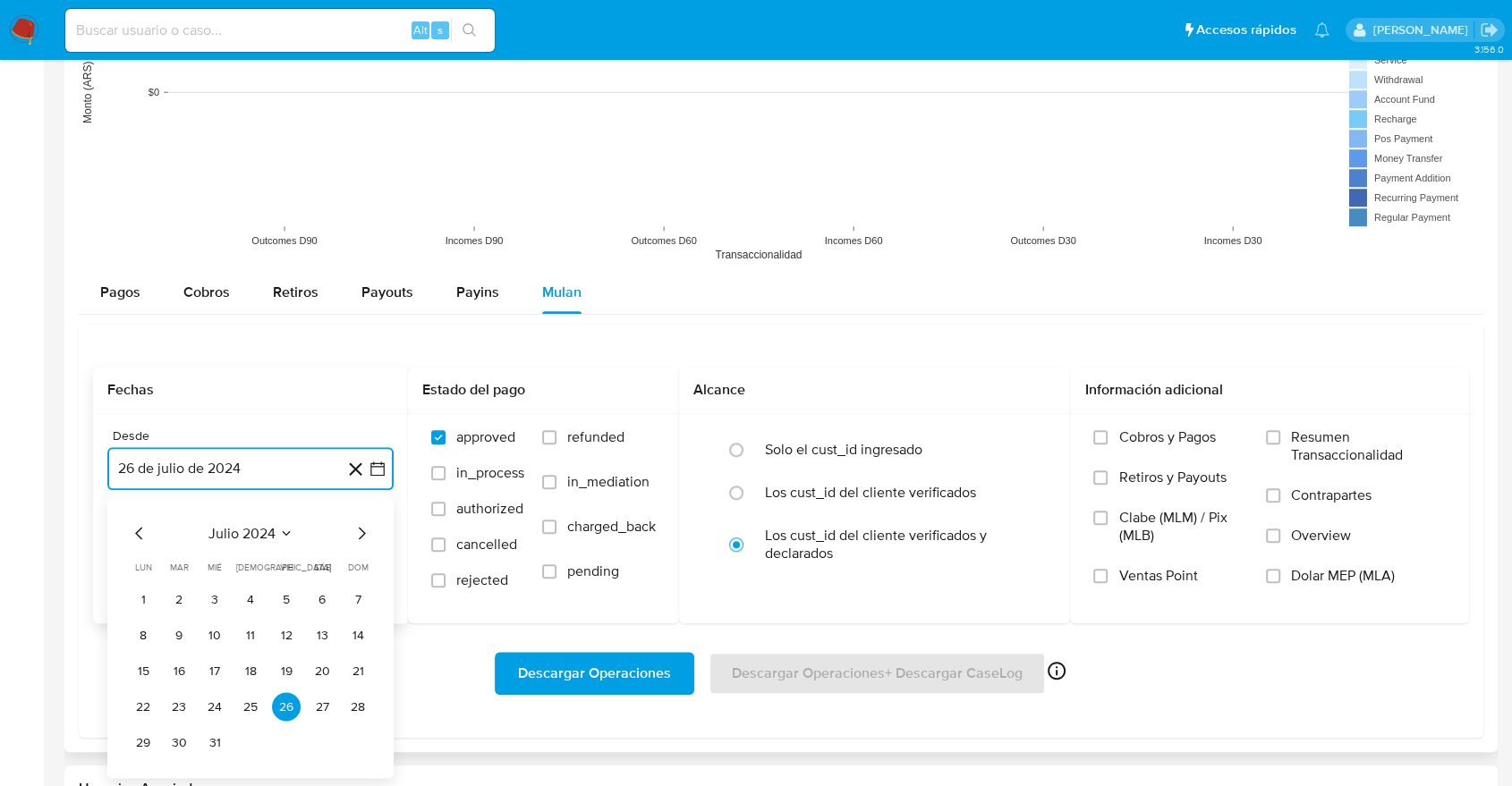
click at [136, 526] on icon "Mes anterior" at bounding box center [140, 533] width 22 height 22
click at [136, 527] on icon "Mes anterior" at bounding box center [140, 533] width 22 height 22
click at [136, 534] on icon "Mes anterior" at bounding box center [140, 533] width 22 height 22
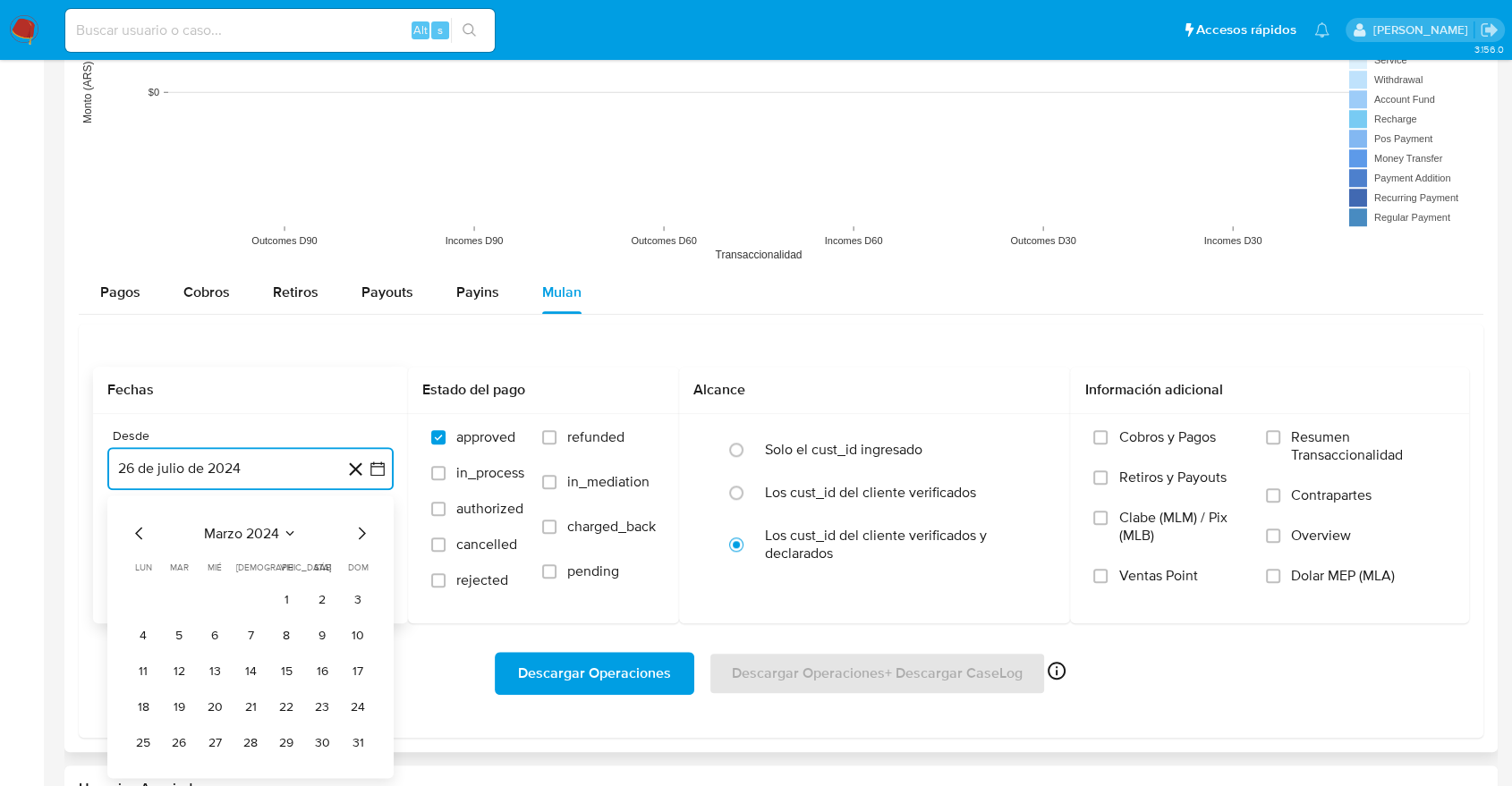
click at [136, 534] on icon "Mes anterior" at bounding box center [140, 533] width 22 height 22
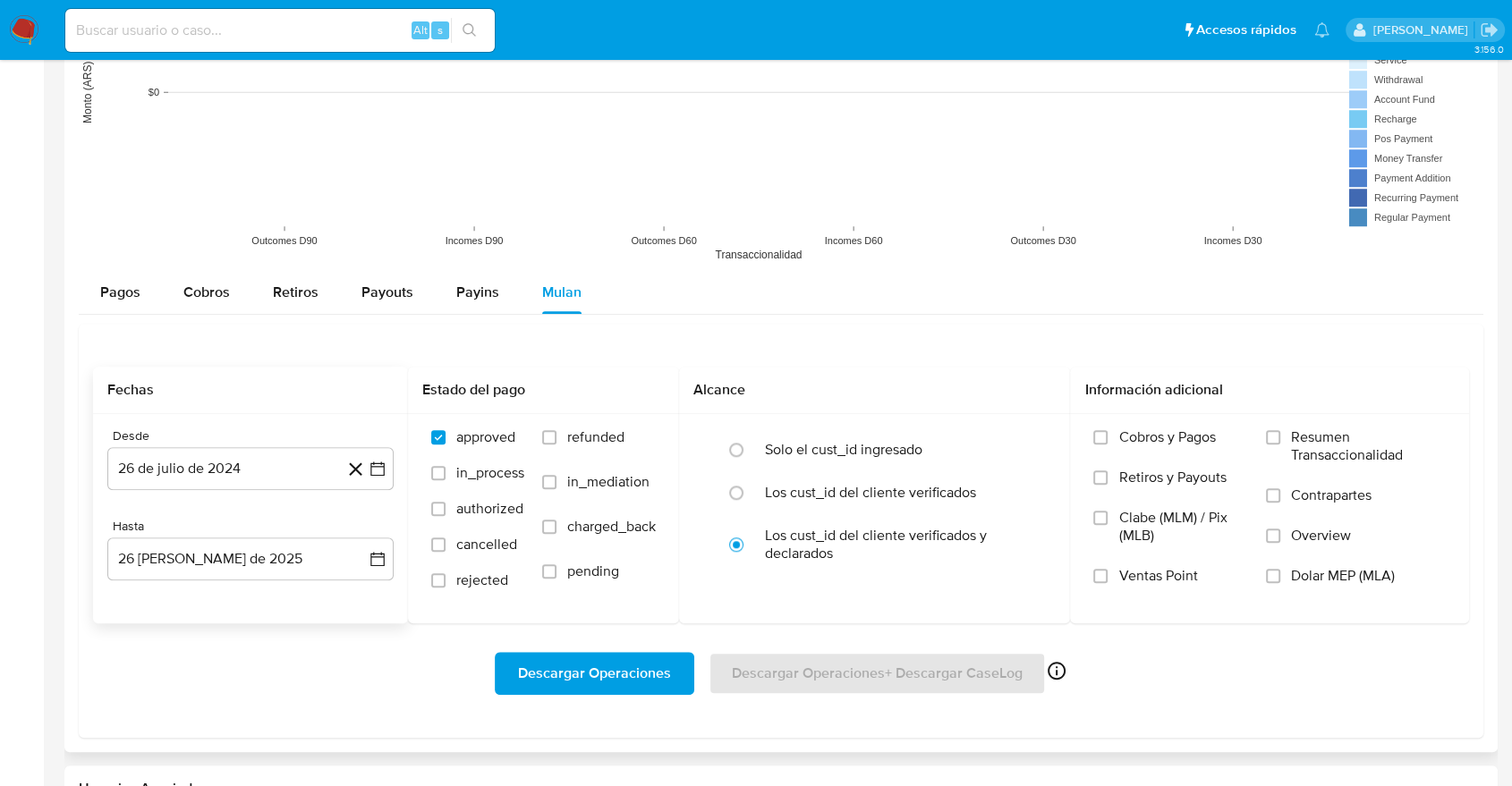
click at [136, 534] on div "Hasta 26 [PERSON_NAME] de 2025 [DATE]" at bounding box center [250, 549] width 286 height 62
click at [150, 492] on div "Desde 26 de [PERSON_NAME] de 2024 [DATE] Hasta 26 [PERSON_NAME] de 2025 [DATE]" at bounding box center [250, 519] width 315 height 209
click at [164, 464] on button "26 de julio de 2024" at bounding box center [250, 469] width 286 height 43
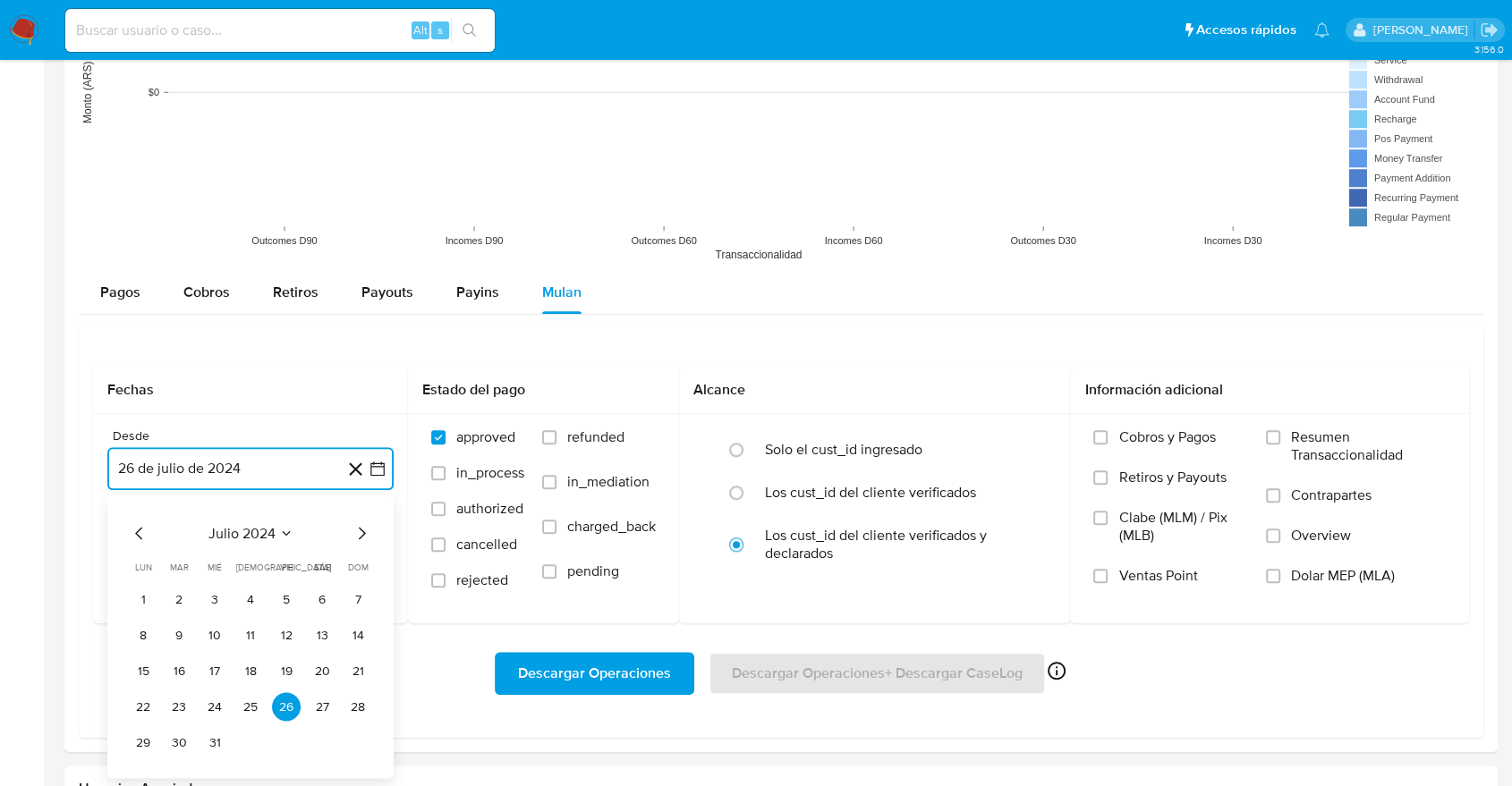
click at [139, 532] on icon "Mes anterior" at bounding box center [140, 533] width 22 height 22
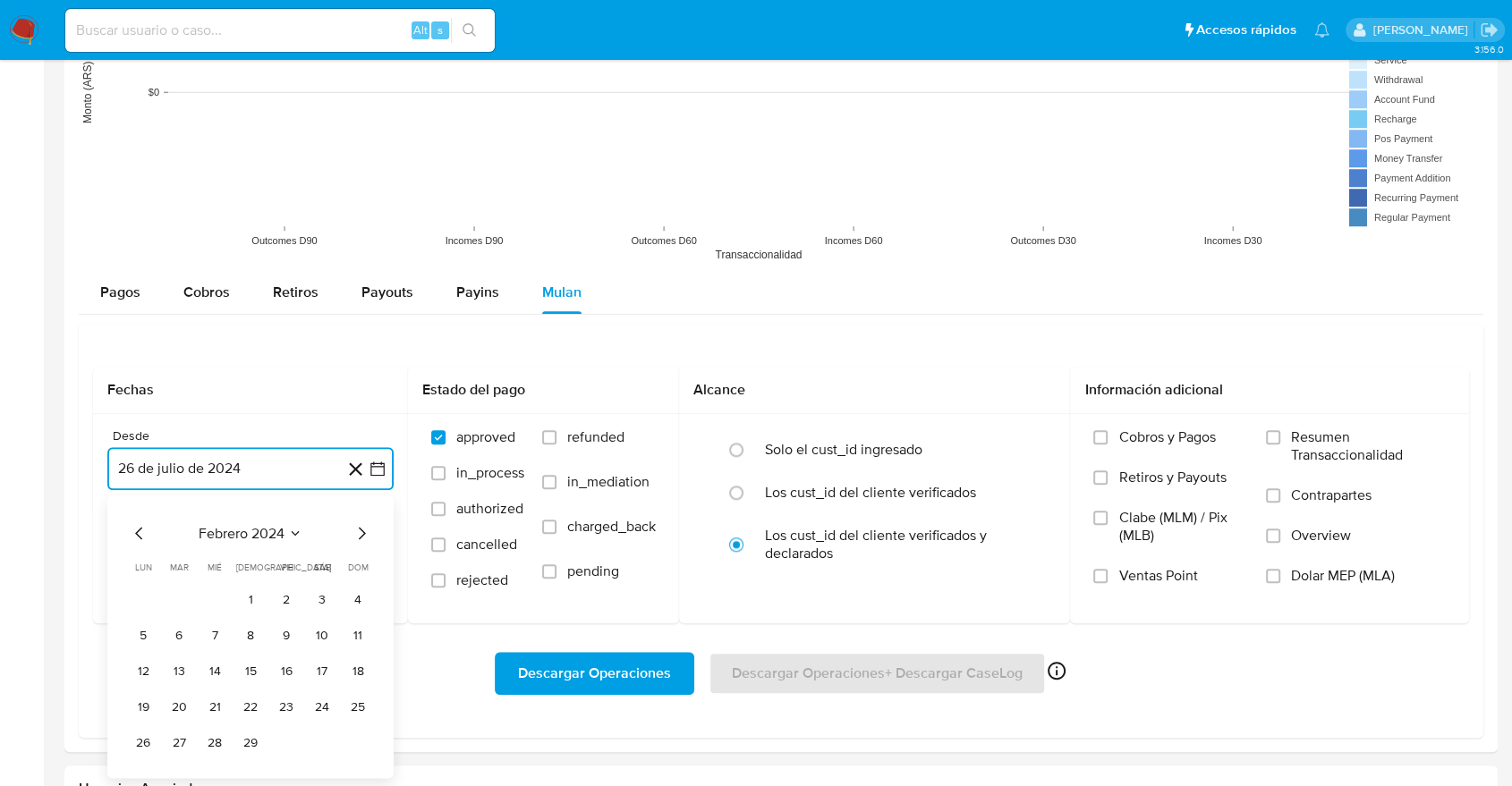
click at [139, 532] on icon "Mes anterior" at bounding box center [140, 533] width 22 height 22
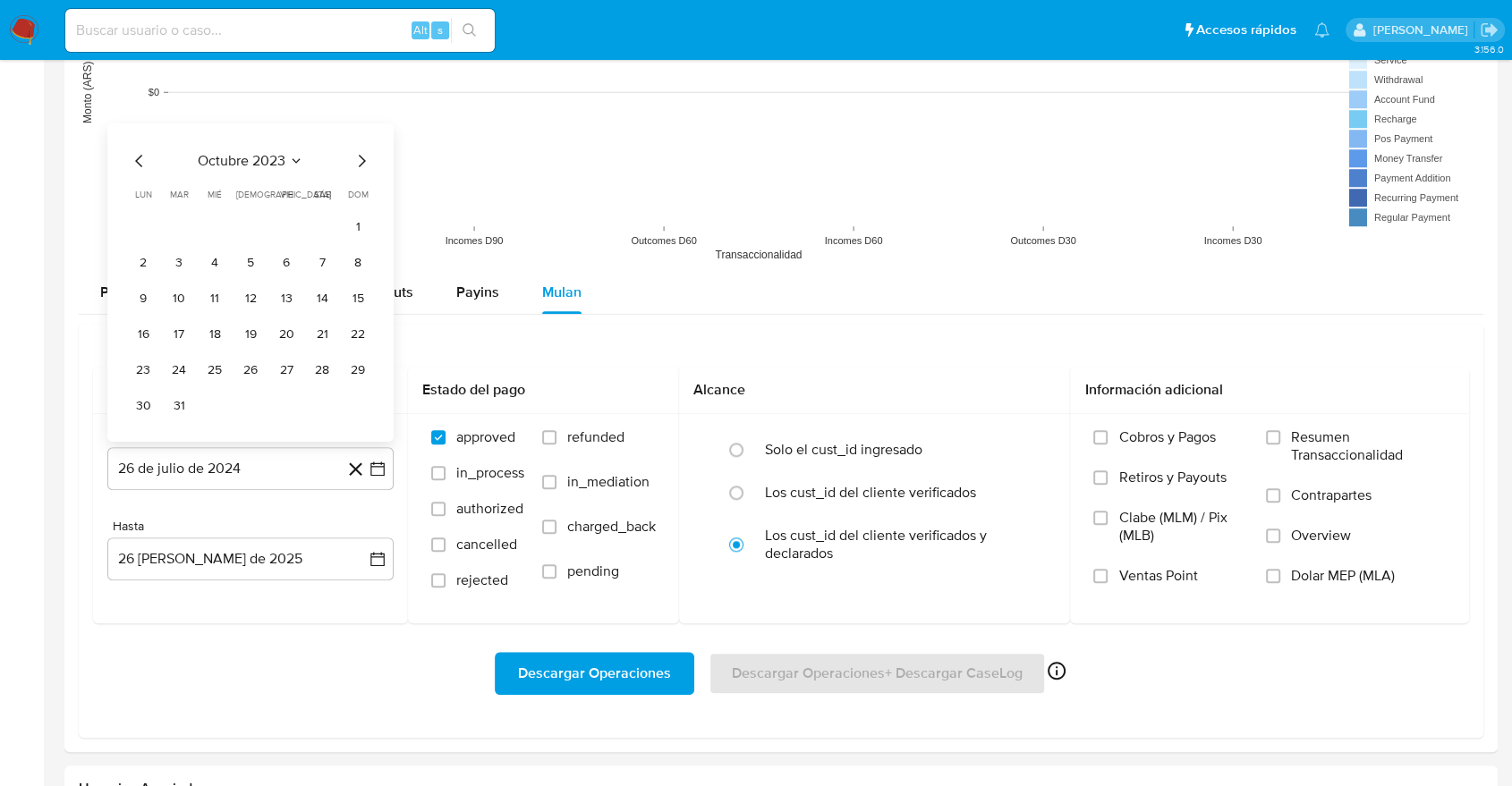
click at [139, 532] on div "Hasta" at bounding box center [250, 527] width 286 height 16
click at [122, 297] on span "Pagos" at bounding box center [120, 292] width 40 height 21
